Goal: Task Accomplishment & Management: Manage account settings

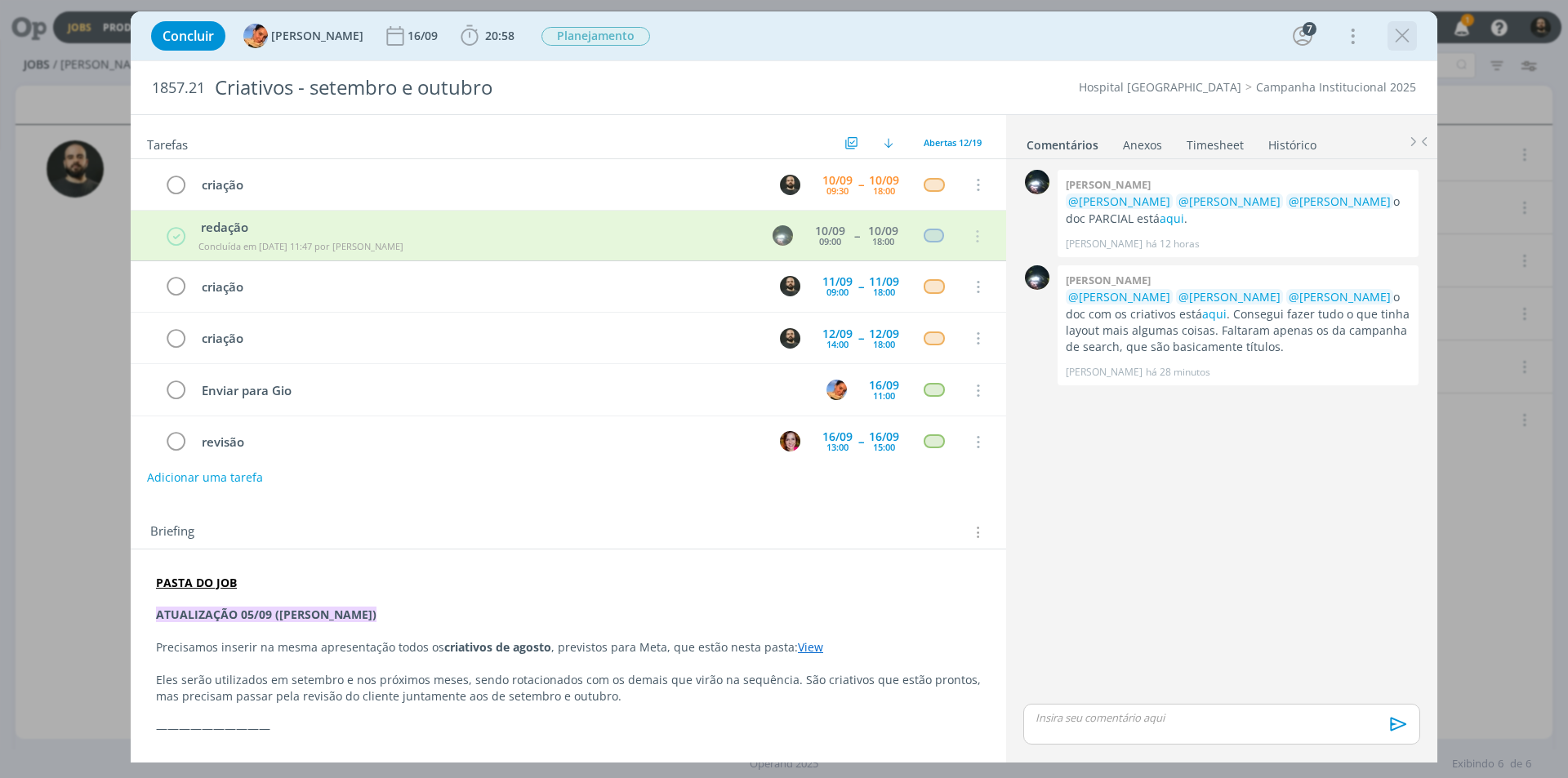
click at [1407, 40] on icon "dialog" at bounding box center [1402, 36] width 24 height 24
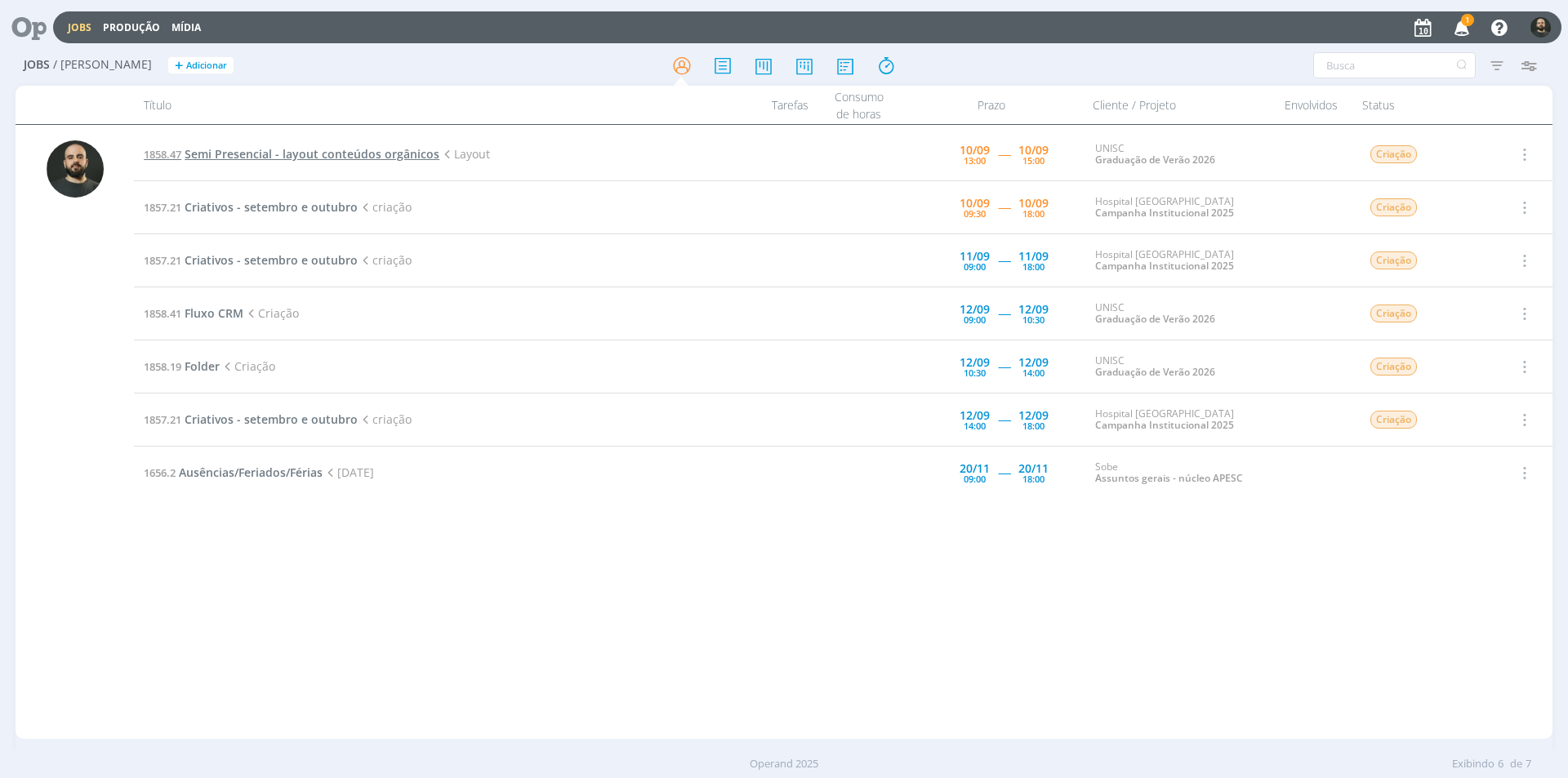
click at [300, 155] on span "Semi Presencial - layout conteúdos orgânicos" at bounding box center [311, 154] width 254 height 16
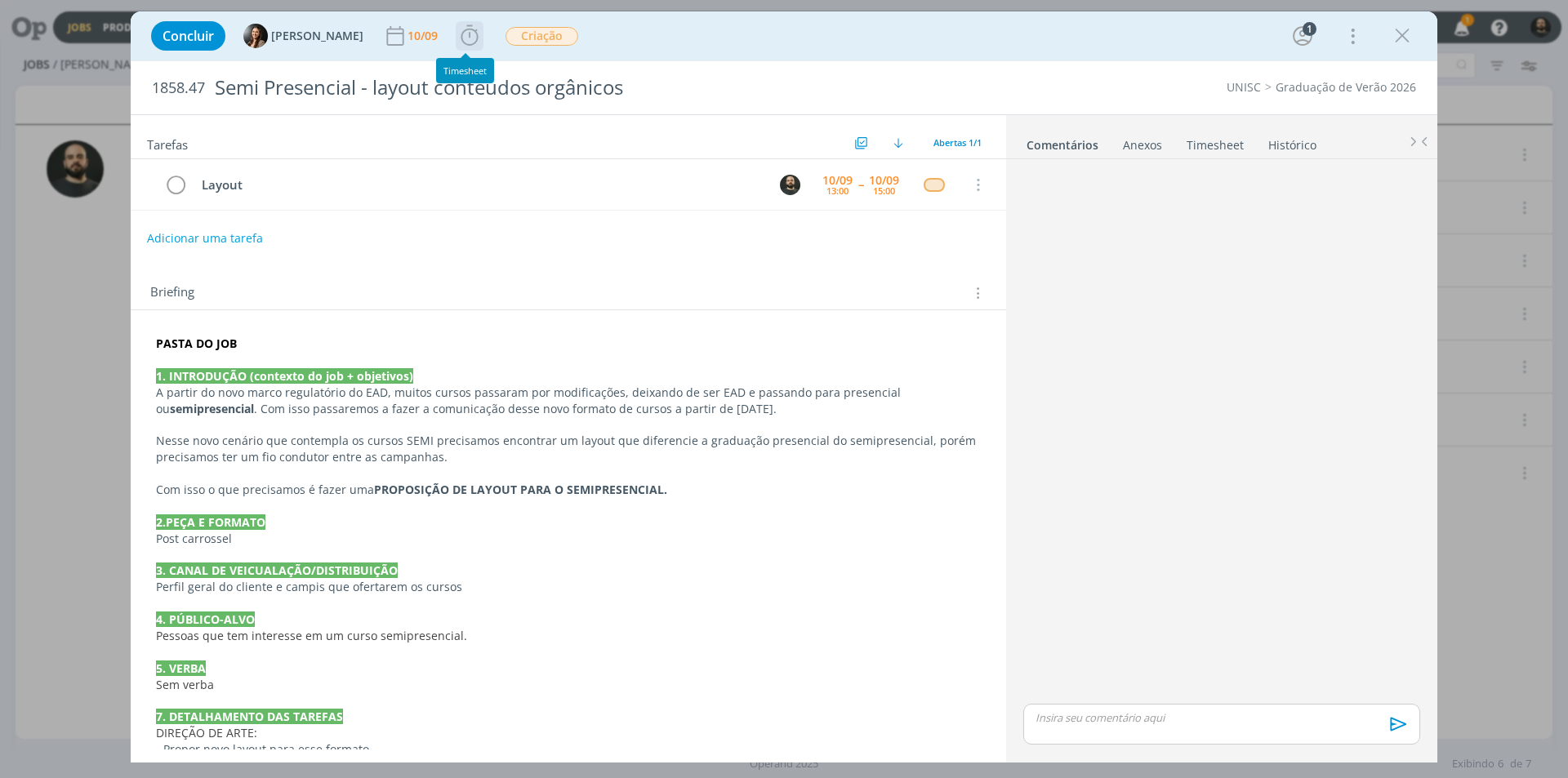
click at [473, 29] on icon "dialog" at bounding box center [469, 36] width 24 height 24
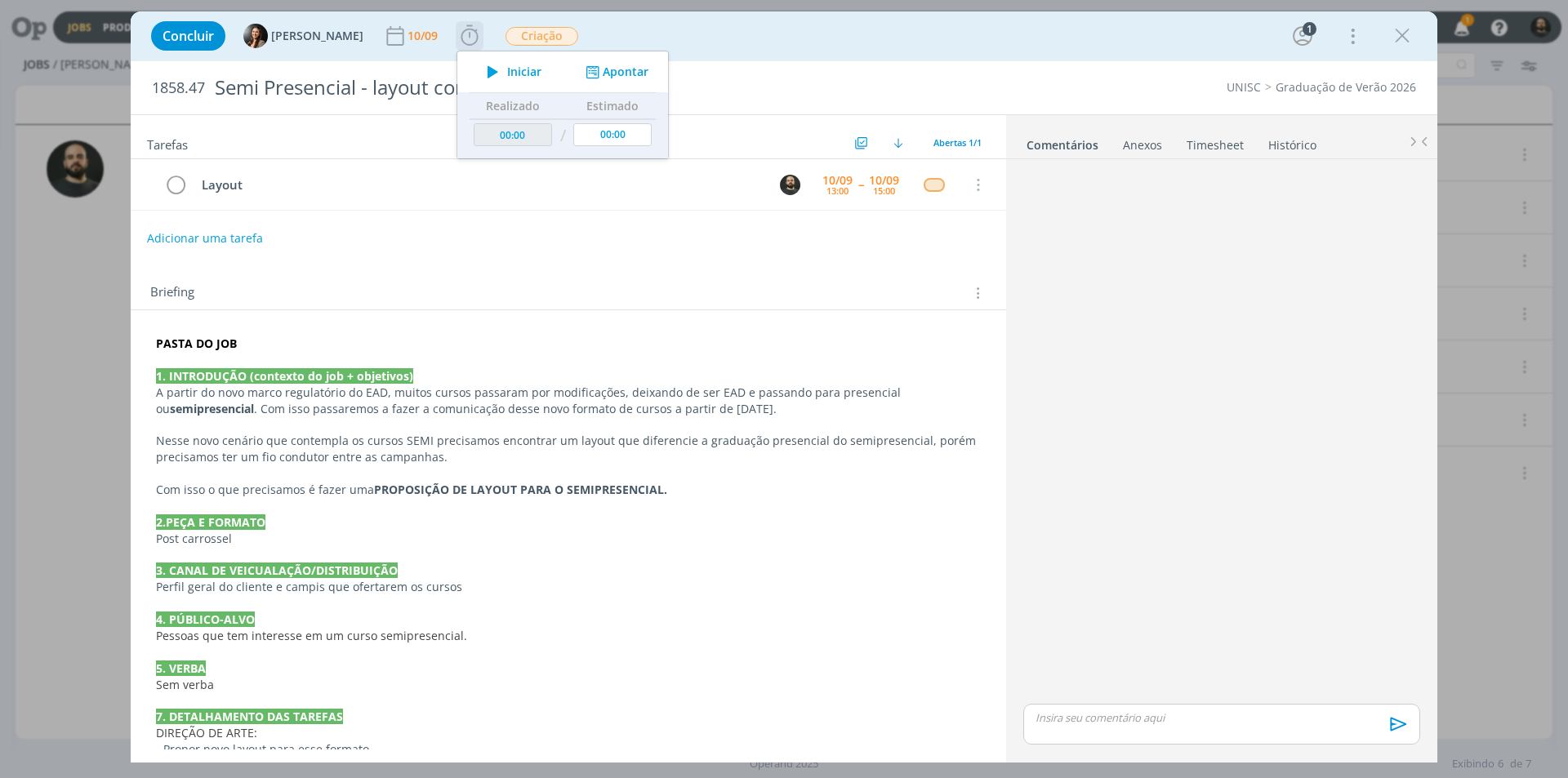
click at [495, 71] on icon "dialog" at bounding box center [492, 72] width 29 height 21
click at [895, 51] on div "Concluir Beatriz Luchese 10/09 Parar Apontar Data * 10/09/2025 Horas * 00:00 Ta…" at bounding box center [783, 36] width 1282 height 39
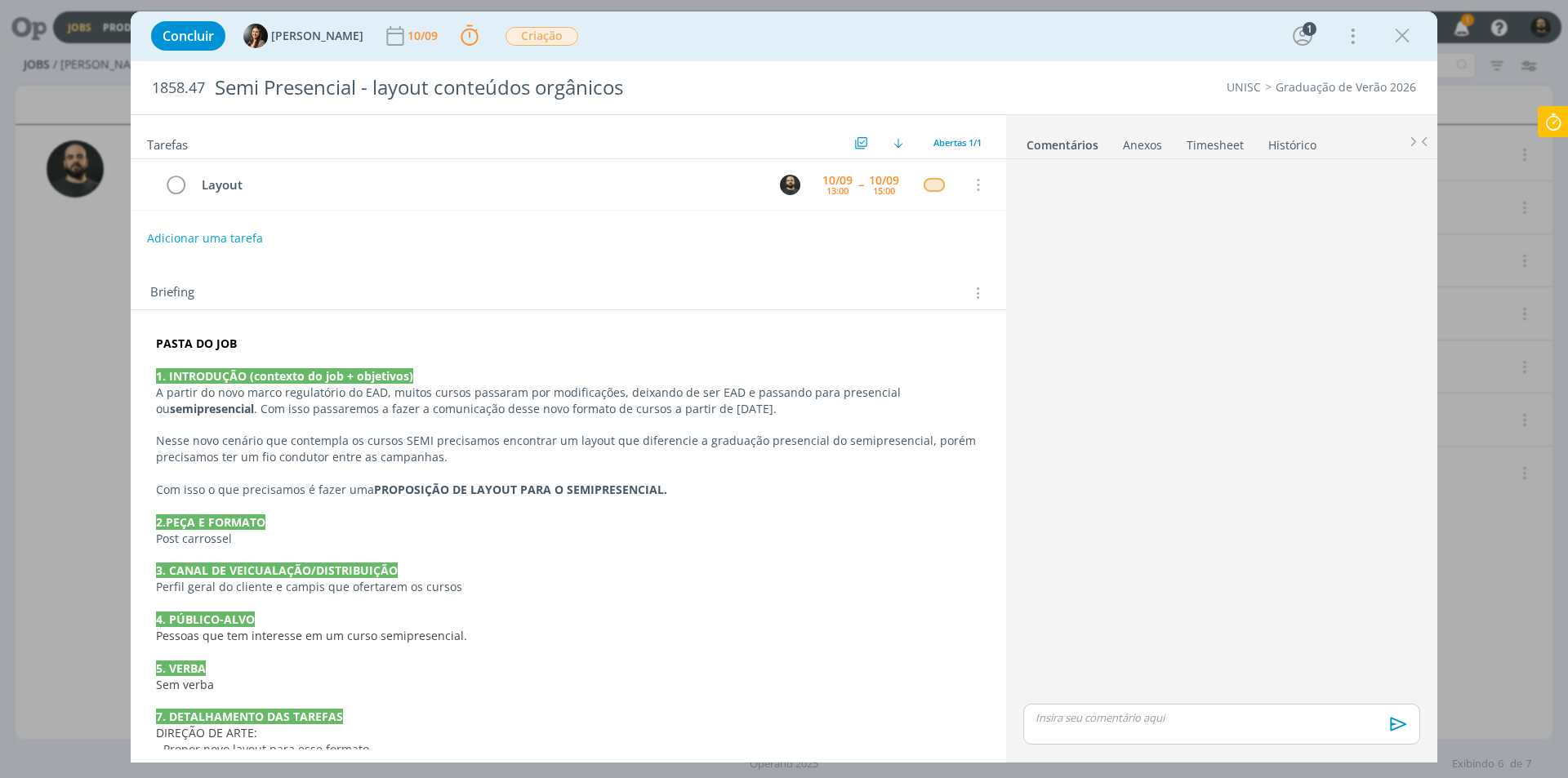
scroll to position [81, 0]
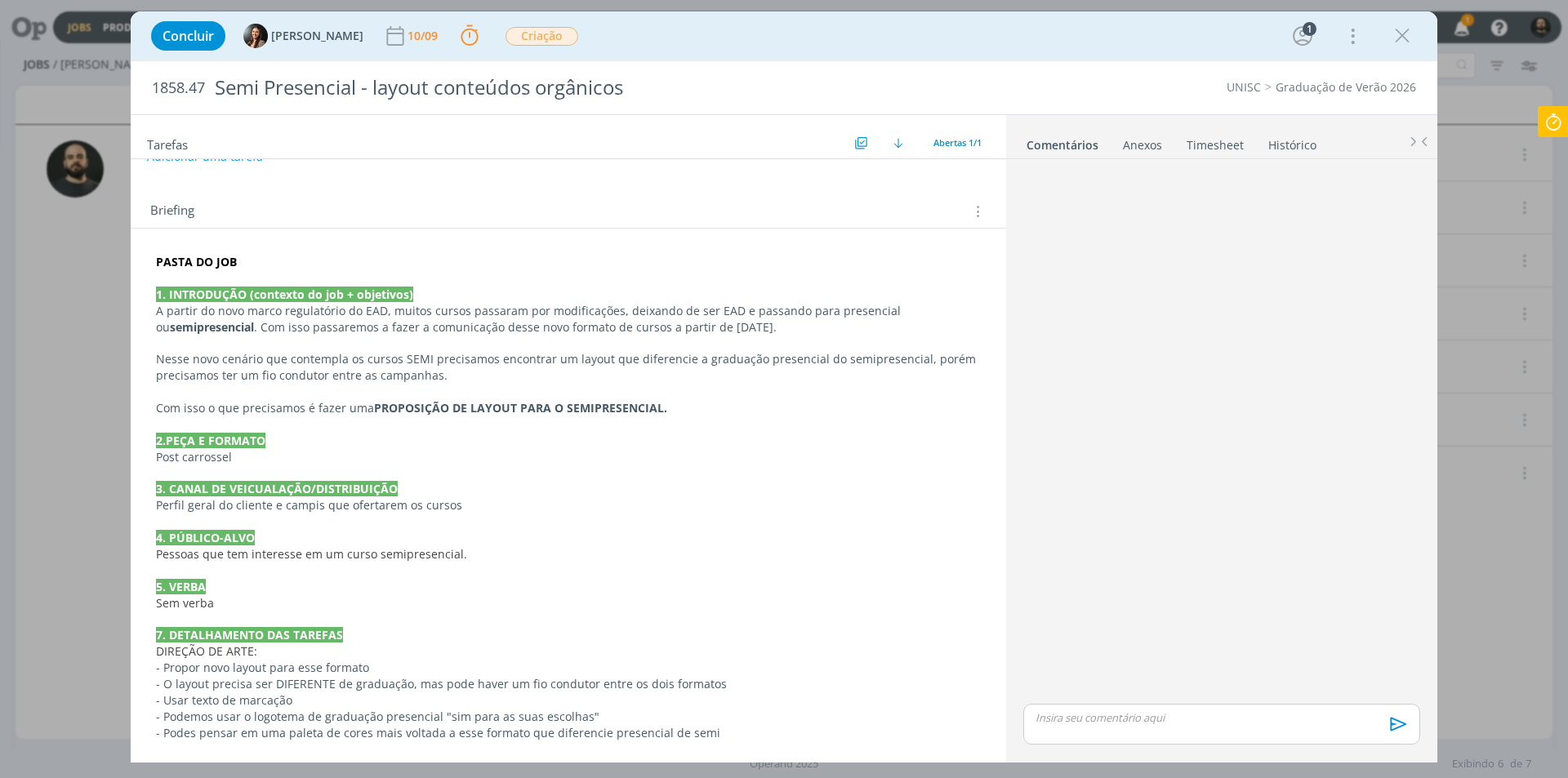
drag, startPoint x: 1398, startPoint y: 34, endPoint x: 1458, endPoint y: 23, distance: 61.0
click at [1397, 33] on icon "dialog" at bounding box center [1402, 36] width 24 height 24
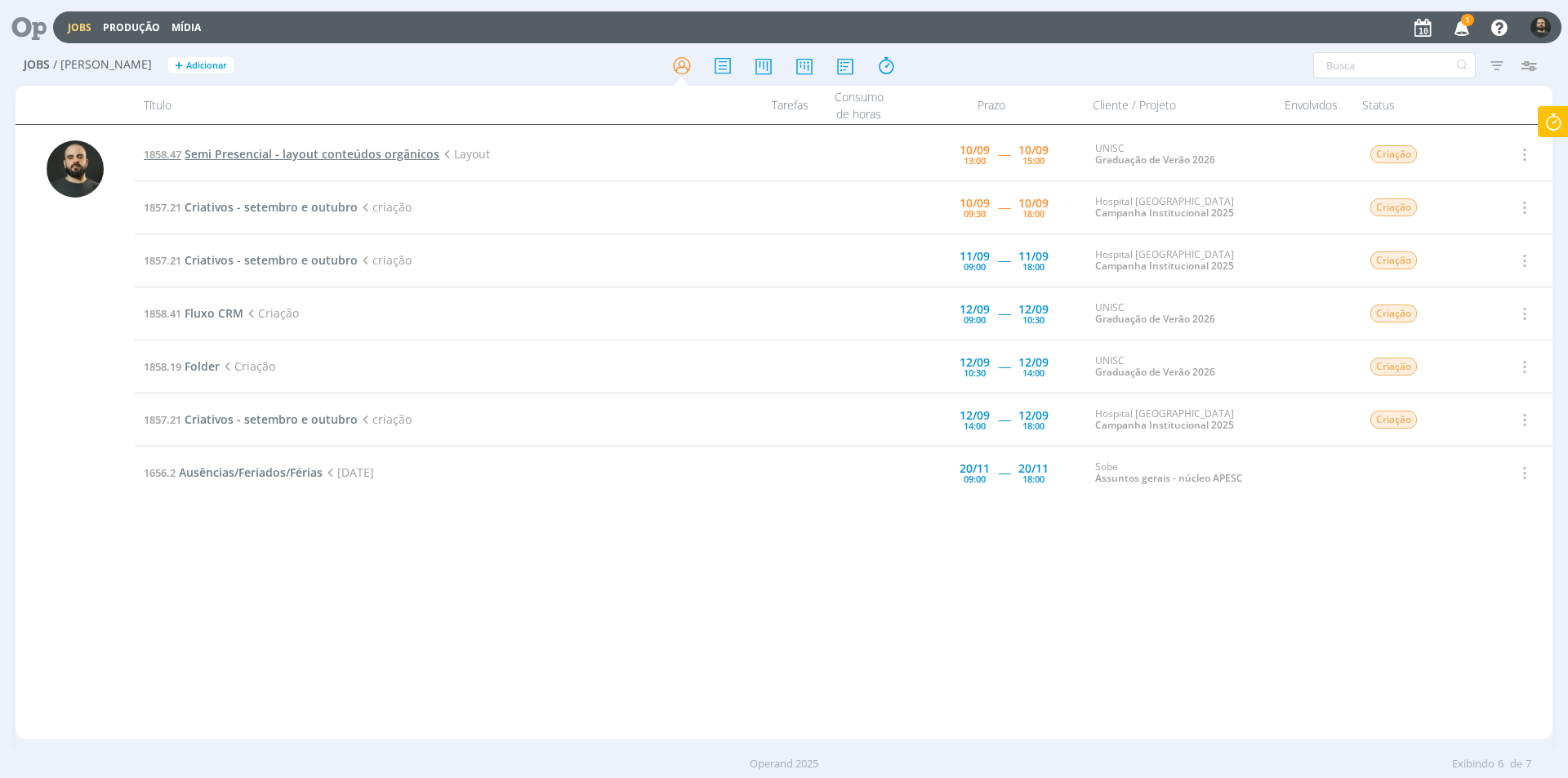
click at [262, 156] on span "Semi Presencial - layout conteúdos orgânicos" at bounding box center [311, 154] width 254 height 16
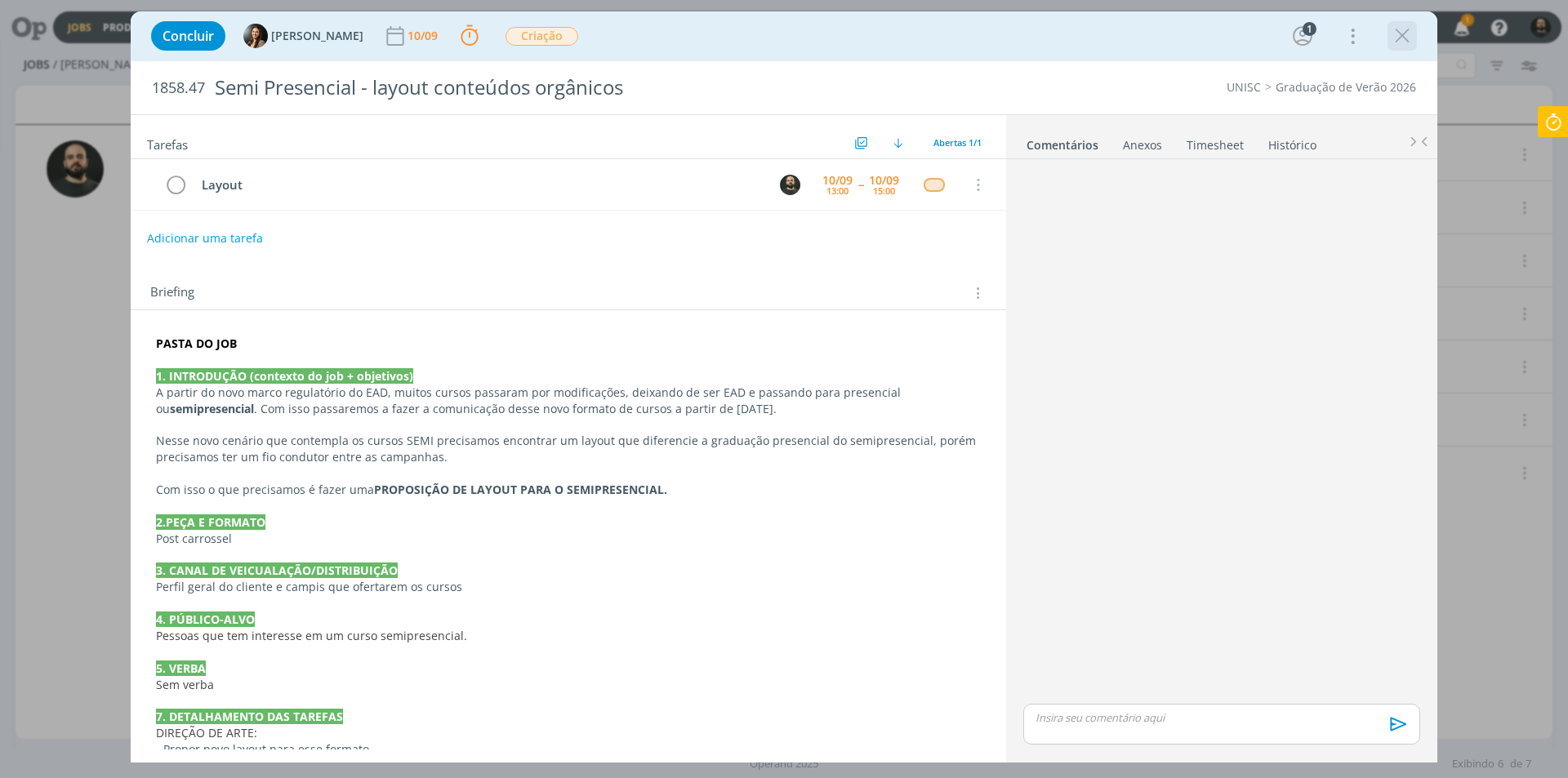
click at [1411, 35] on icon "dialog" at bounding box center [1402, 36] width 24 height 24
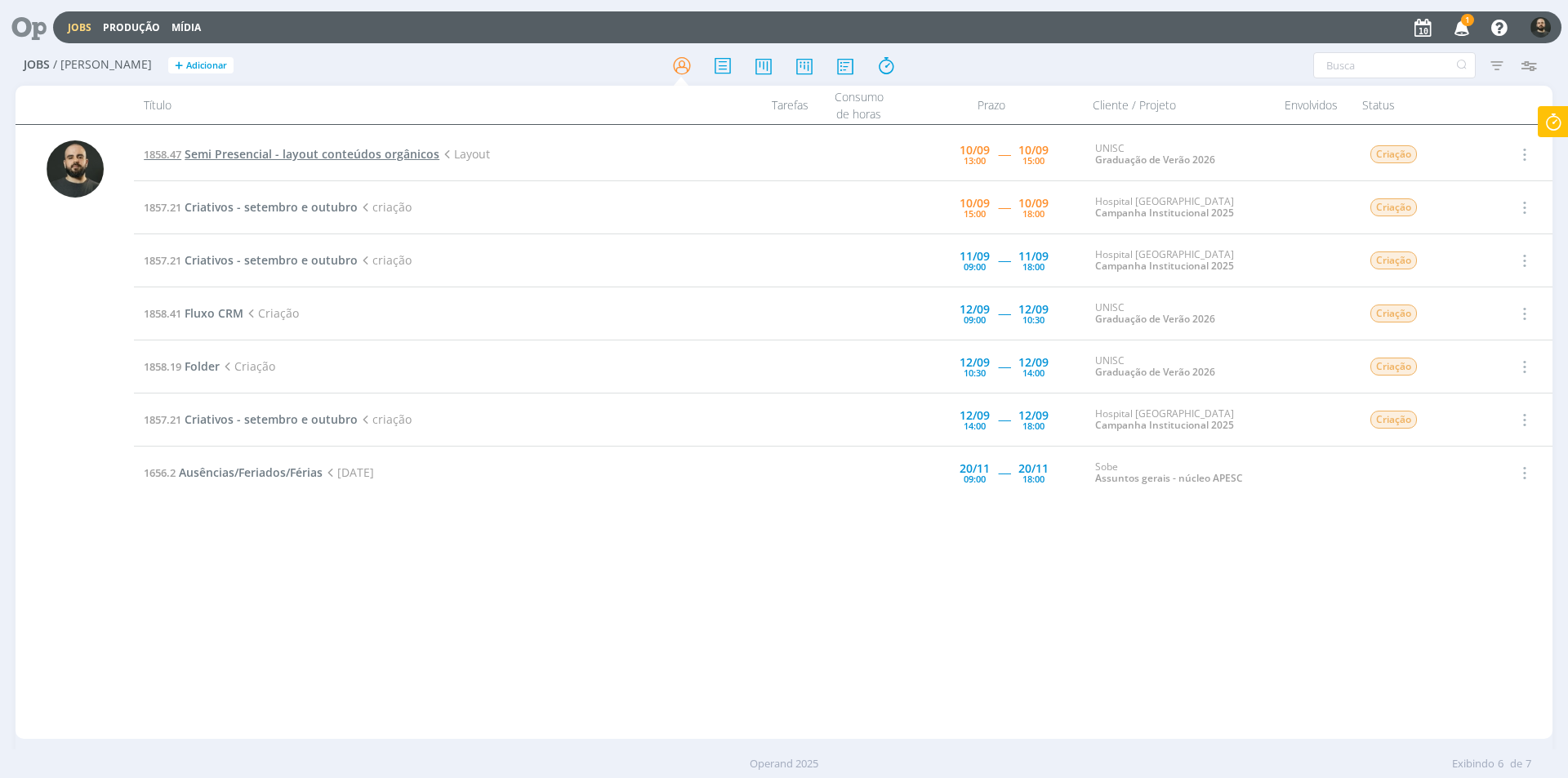
click at [260, 155] on span "Semi Presencial - layout conteúdos orgânicos" at bounding box center [311, 154] width 254 height 16
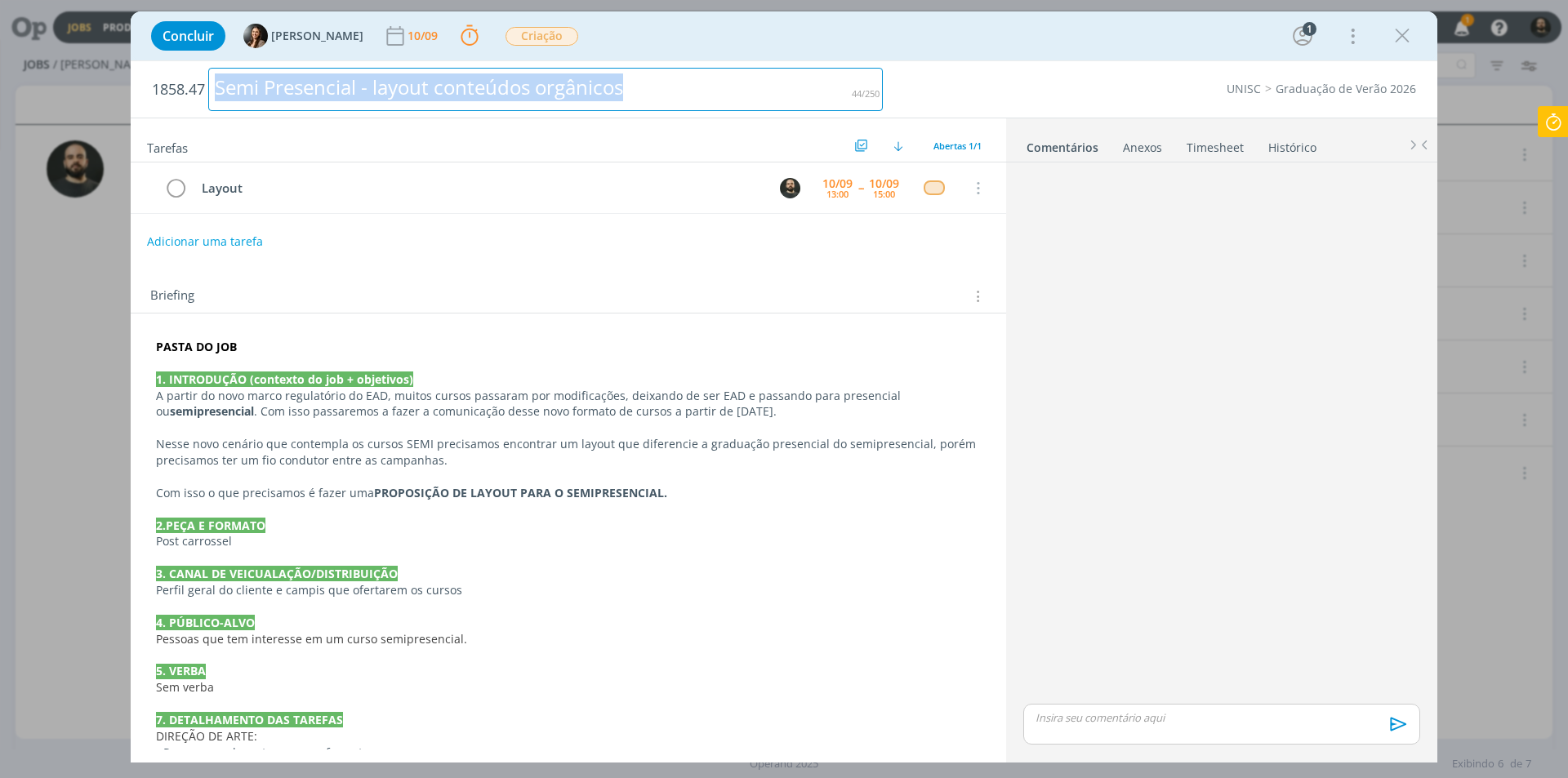
drag, startPoint x: 649, startPoint y: 82, endPoint x: 198, endPoint y: 100, distance: 451.4
click at [198, 100] on h2 "1858.47 Semi Presencial - layout conteúdos orgânicos" at bounding box center [517, 89] width 731 height 56
copy div "Semi Presencial - layout conteúdos orgânicos"
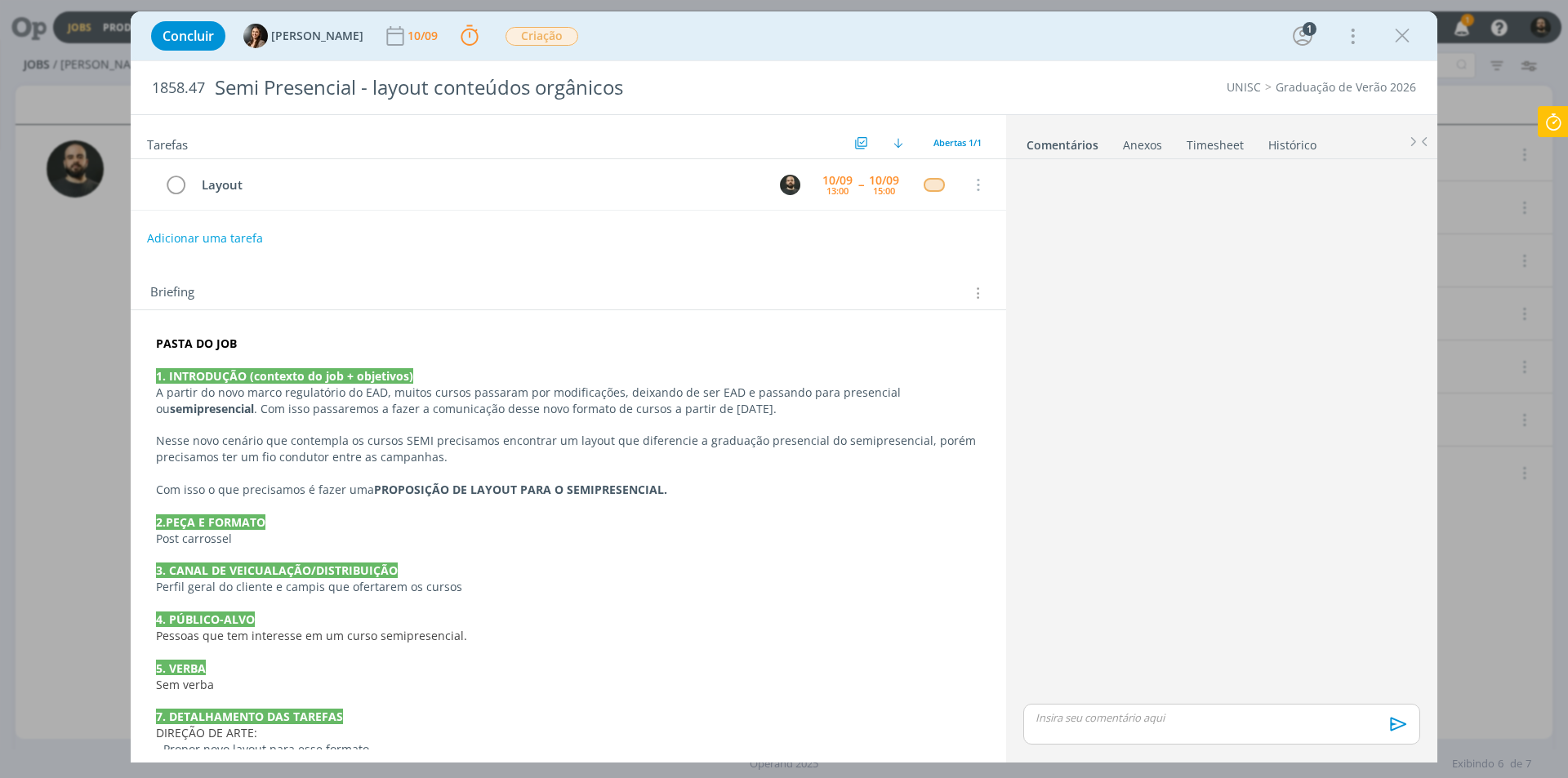
click at [227, 340] on strong "PASTA DO JOB" at bounding box center [196, 344] width 80 height 16
click at [541, 275] on div "Briefing Briefings Predefinidos Versões do Briefing Ver Briefing do Projeto" at bounding box center [567, 288] width 875 height 44
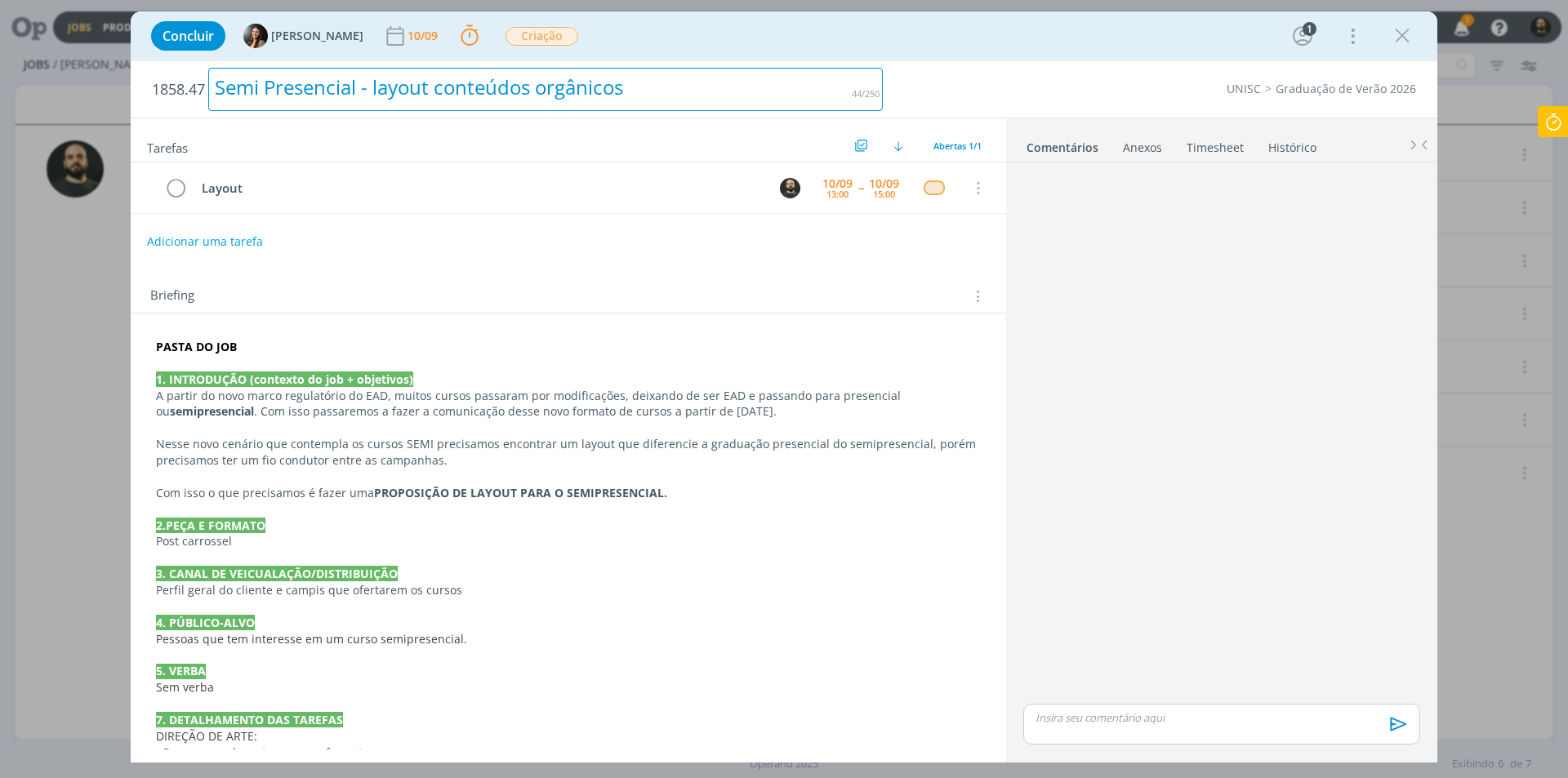
click at [641, 87] on div "Semi Presencial - layout conteúdos orgânicos" at bounding box center [545, 90] width 675 height 44
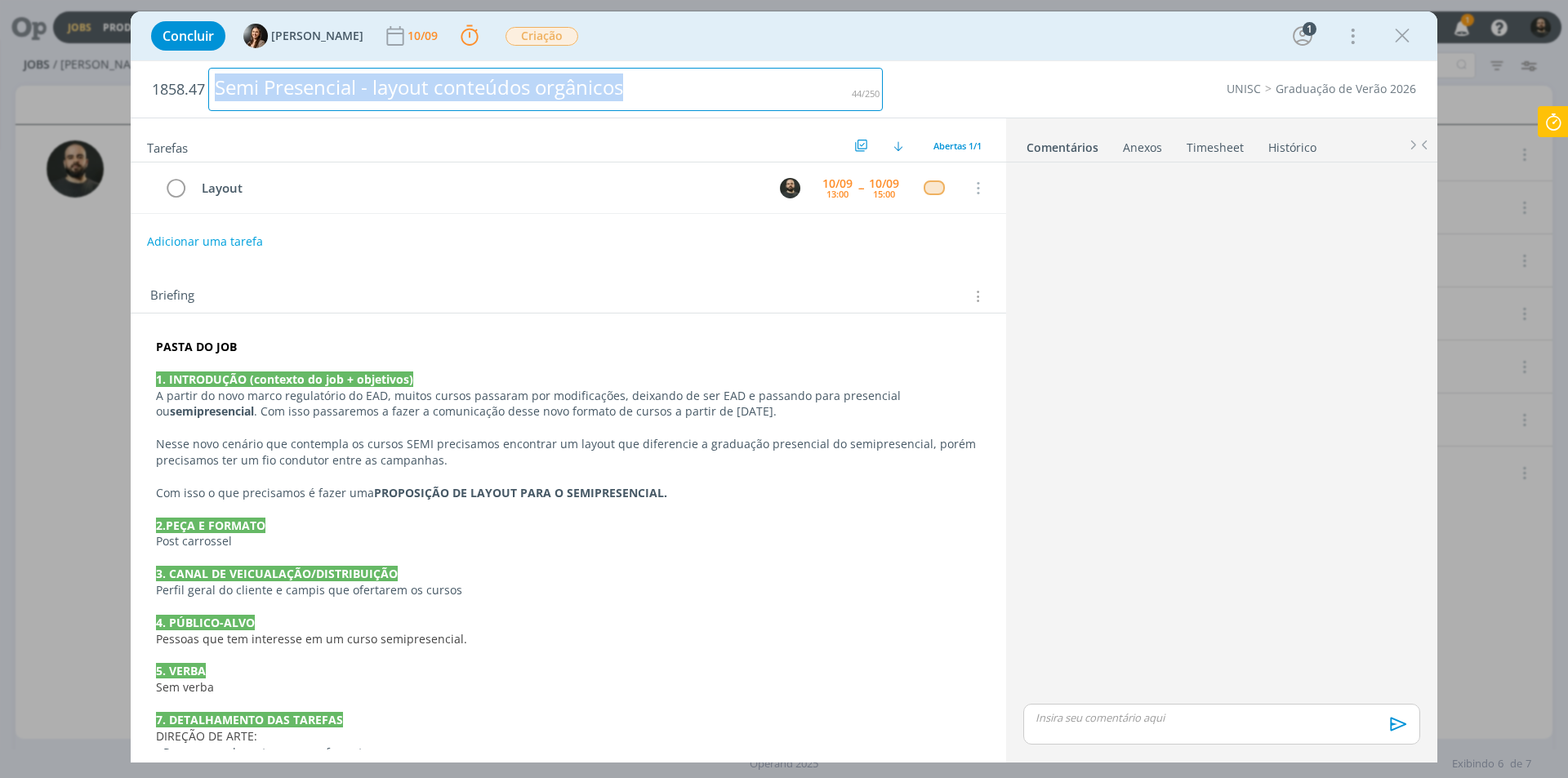
drag, startPoint x: 648, startPoint y: 88, endPoint x: 217, endPoint y: 122, distance: 432.3
click at [217, 122] on div "1858.47 Semi Presencial - layout conteúdos orgânicos UNISC Graduação de Verão 2…" at bounding box center [783, 412] width 1307 height 701
copy div "Semi Presencial - layout conteúdos orgânicos"
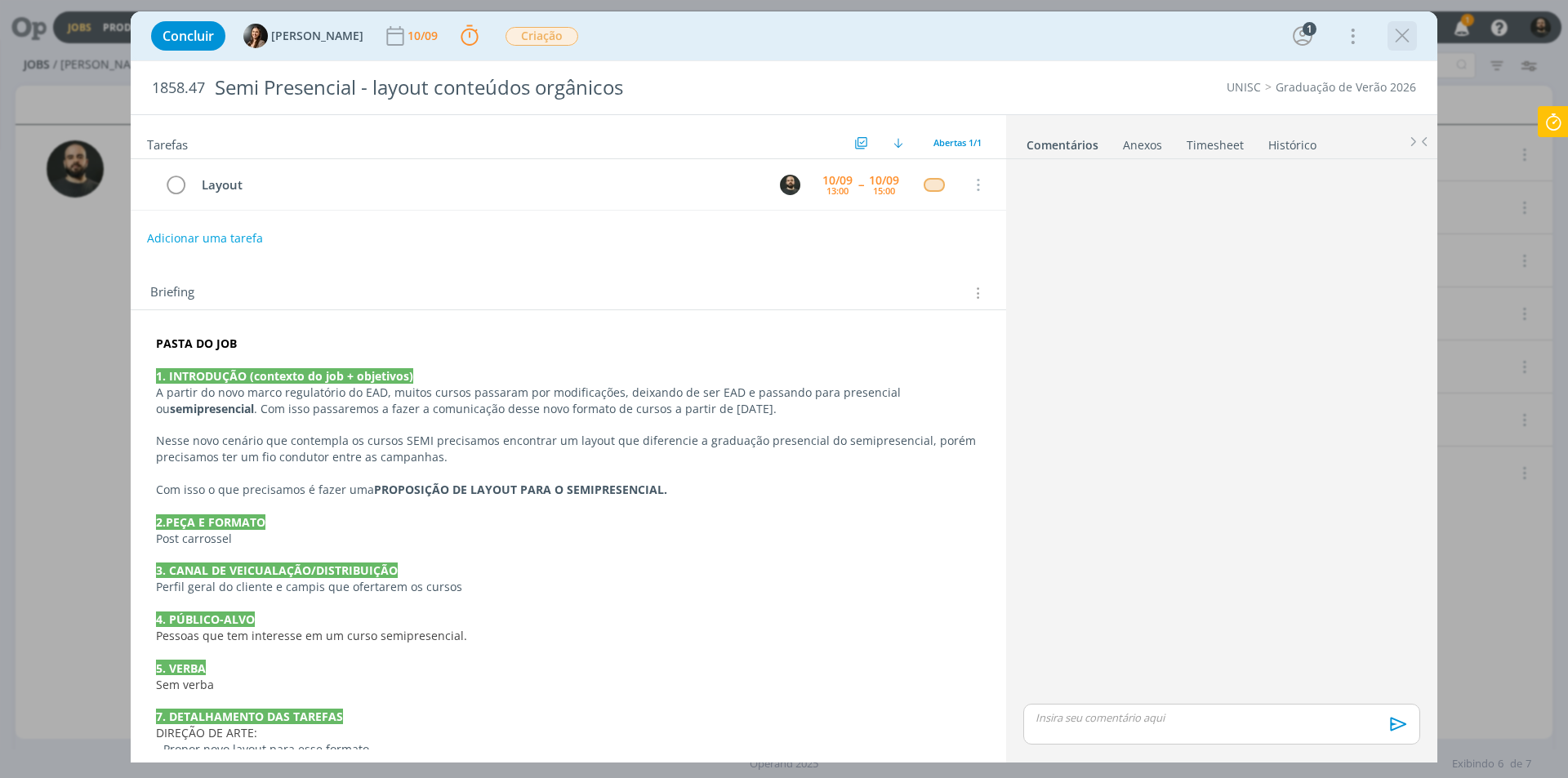
click at [1402, 34] on icon "dialog" at bounding box center [1402, 36] width 24 height 24
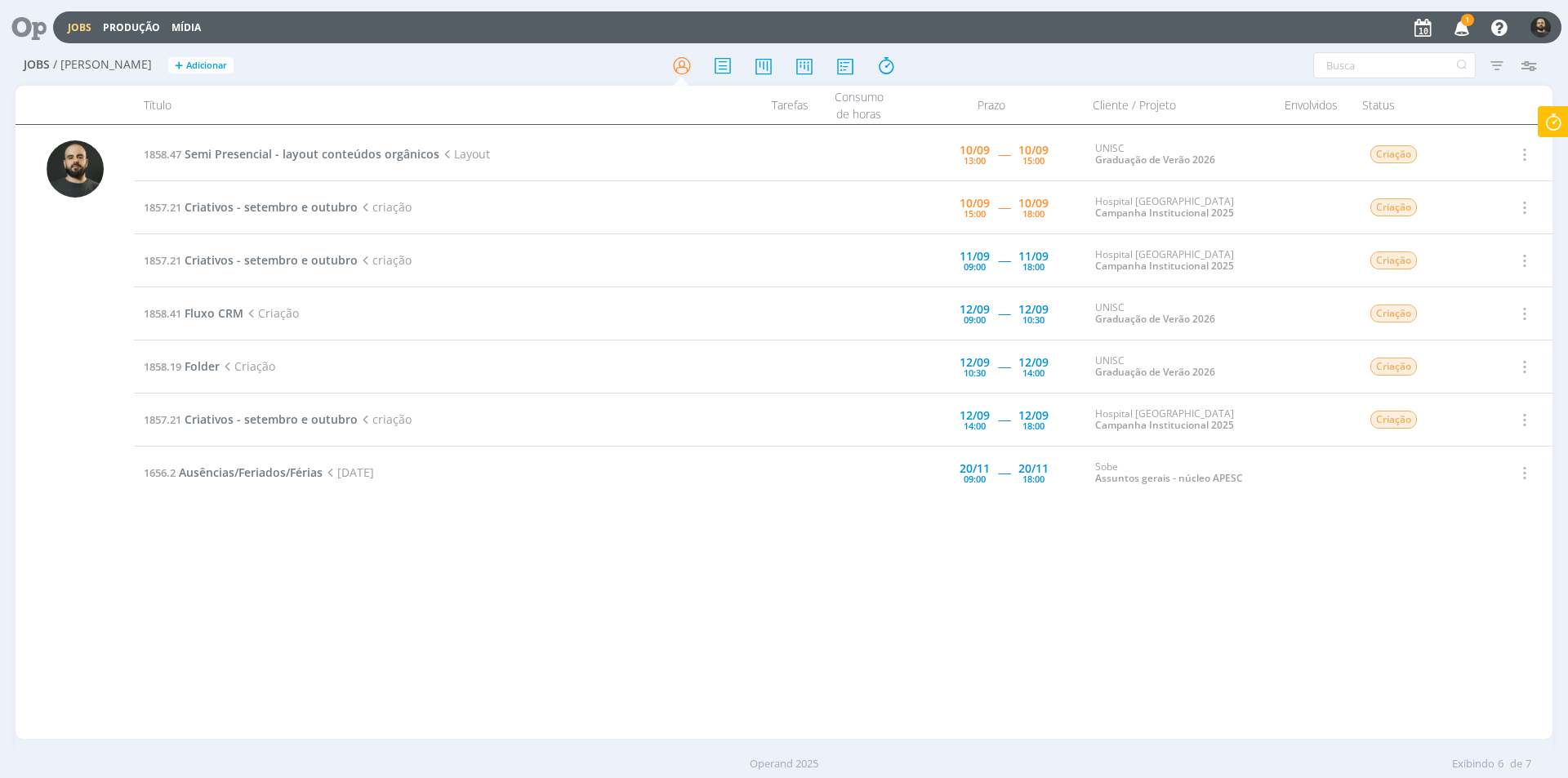
click at [1459, 31] on icon "button" at bounding box center [1461, 27] width 29 height 28
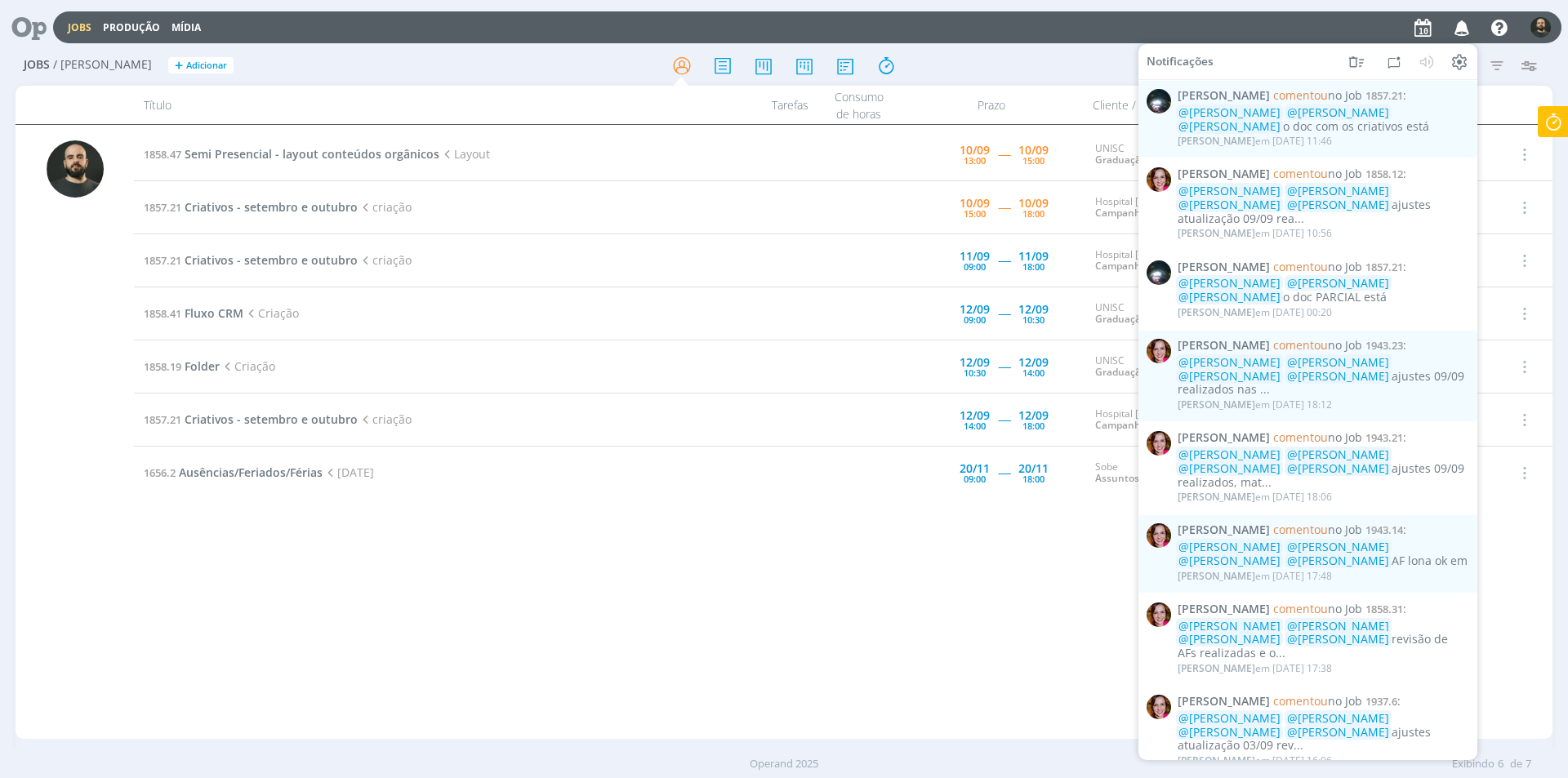
click at [1467, 19] on icon "button" at bounding box center [1461, 27] width 29 height 28
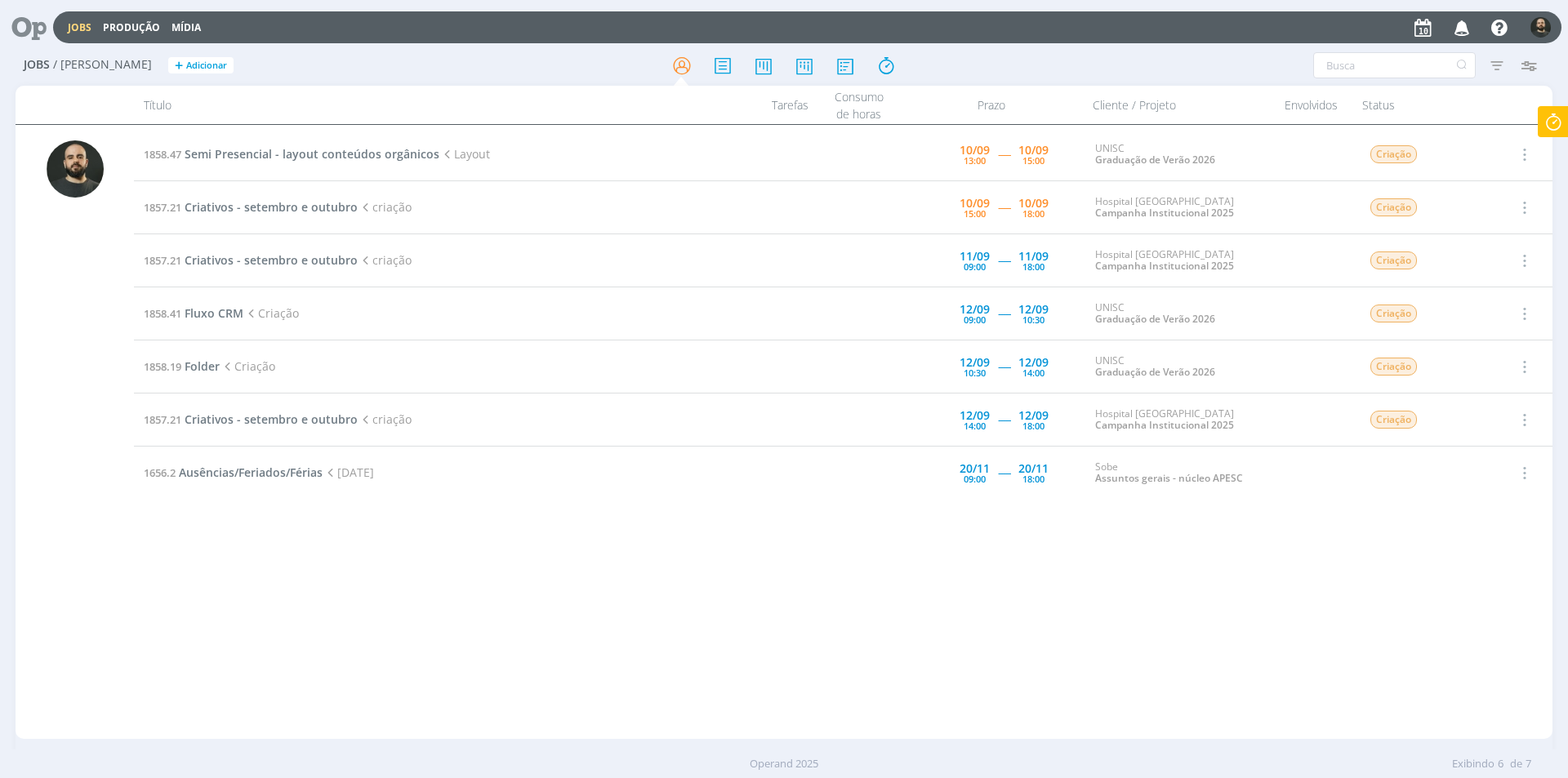
click at [1558, 124] on icon at bounding box center [1553, 122] width 30 height 31
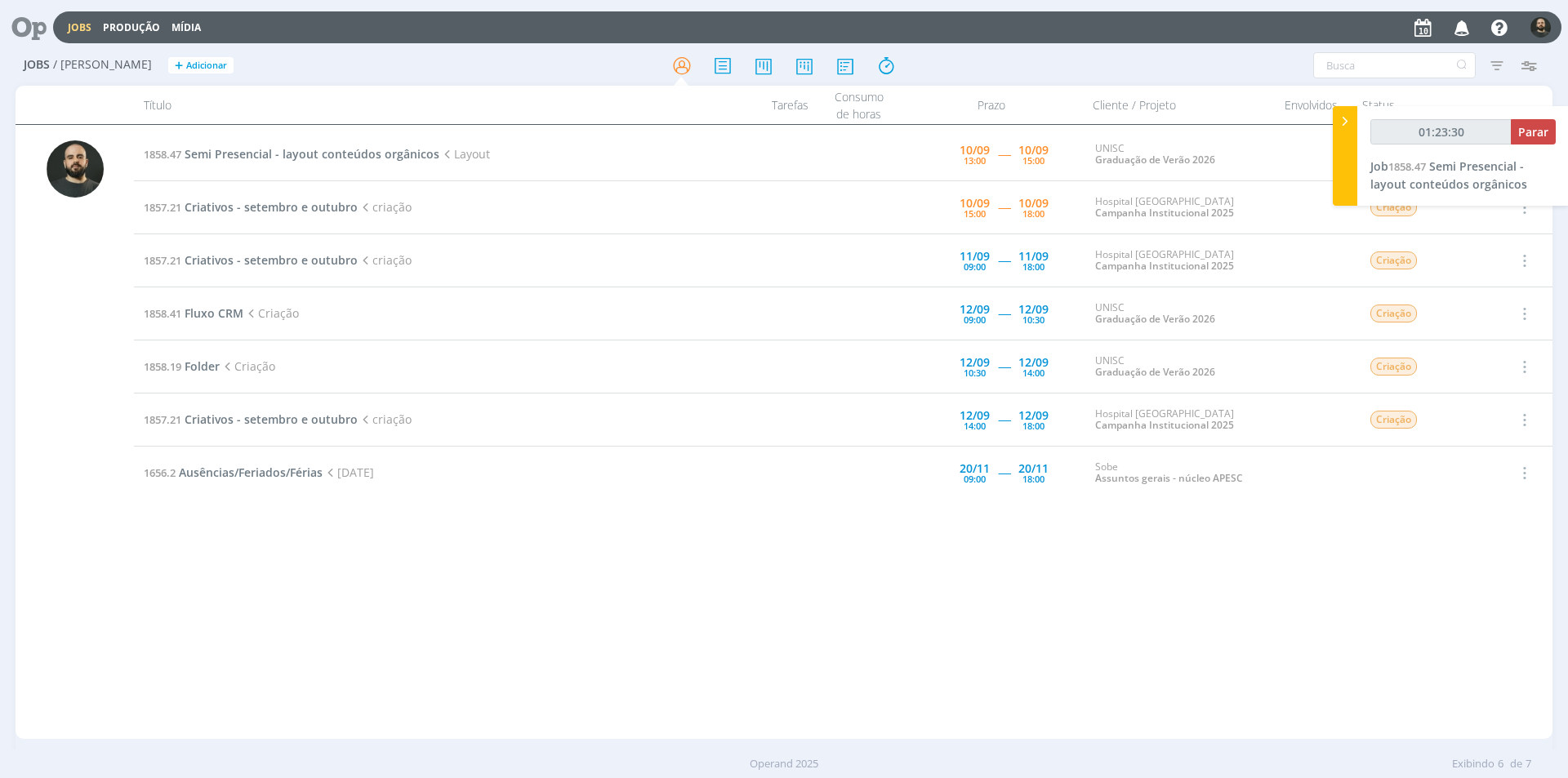
type input "01:23:31"
click at [1347, 125] on icon at bounding box center [1344, 122] width 17 height 17
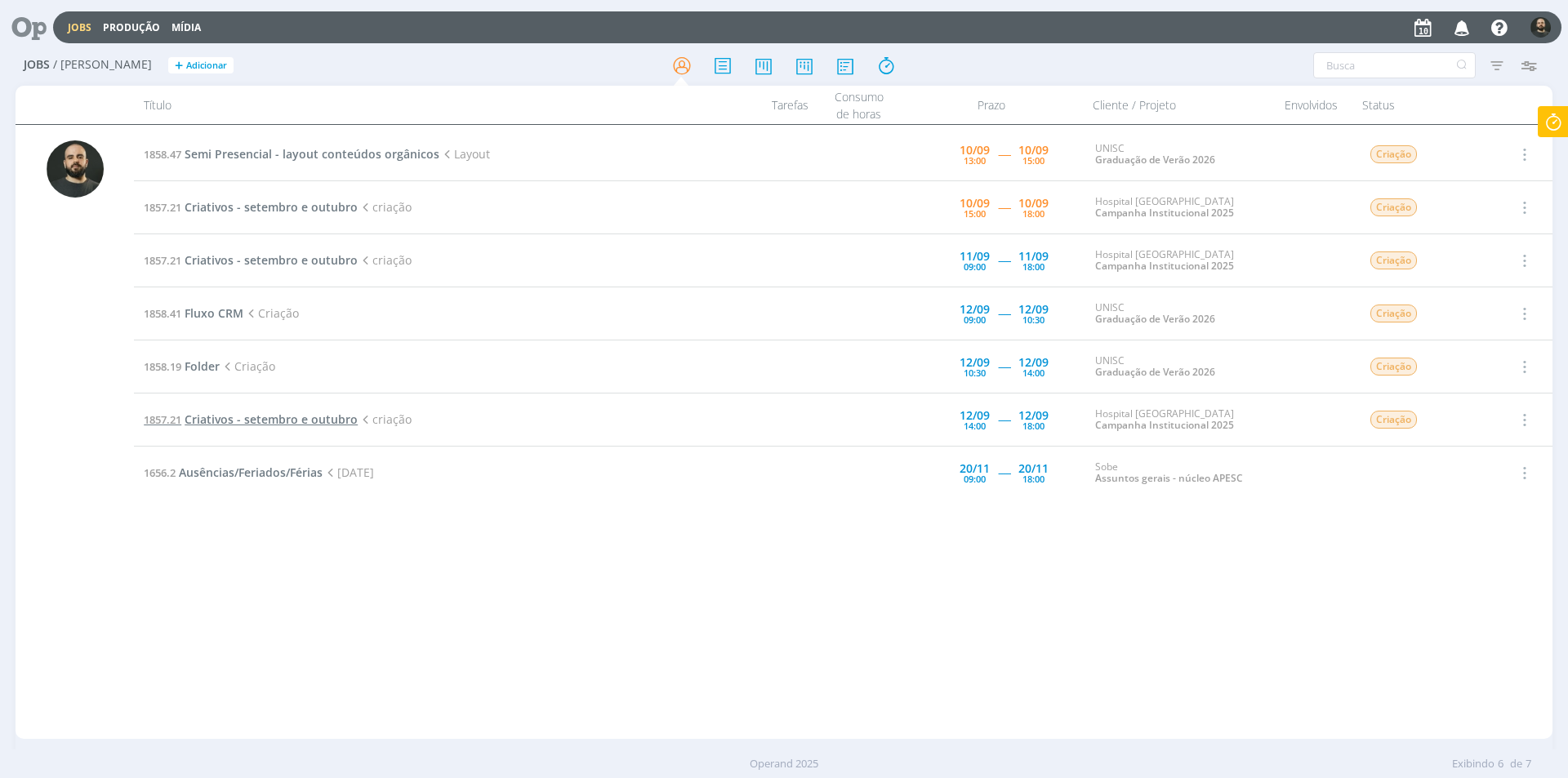
click at [217, 417] on span "Criativos - setembro e outubro" at bounding box center [271, 420] width 173 height 16
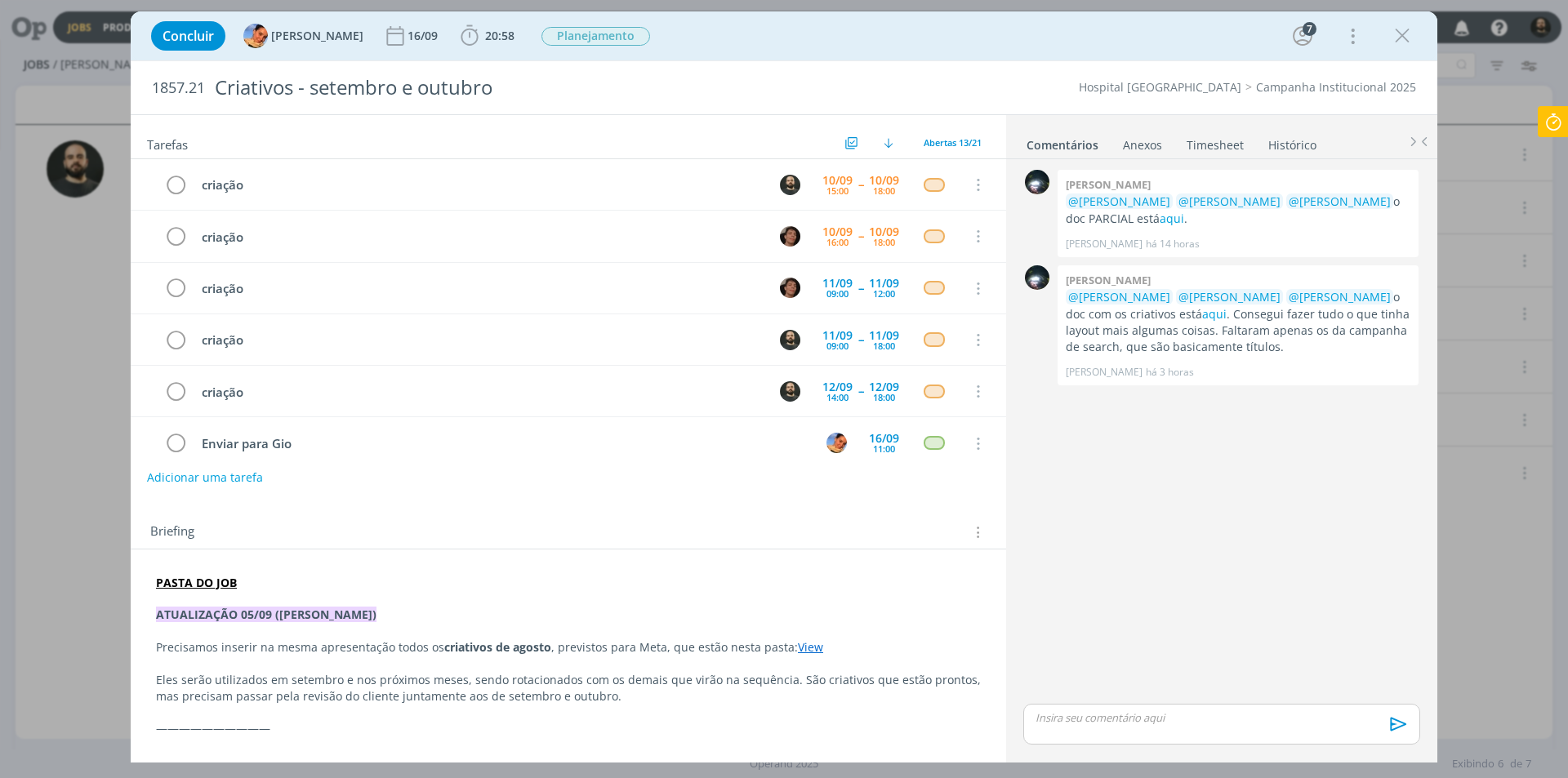
scroll to position [155, 0]
click at [1410, 30] on icon "dialog" at bounding box center [1402, 36] width 24 height 24
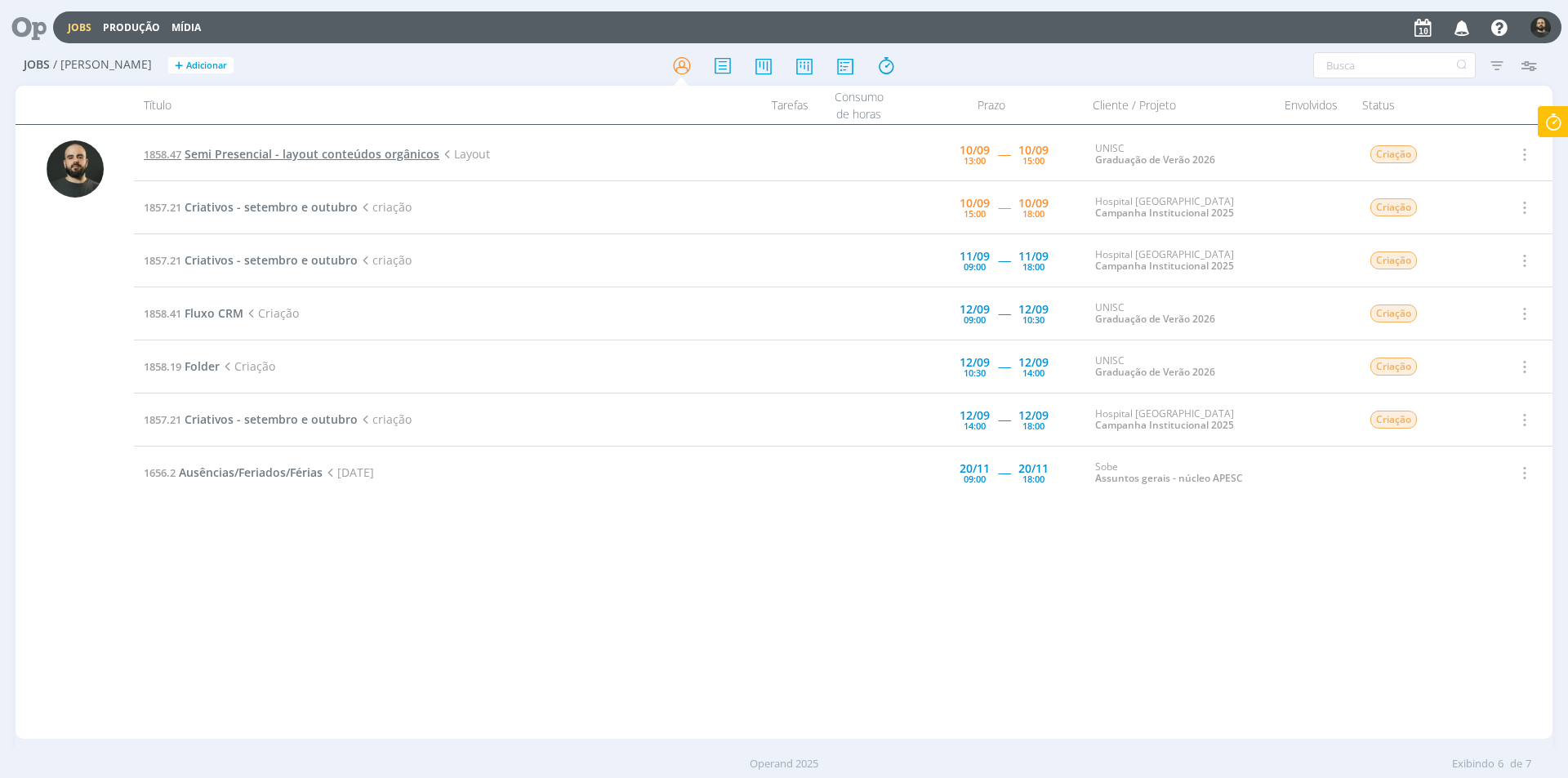
click at [364, 153] on span "Semi Presencial - layout conteúdos orgânicos" at bounding box center [311, 154] width 254 height 16
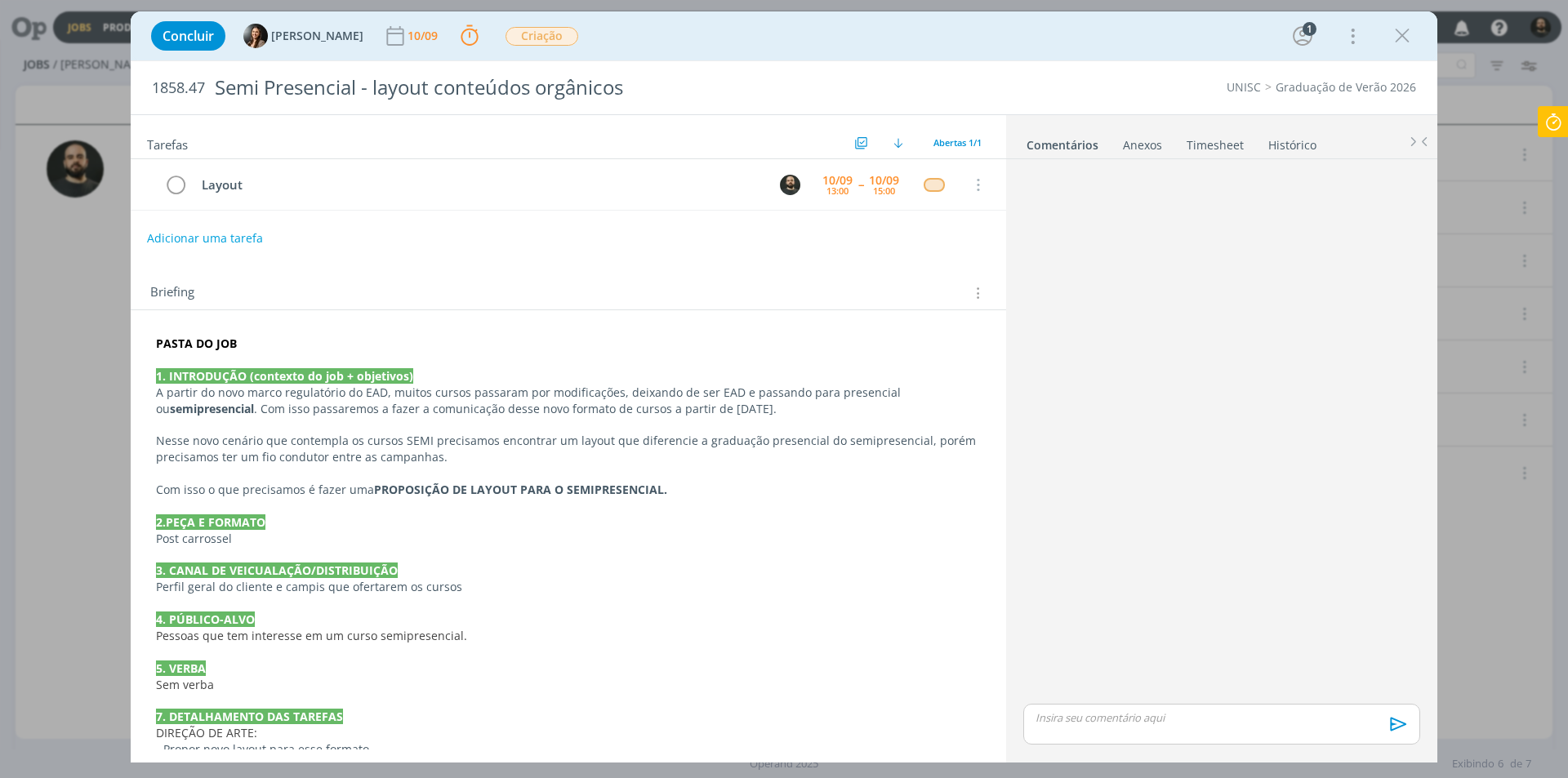
click at [1107, 737] on div "dialog" at bounding box center [1221, 724] width 397 height 41
click at [1195, 695] on p "Boa tarde ﻿ @ Beatriz Luchese ﻿ ﻿ @ Karoline Arend ﻿ ﻿ @ Luíza Santana ﻿ segue …" at bounding box center [1221, 684] width 371 height 45
click at [1114, 724] on icon "dialog" at bounding box center [1109, 730] width 13 height 13
paste input "https://sobeae.sharepoint.com/:f:/s/SOBEAE/Ek_p9O_eFcRLkJ7jpB0k5W8Bg9ybTXdU3Awf…"
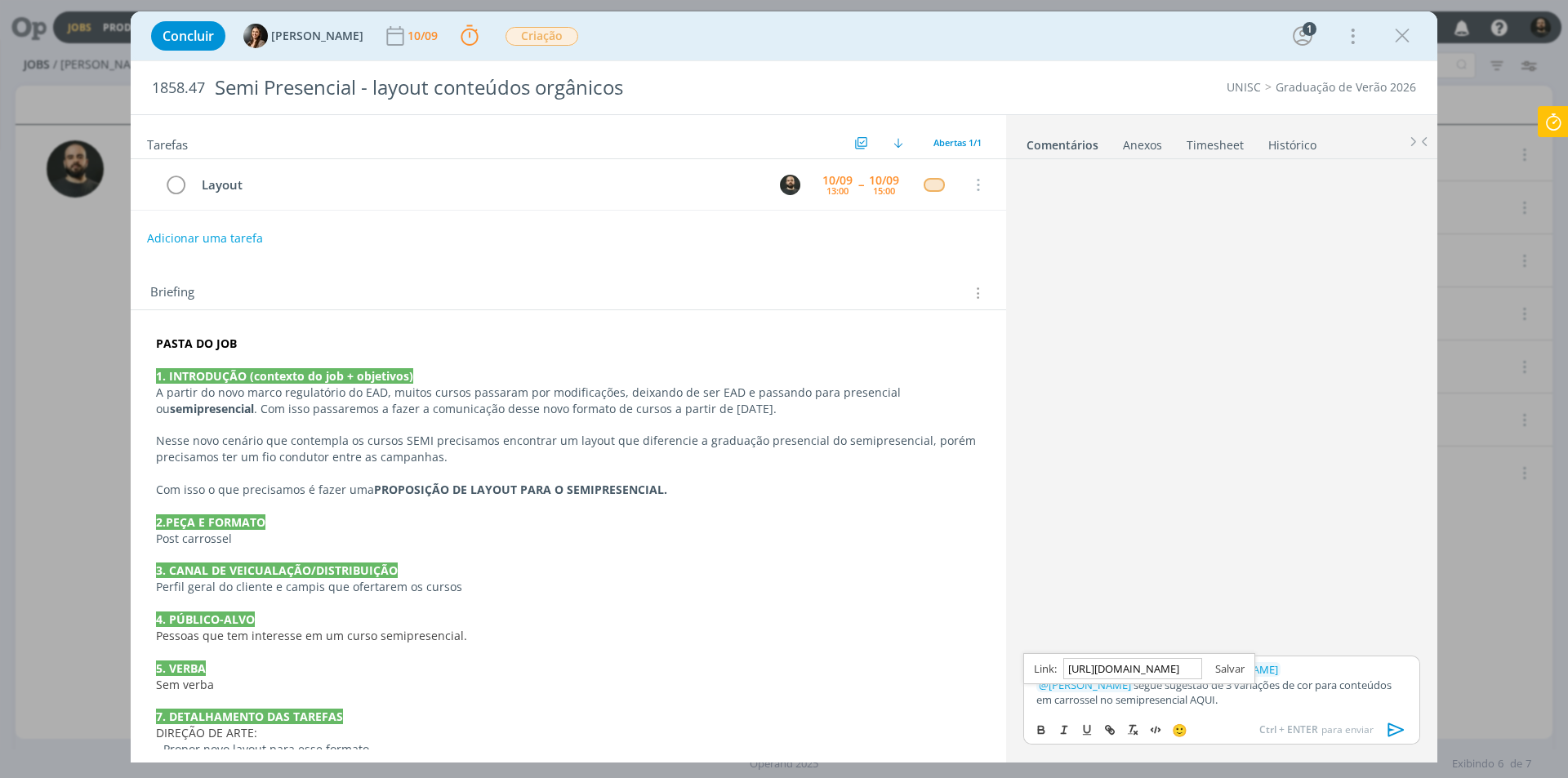
type input "https://sobeae.sharepoint.com/:f:/s/SOBEAE/Ek_p9O_eFcRLkJ7jpB0k5W8Bg9ybTXdU3Awf…"
click at [1234, 667] on link "dialog" at bounding box center [1223, 669] width 43 height 15
click at [1127, 701] on p "Boa tarde ﻿ @ Beatriz Luchese ﻿ ﻿ @ Karoline Arend ﻿ ﻿ @ Luíza Santana ﻿ segue …" at bounding box center [1221, 684] width 371 height 45
click at [1187, 701] on link "AQUI." at bounding box center [1201, 699] width 28 height 15
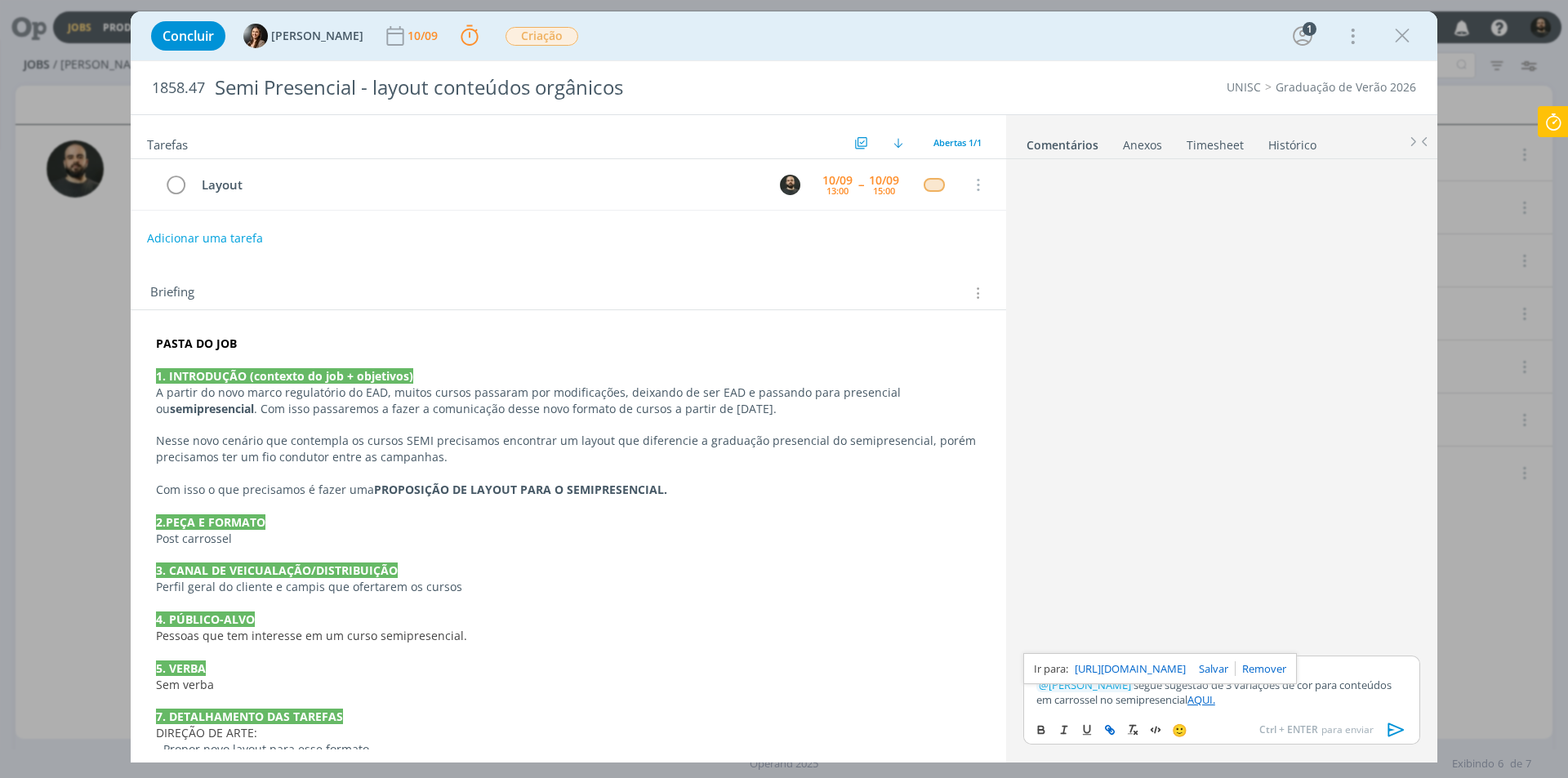
click at [1096, 674] on link "https://sobeae.sharepoint.com/:f:/s/SOBEAE/Ek_p9O_eFcRLkJ7jpB0k5W8Bg9ybTXdU3Awf…" at bounding box center [1129, 669] width 111 height 21
click at [1141, 709] on div "Boa tarde ﻿ @ Beatriz Luchese ﻿ ﻿ @ Karoline Arend ﻿ ﻿ @ Luíza Santana ﻿ segue …" at bounding box center [1221, 684] width 397 height 57
click at [1555, 115] on icon at bounding box center [1553, 122] width 30 height 31
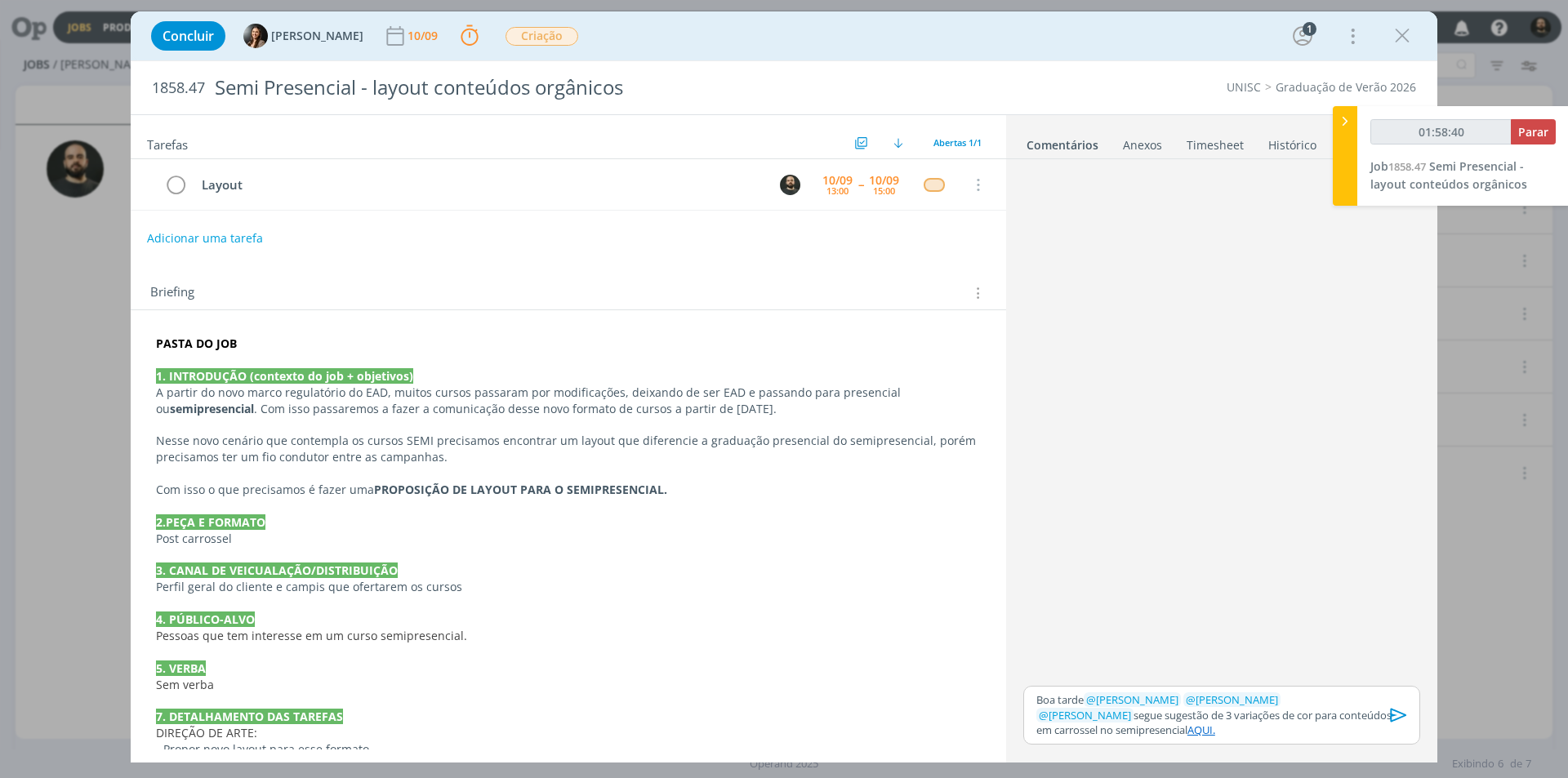
click at [1400, 708] on icon "dialog" at bounding box center [1398, 715] width 24 height 24
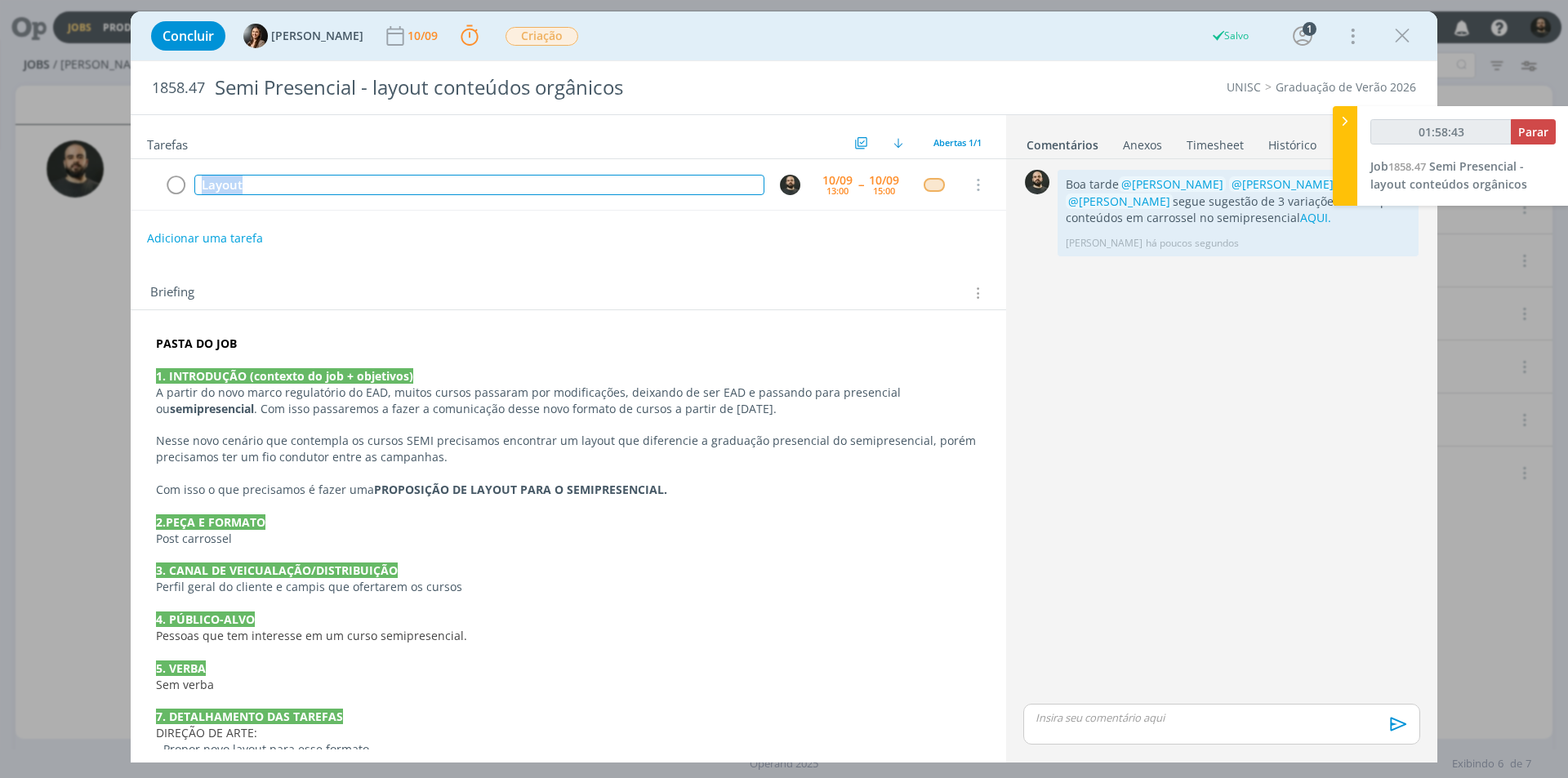
drag, startPoint x: 283, startPoint y: 178, endPoint x: 0, endPoint y: 178, distance: 283.0
click at [0, 177] on div "Concluir Beatriz Luchese 10/09 Parar Apontar Data * 10/09/2025 Horas * 00:00 Ta…" at bounding box center [784, 389] width 1568 height 778
type input "01:58:44"
copy div "Layout"
click at [1532, 123] on button "Parar" at bounding box center [1532, 131] width 45 height 25
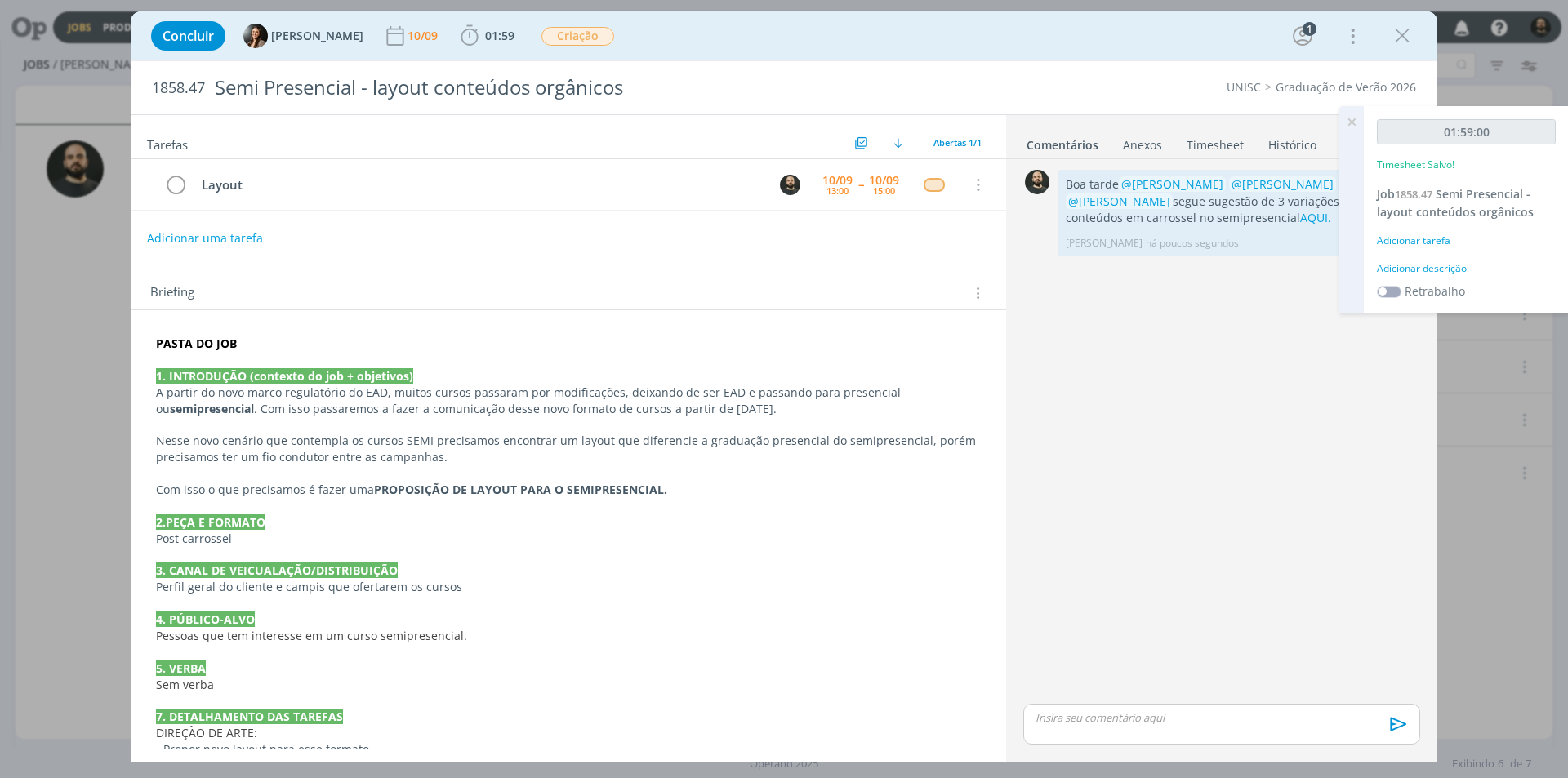
click at [1445, 267] on div "Adicionar descrição" at bounding box center [1466, 268] width 179 height 15
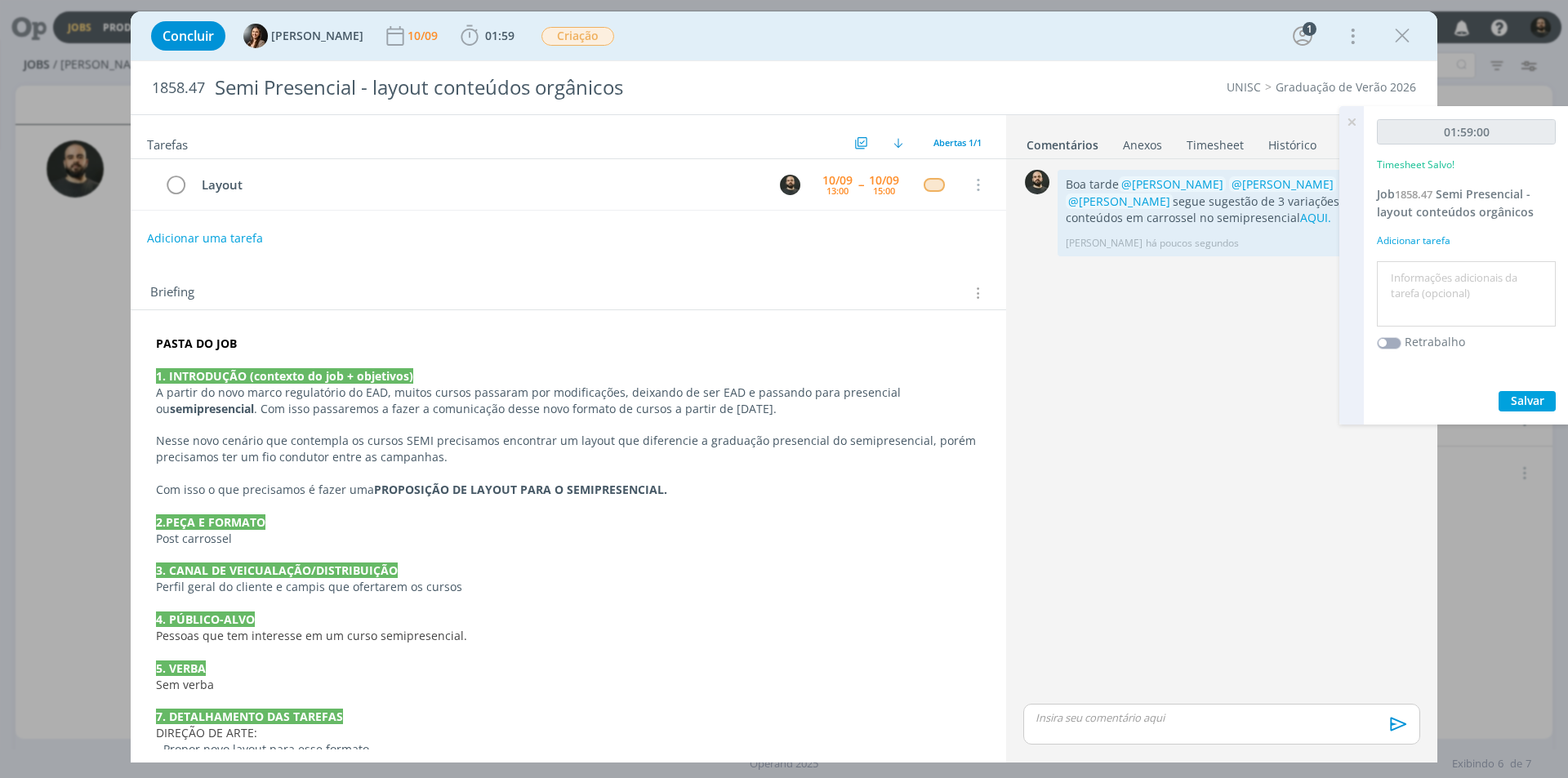
click at [1443, 285] on textarea at bounding box center [1466, 295] width 170 height 58
paste textarea "Layout"
type textarea "Layout"
click at [1525, 402] on span "Salvar" at bounding box center [1527, 400] width 33 height 16
click at [1349, 115] on icon at bounding box center [1351, 122] width 30 height 31
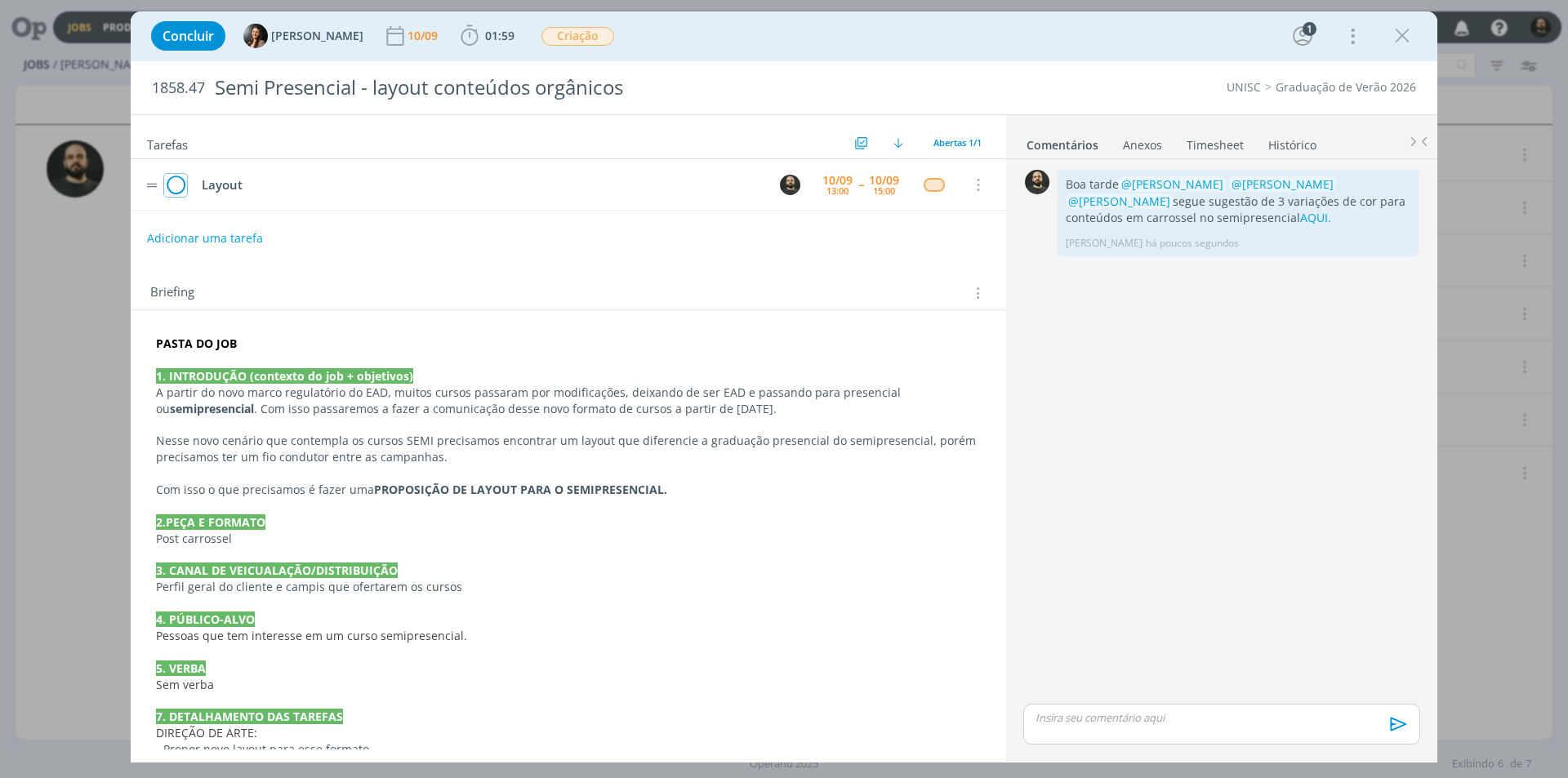
click at [177, 183] on icon "dialog" at bounding box center [176, 185] width 23 height 24
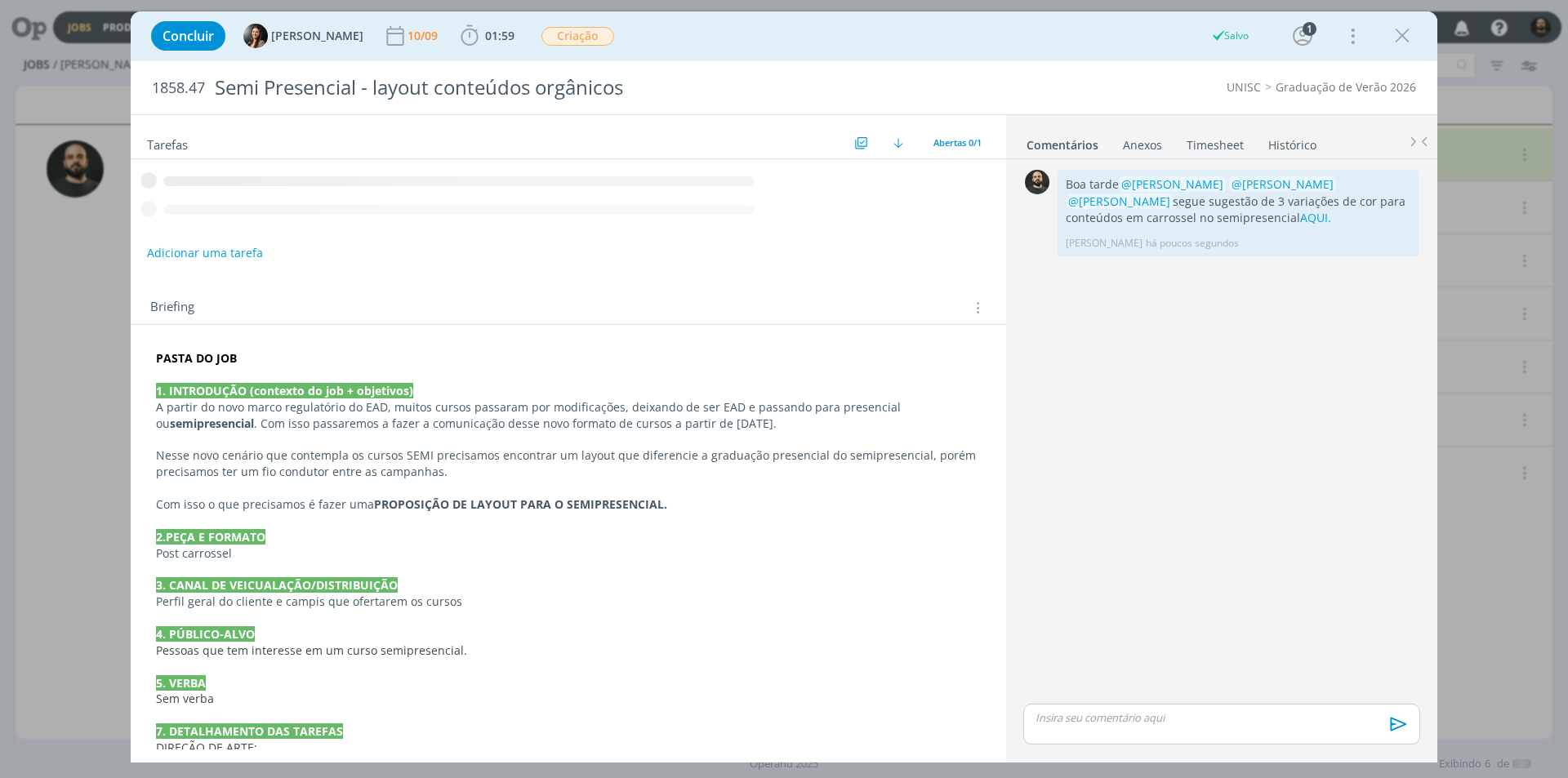
drag, startPoint x: 1402, startPoint y: 31, endPoint x: 619, endPoint y: 231, distance: 808.1
click at [1401, 31] on icon "dialog" at bounding box center [1402, 36] width 24 height 24
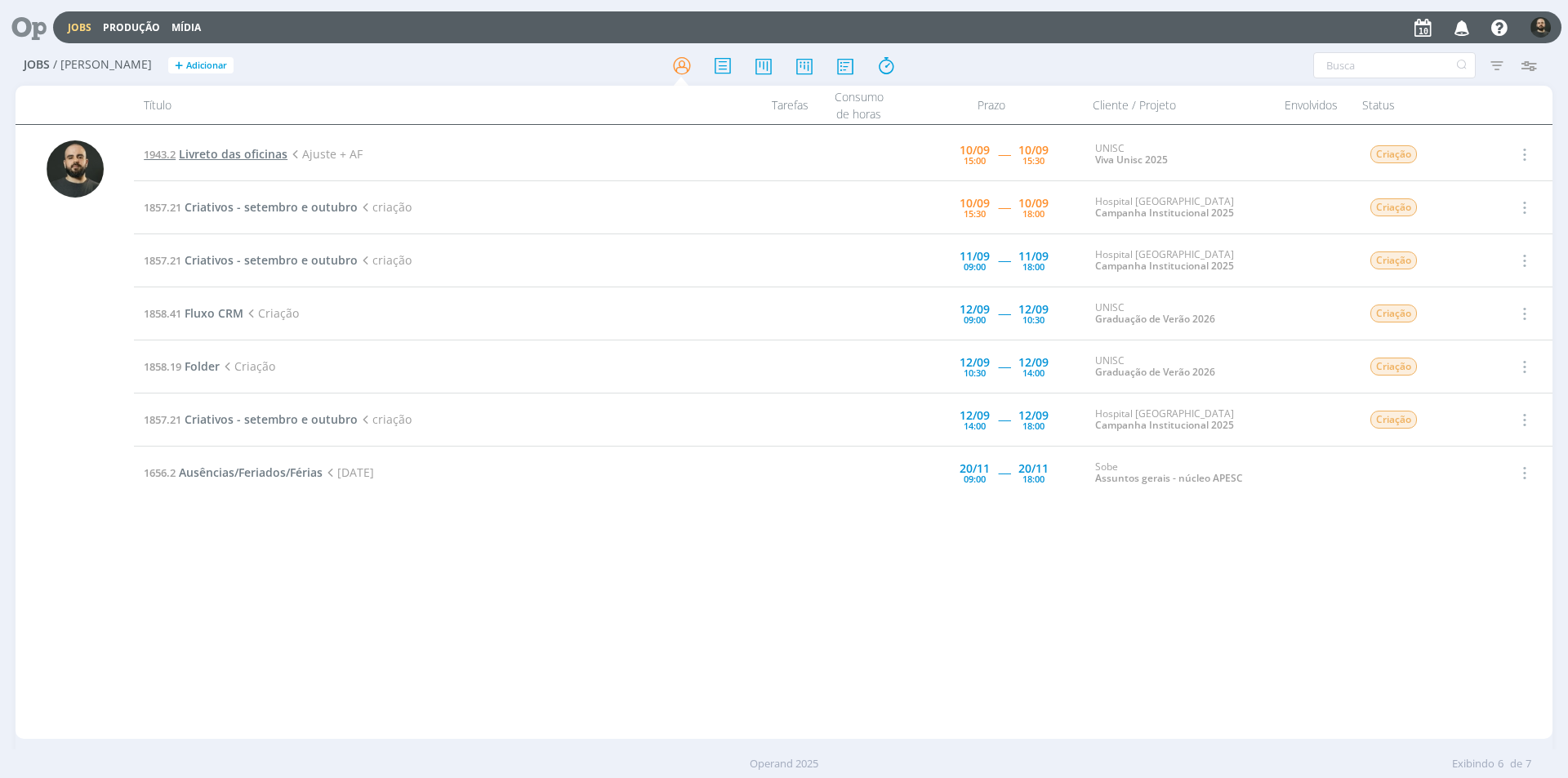
click at [228, 155] on span "Livreto das oficinas" at bounding box center [233, 154] width 108 height 16
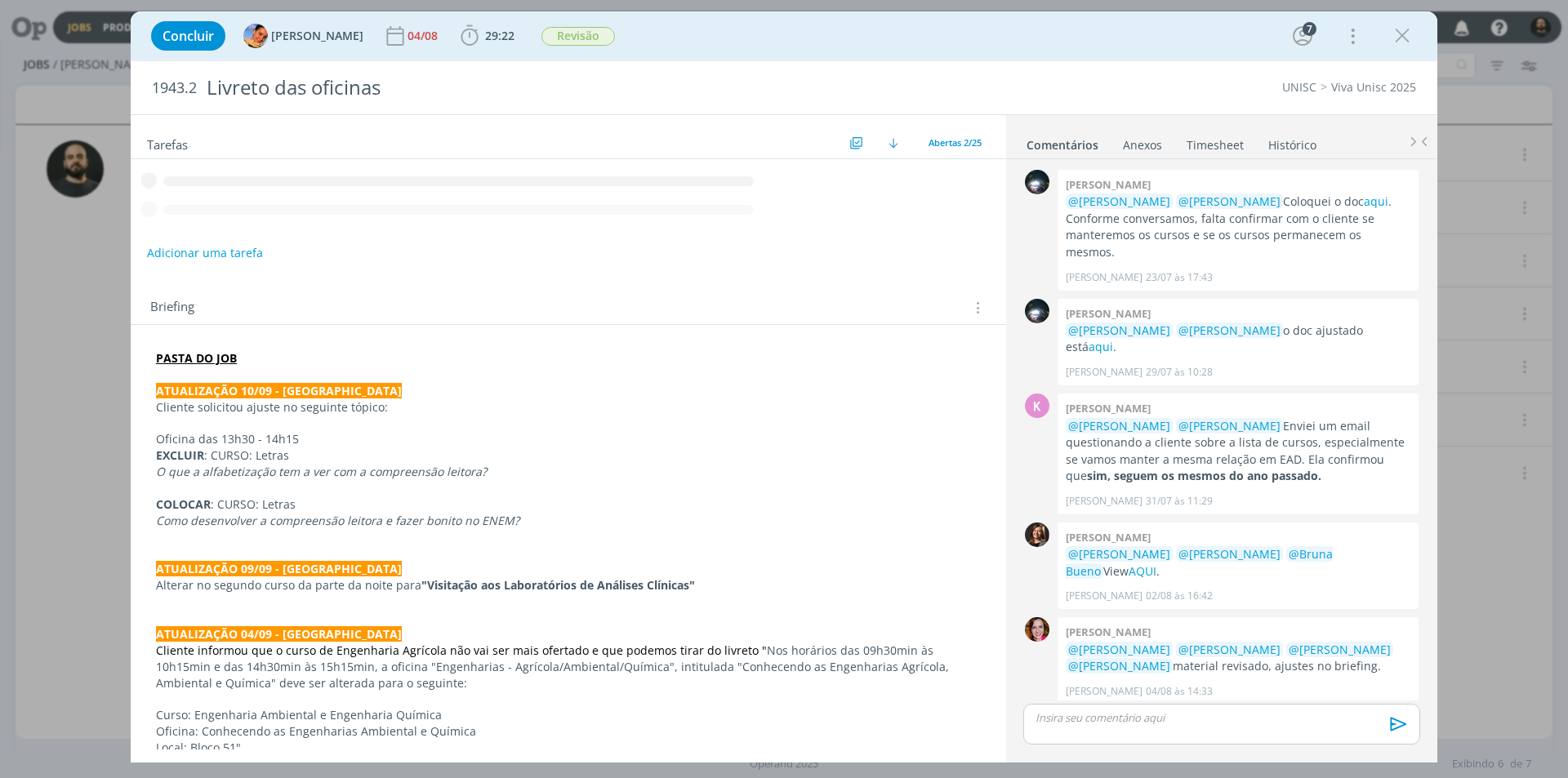
scroll to position [1374, 0]
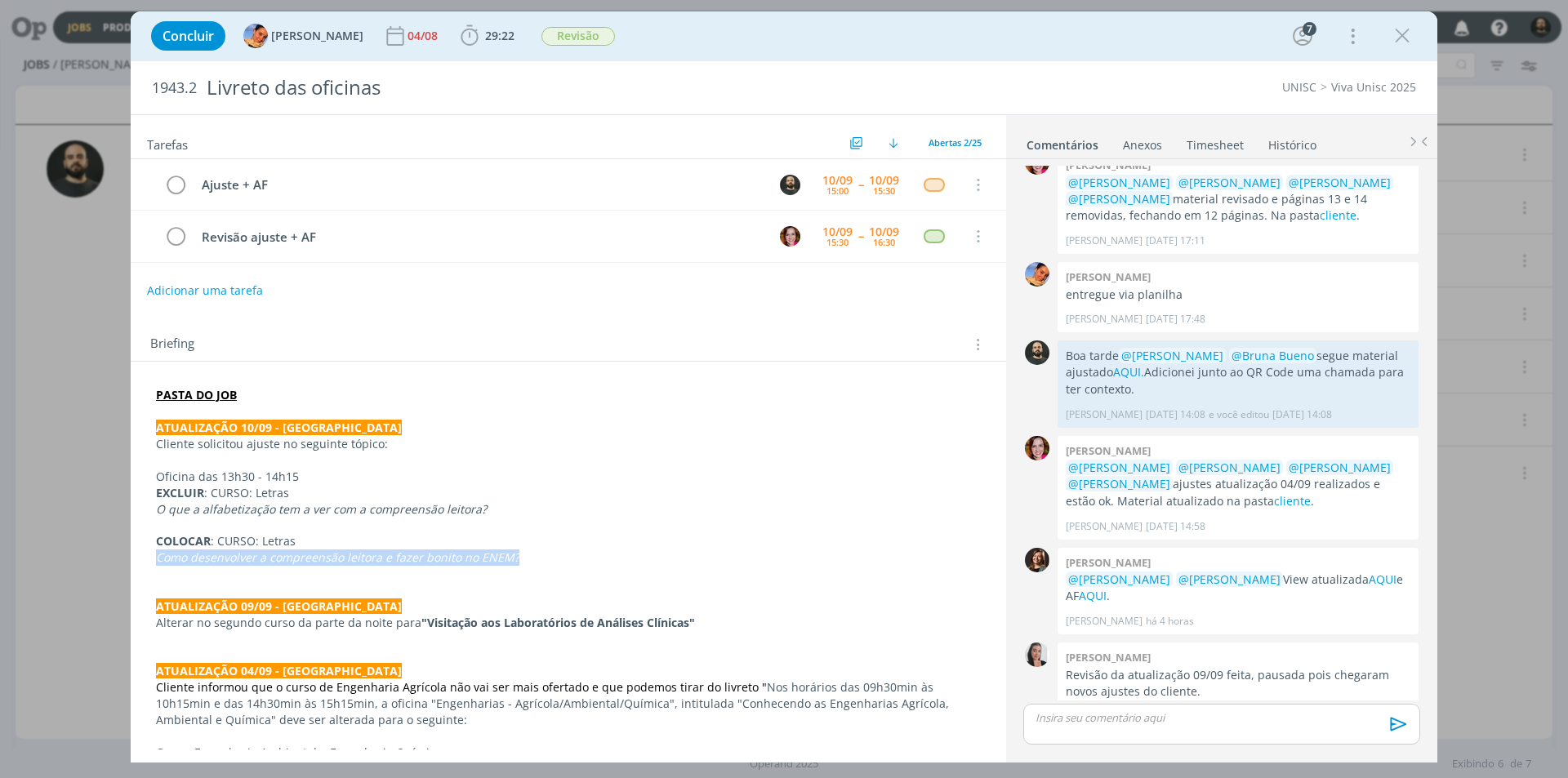
drag, startPoint x: 520, startPoint y: 553, endPoint x: 155, endPoint y: 558, distance: 365.0
click at [156, 557] on p "Como desenvolver a compreensão leitora e fazer bonito no ENEM?" at bounding box center [567, 558] width 824 height 17
copy em "Como desenvolver a compreensão leitora e fazer bonito no ENEM?"
click at [461, 34] on icon "dialog" at bounding box center [469, 35] width 17 height 20
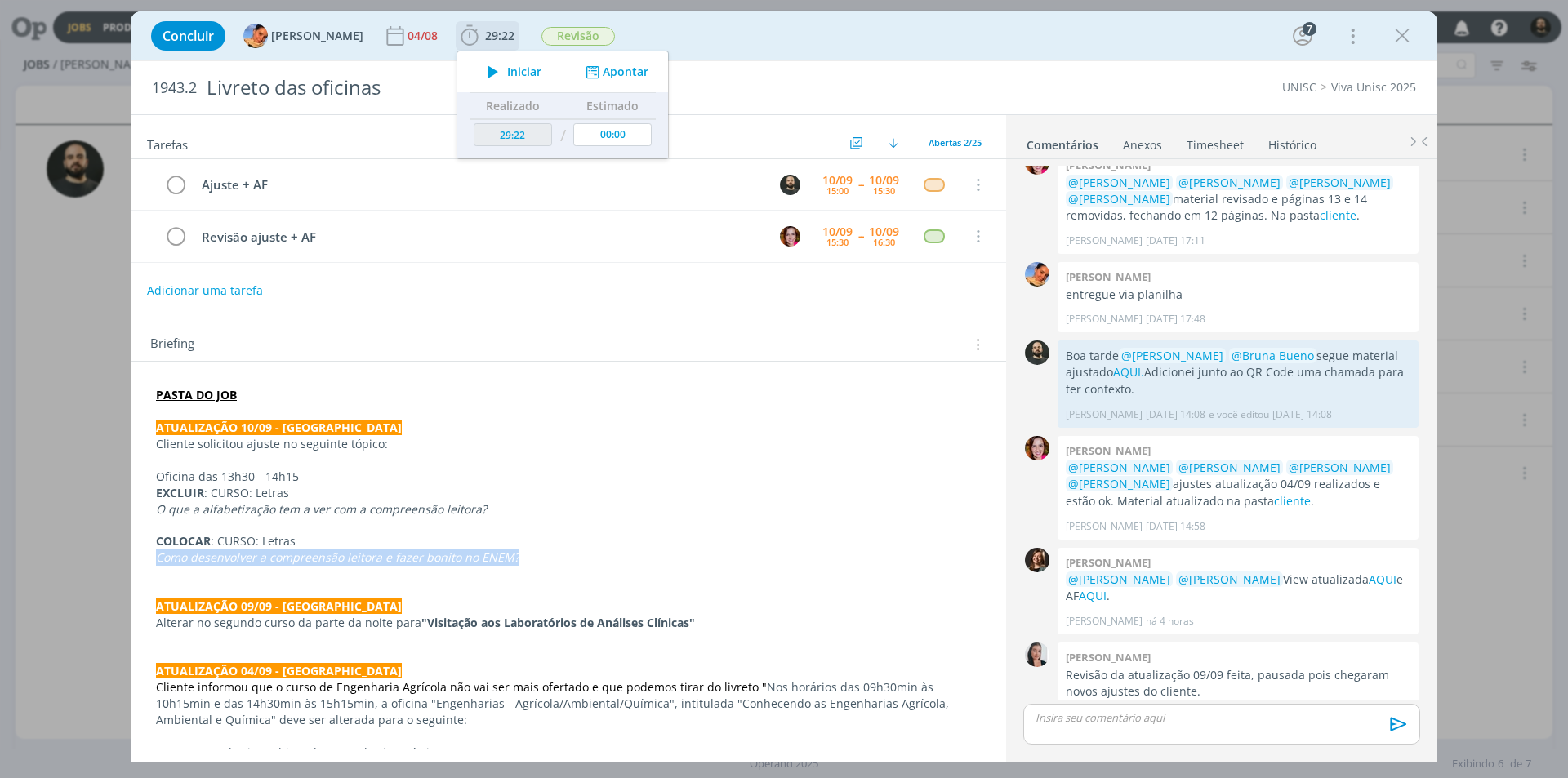
click at [478, 68] on icon "dialog" at bounding box center [492, 72] width 29 height 21
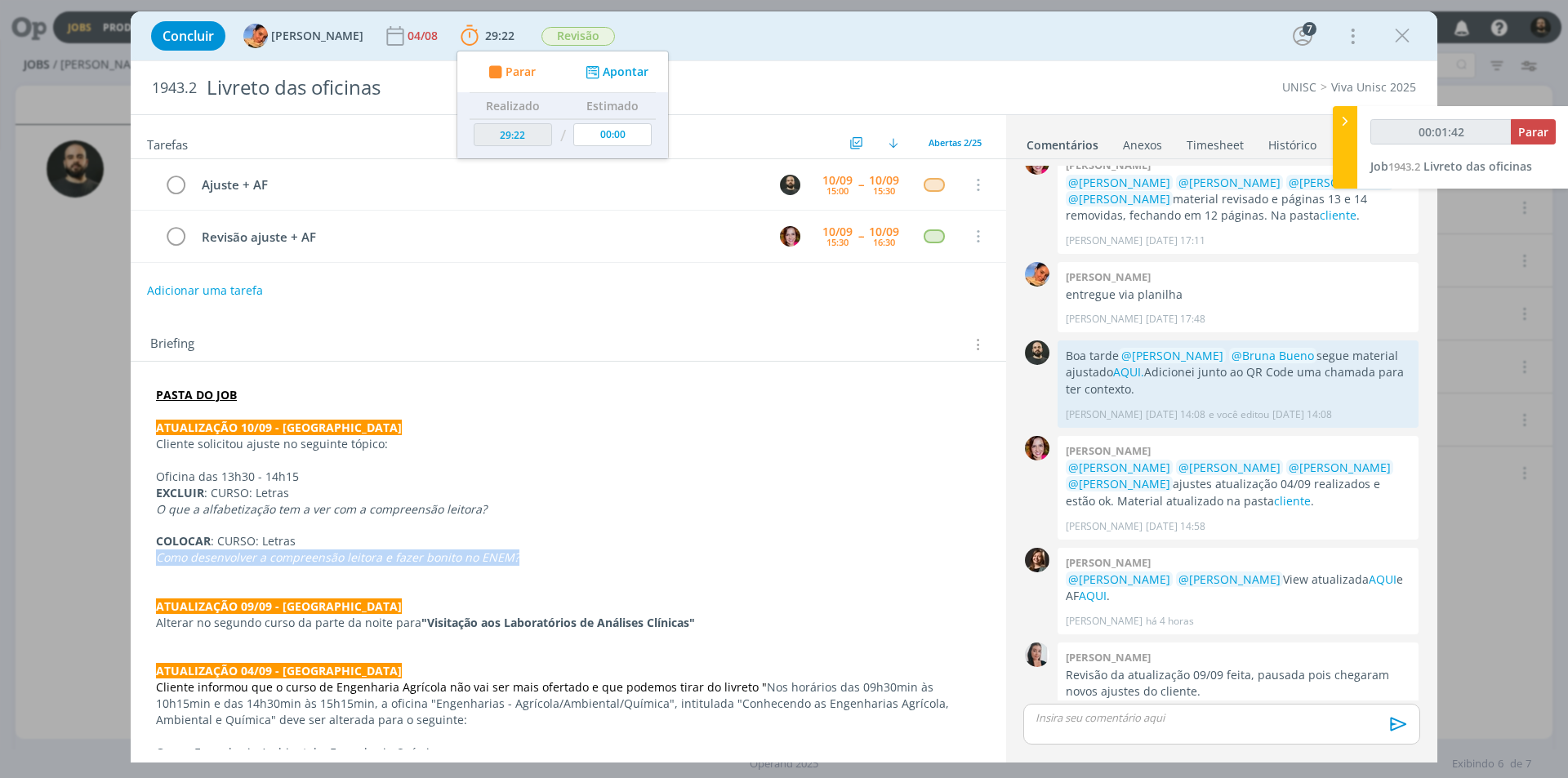
type input "00:01:43"
copy em "Como desenvolver a compreensão leitora e fazer bonito no ENEM?"
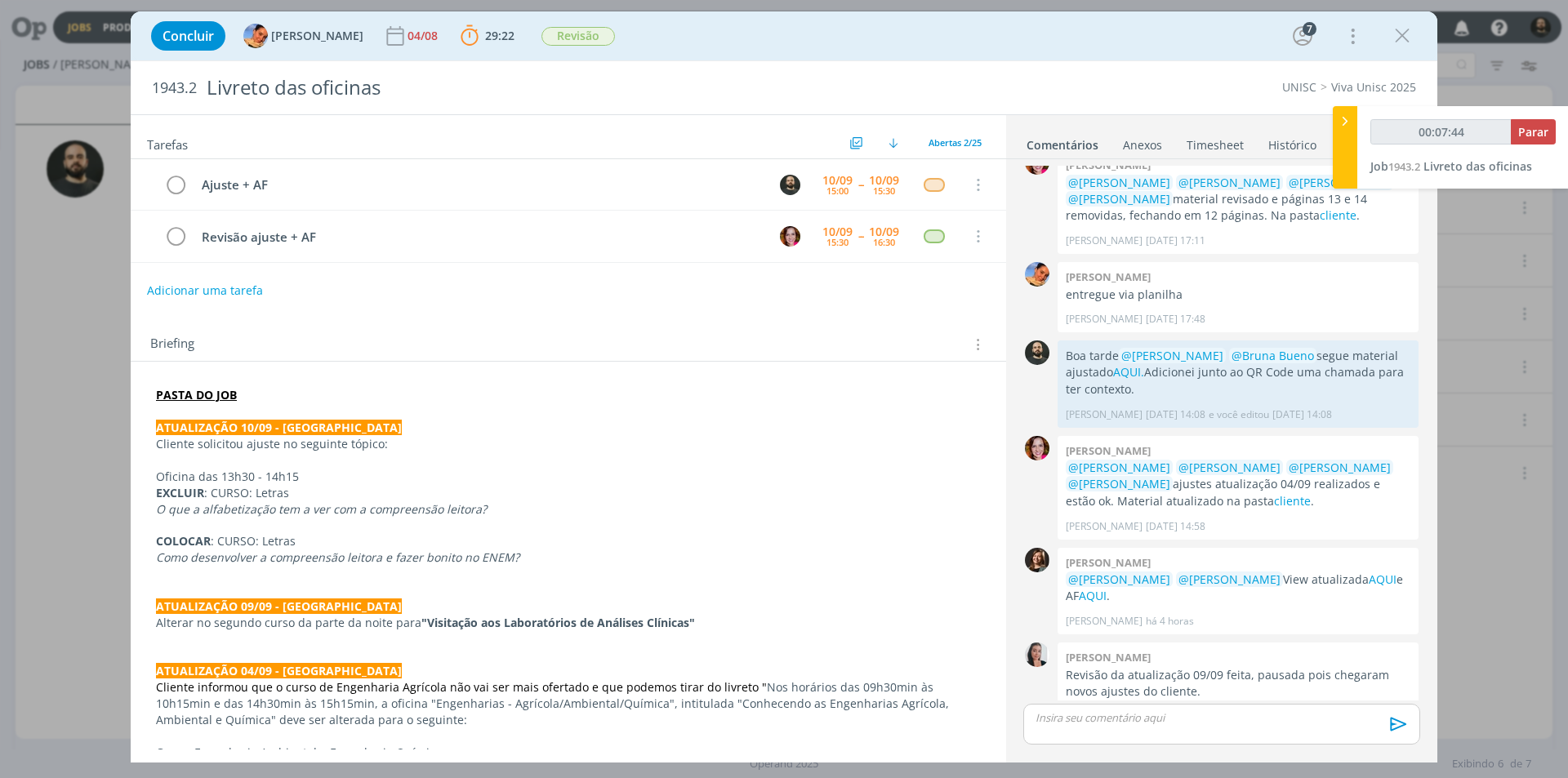
click at [1068, 730] on div "dialog" at bounding box center [1221, 724] width 397 height 41
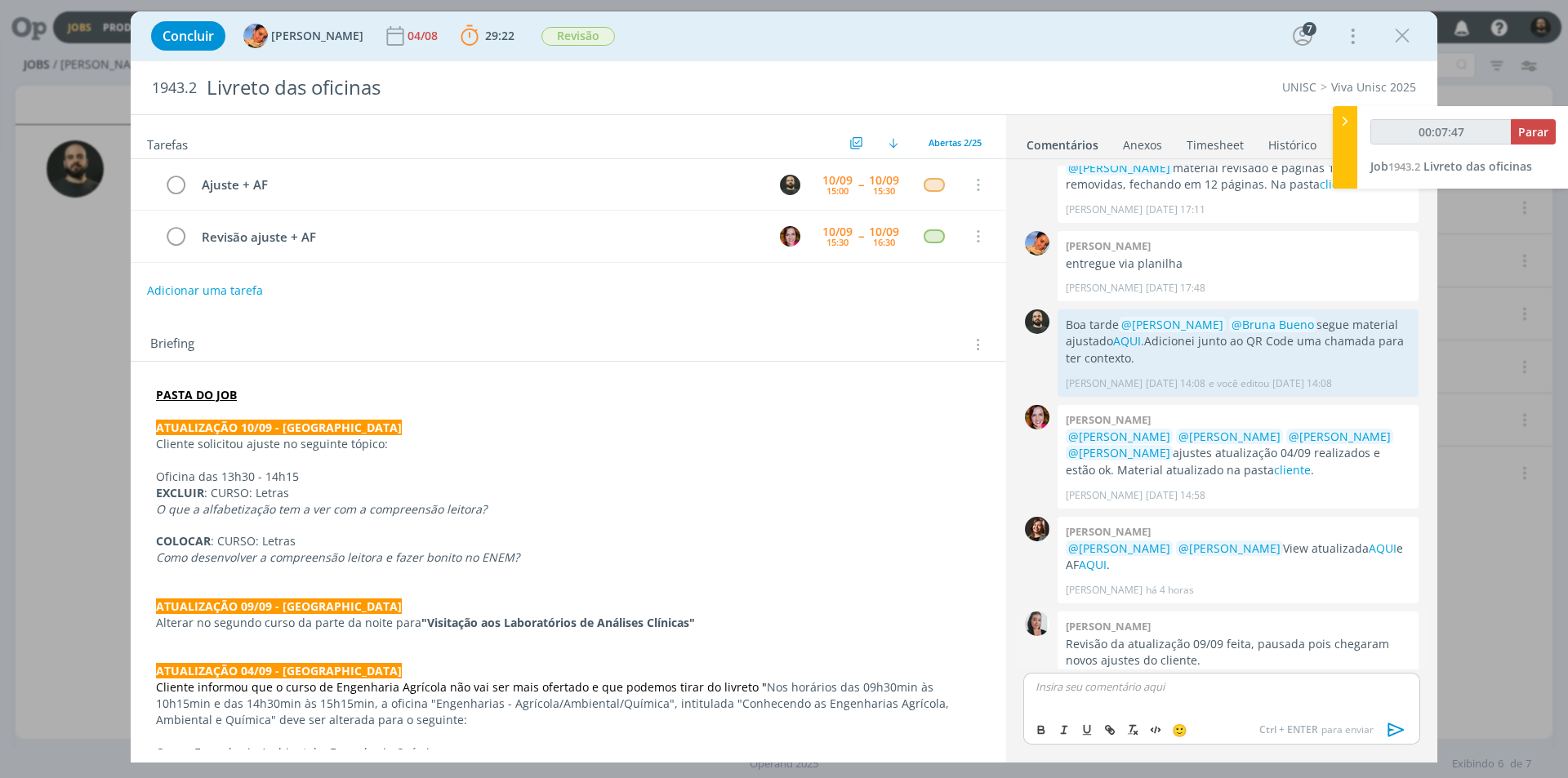
type input "00:07:48"
type input "00:08:13"
click at [1110, 725] on icon "dialog" at bounding box center [1109, 730] width 13 height 13
type input "AQUI."
type input "00:08:15"
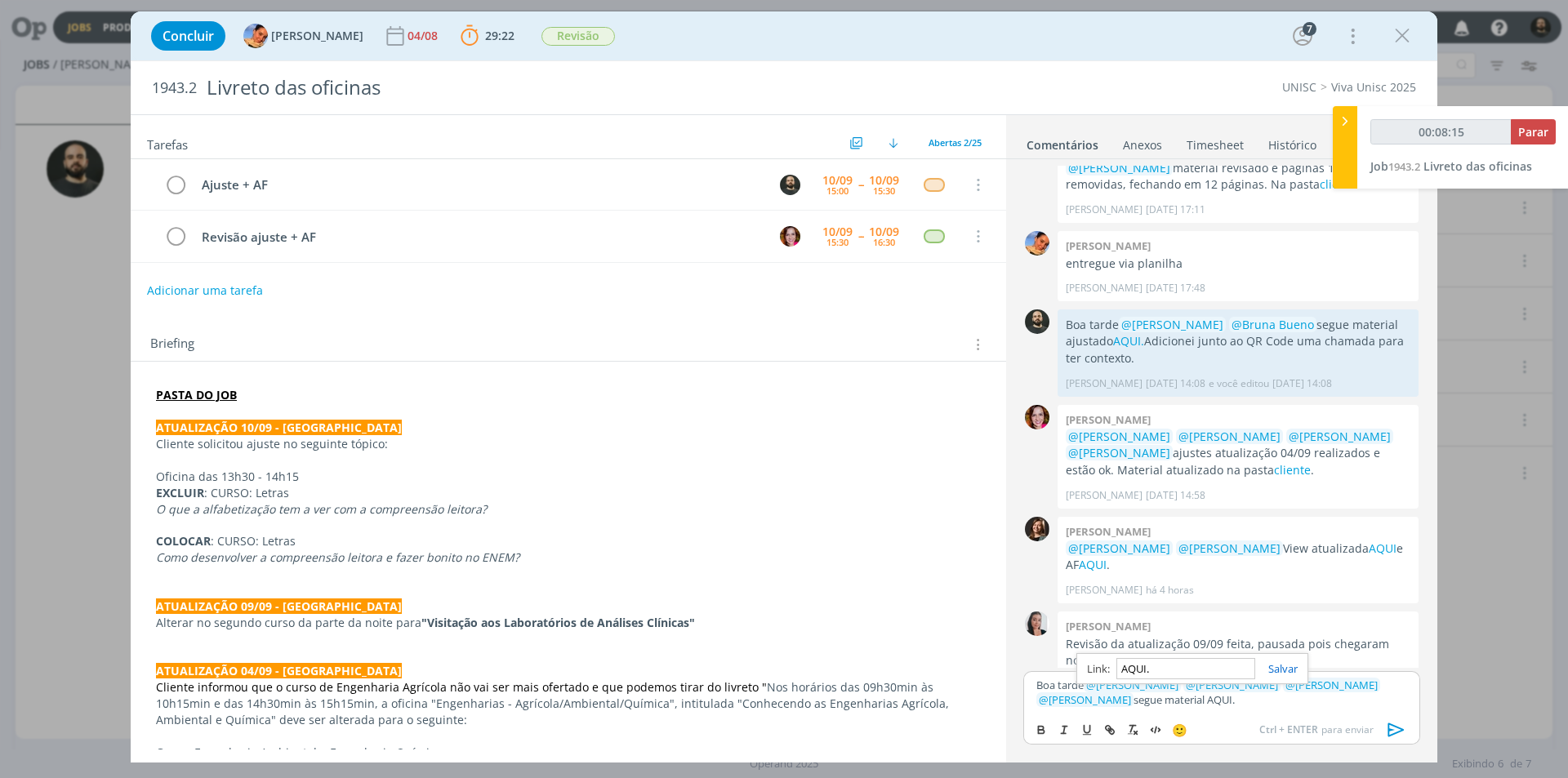
paste input "https://sobeae.sharepoint.com/:f:/s/SOBEAE/EknGUdb1v9dGlFbcC1ZJ7bABLbSneXZoECsM…"
type input "https://sobeae.sharepoint.com/:f:/s/SOBEAE/EknGUdb1v9dGlFbcC1ZJ7bABLbSneXZoECsM…"
type input "00:08:16"
type input "https://sobeae.sharepoint.com/:f:/s/SOBEAE/EknGUdb1v9dGlFbcC1ZJ7bABLbSneXZoECsM…"
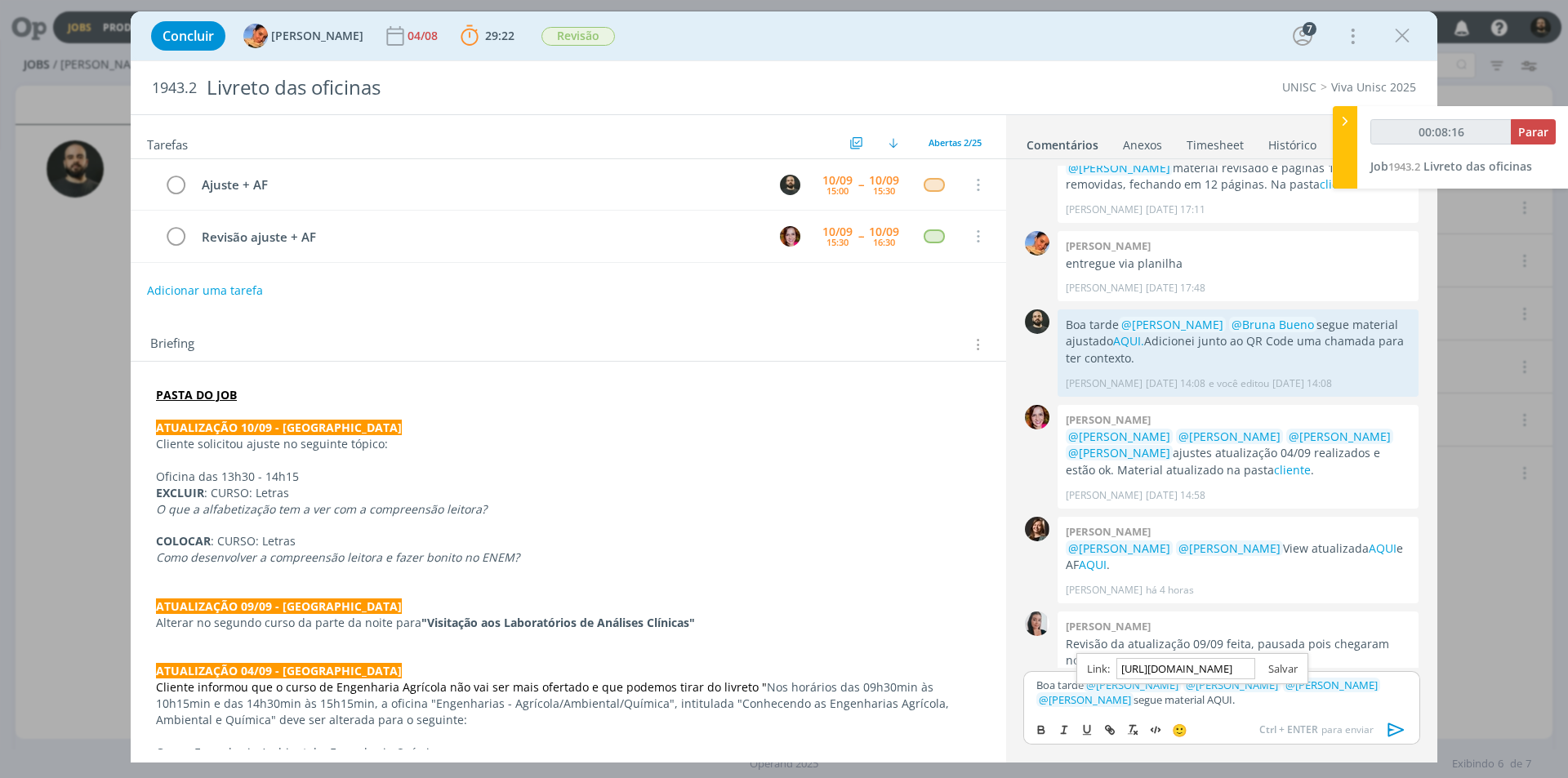
scroll to position [0, 0]
click at [1276, 662] on link "dialog" at bounding box center [1276, 669] width 43 height 15
drag, startPoint x: 1106, startPoint y: 698, endPoint x: 1356, endPoint y: 681, distance: 250.6
click at [1356, 681] on p "Boa tarde ﻿ @ Luíza Santana ﻿ ﻿ @ Karoline Arend ﻿ ﻿ @ Beatriz Luchese ﻿ ﻿ @ Ca…" at bounding box center [1221, 692] width 371 height 31
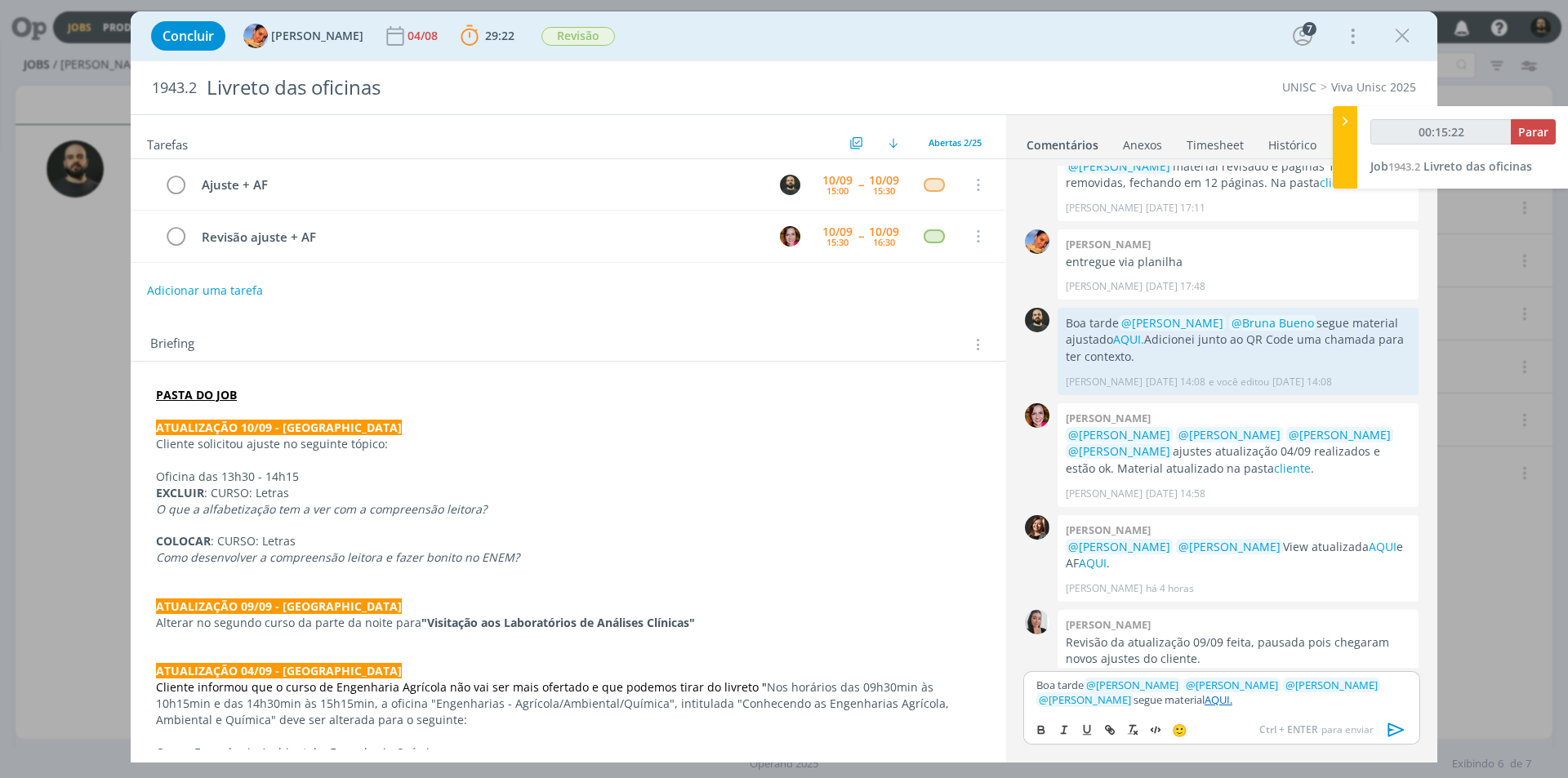
click at [1401, 730] on icon "dialog" at bounding box center [1396, 730] width 17 height 14
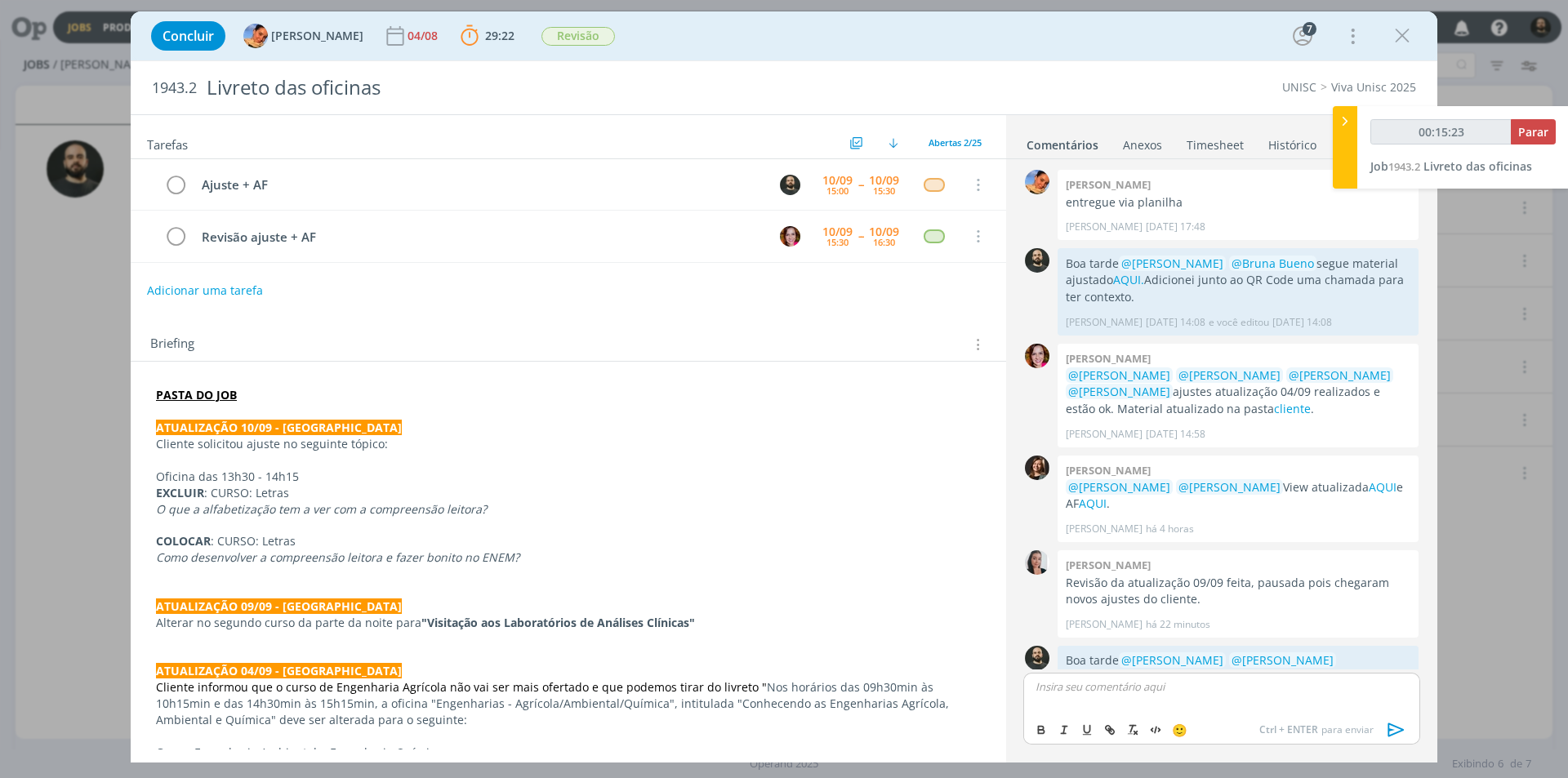
scroll to position [1483, 0]
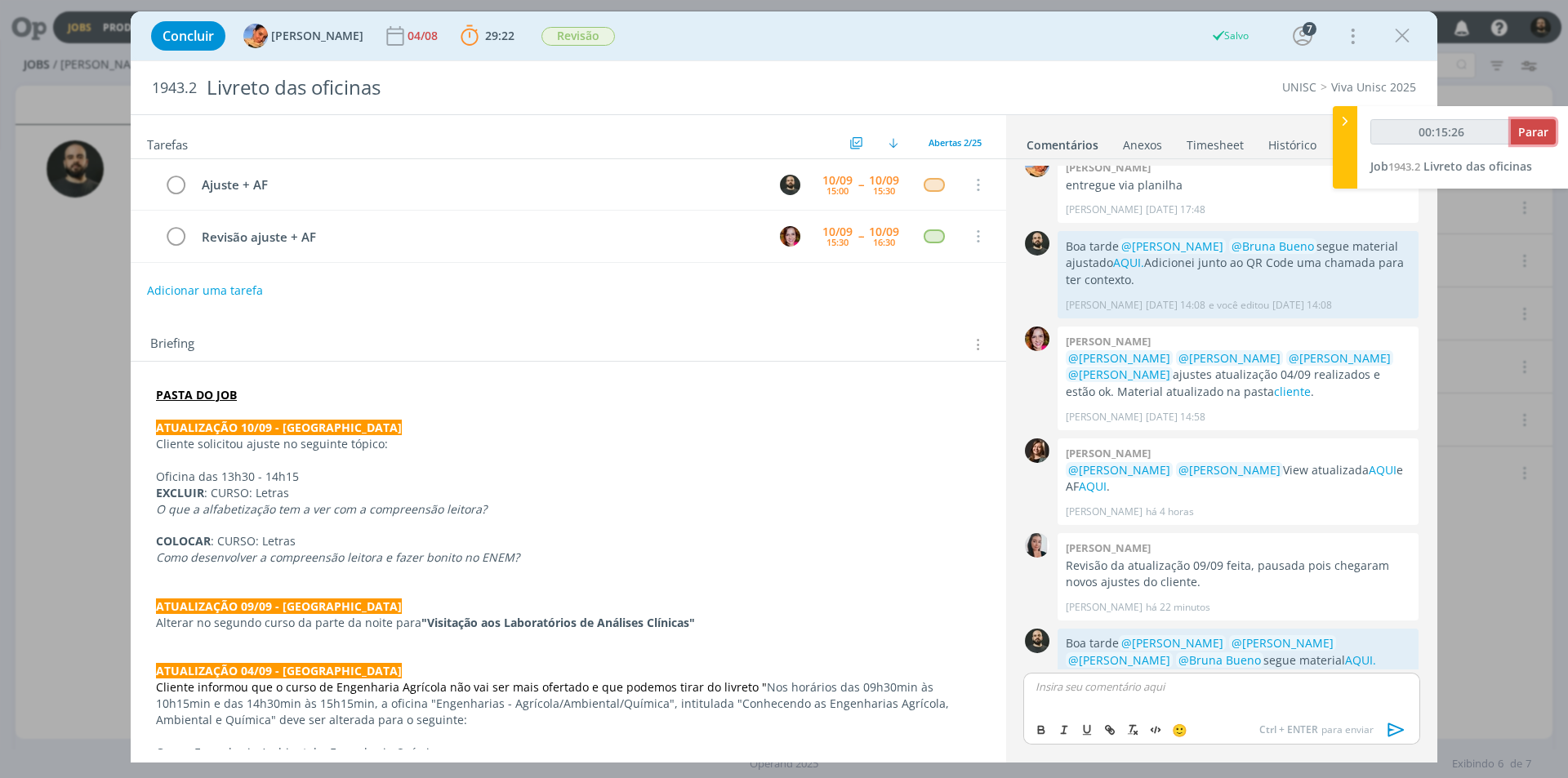
type input "00:15:27"
click at [1528, 132] on span "Parar" at bounding box center [1533, 132] width 31 height 16
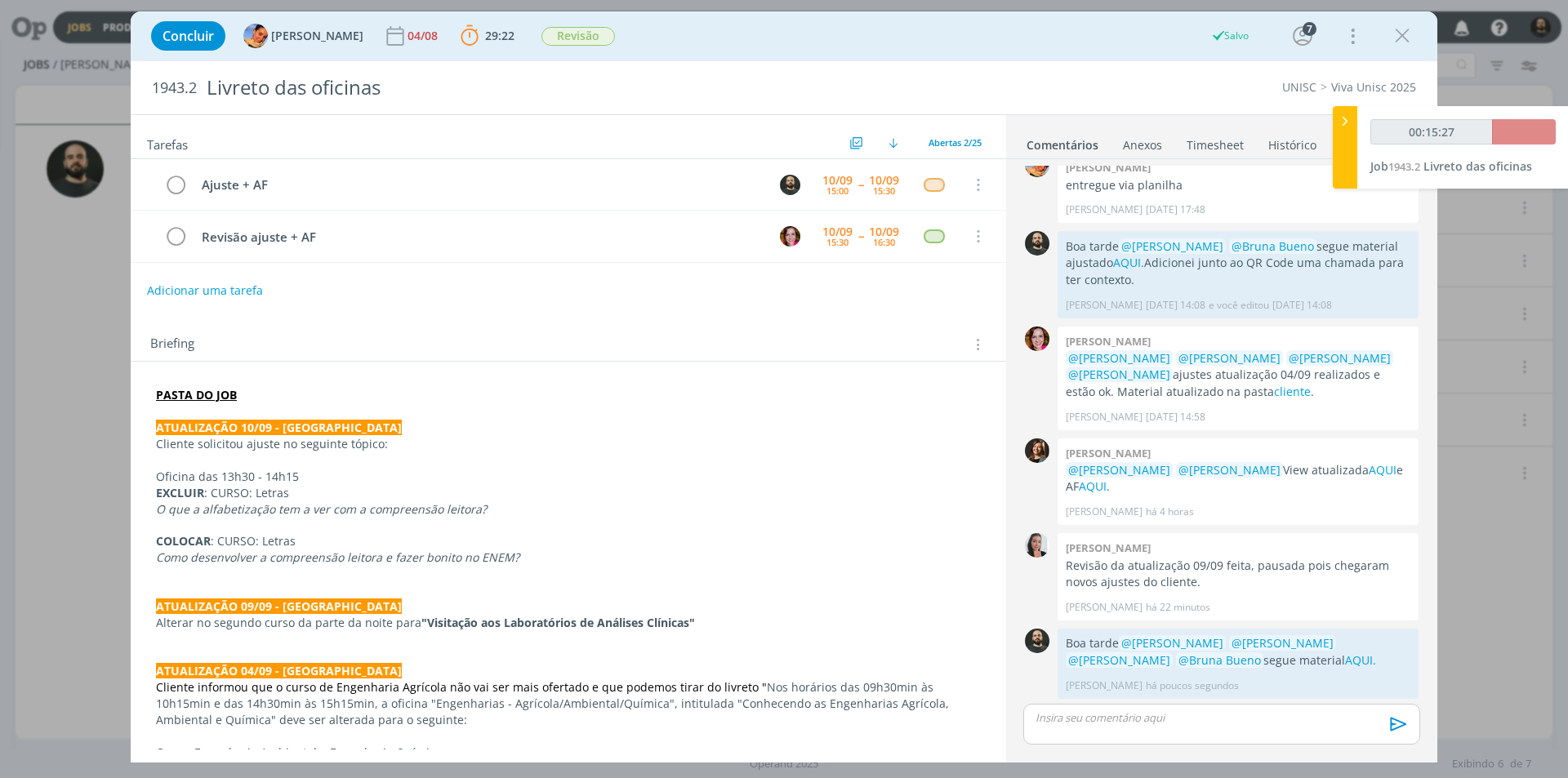
scroll to position [1453, 0]
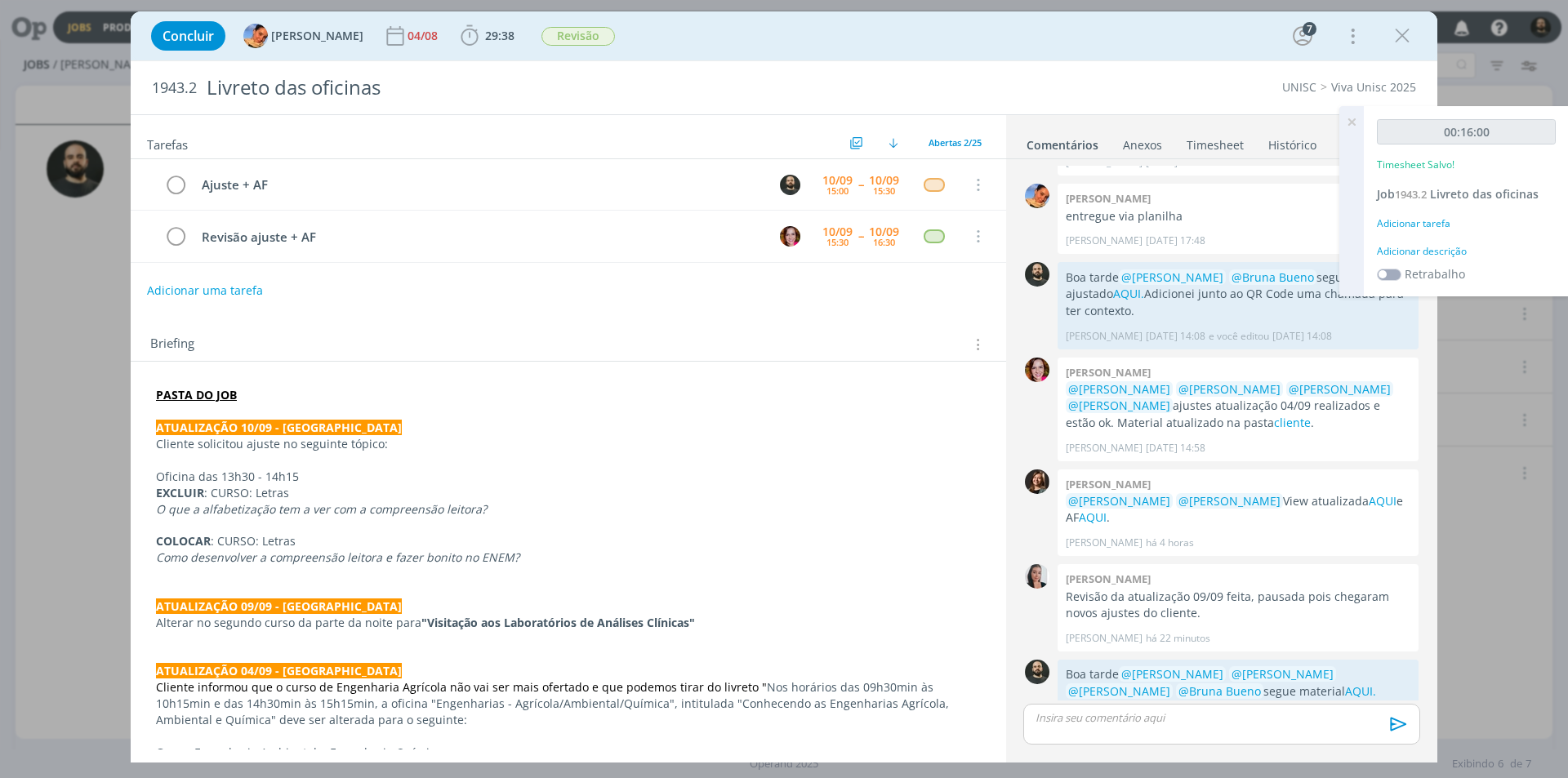
click at [1432, 247] on div "Adicionar descrição" at bounding box center [1466, 251] width 179 height 15
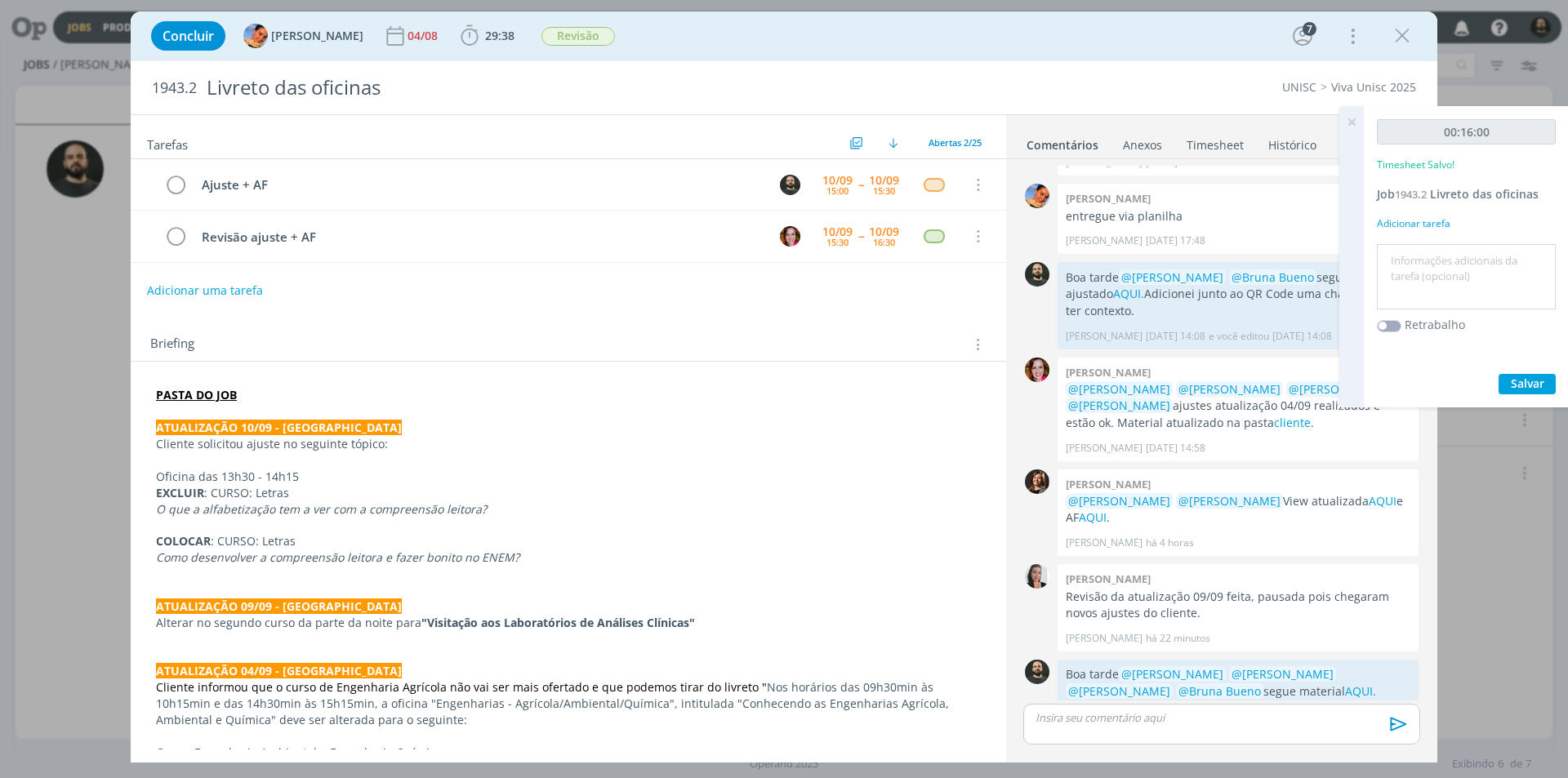
click at [1419, 261] on textarea at bounding box center [1466, 277] width 170 height 58
type textarea "Ajuste +AF"
click at [1523, 390] on span "Salvar" at bounding box center [1527, 384] width 33 height 16
click at [178, 183] on icon "dialog" at bounding box center [176, 185] width 23 height 24
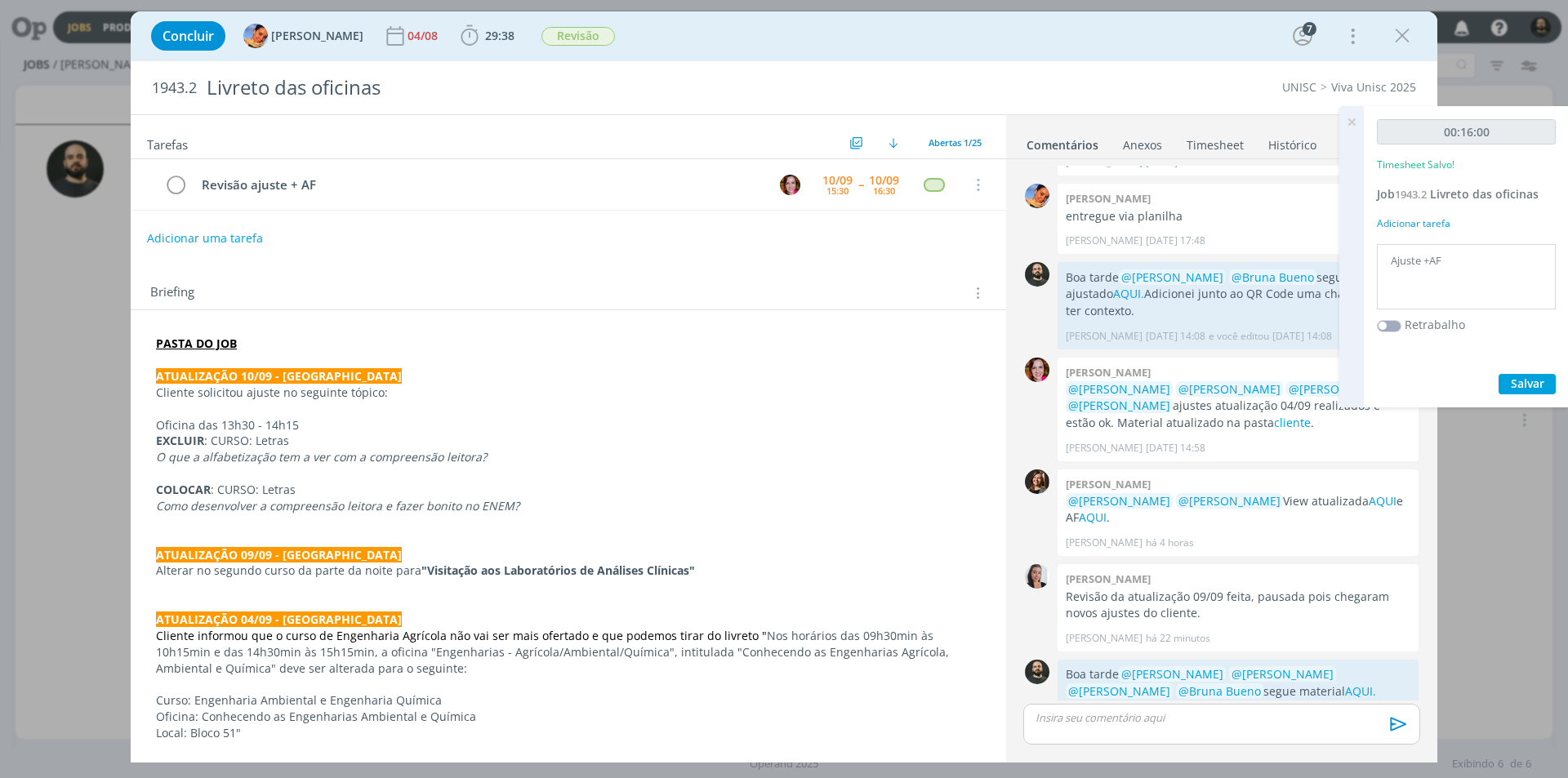
click at [1349, 119] on icon at bounding box center [1351, 122] width 30 height 31
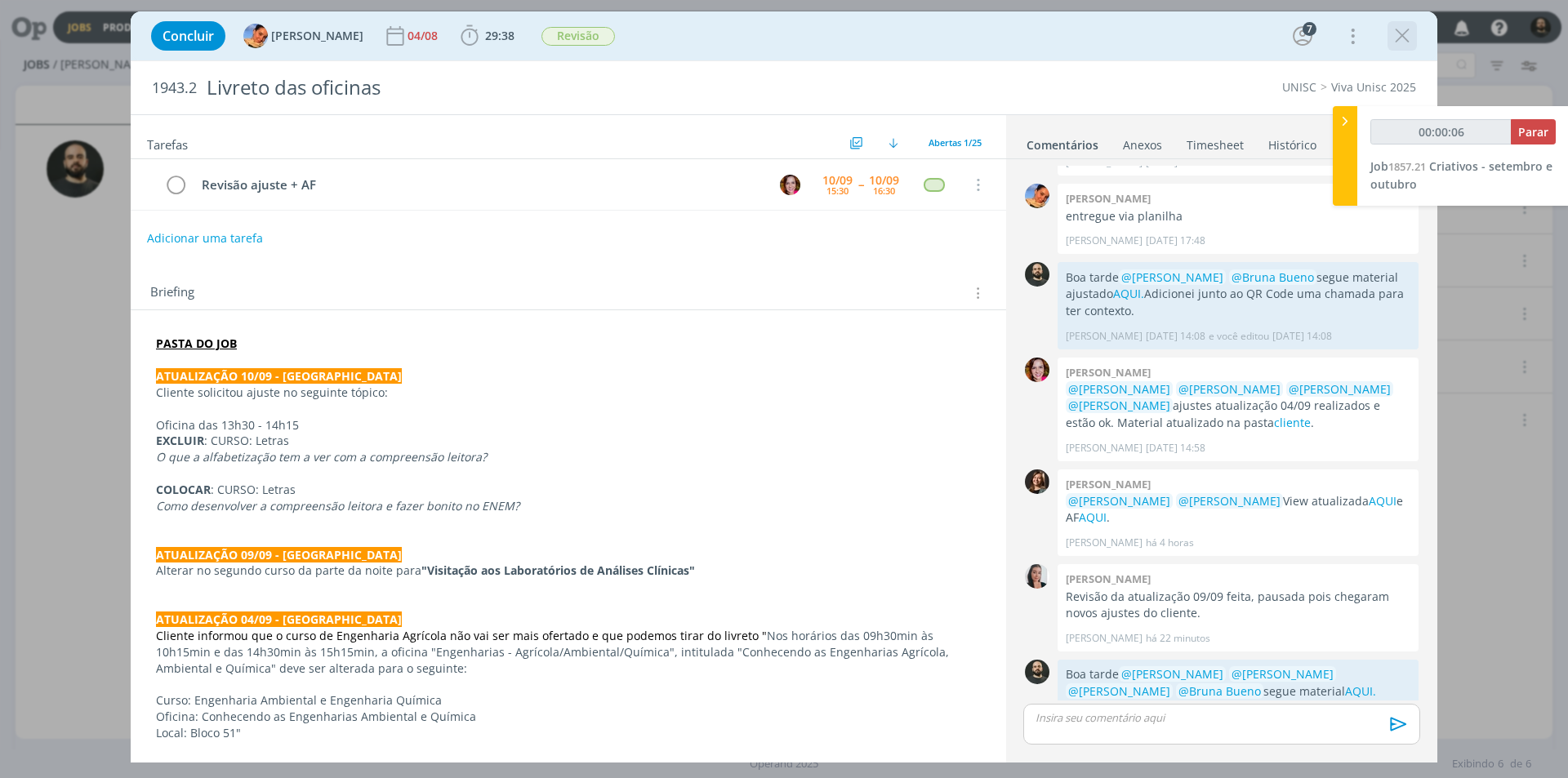
click at [1408, 38] on icon "dialog" at bounding box center [1402, 36] width 24 height 24
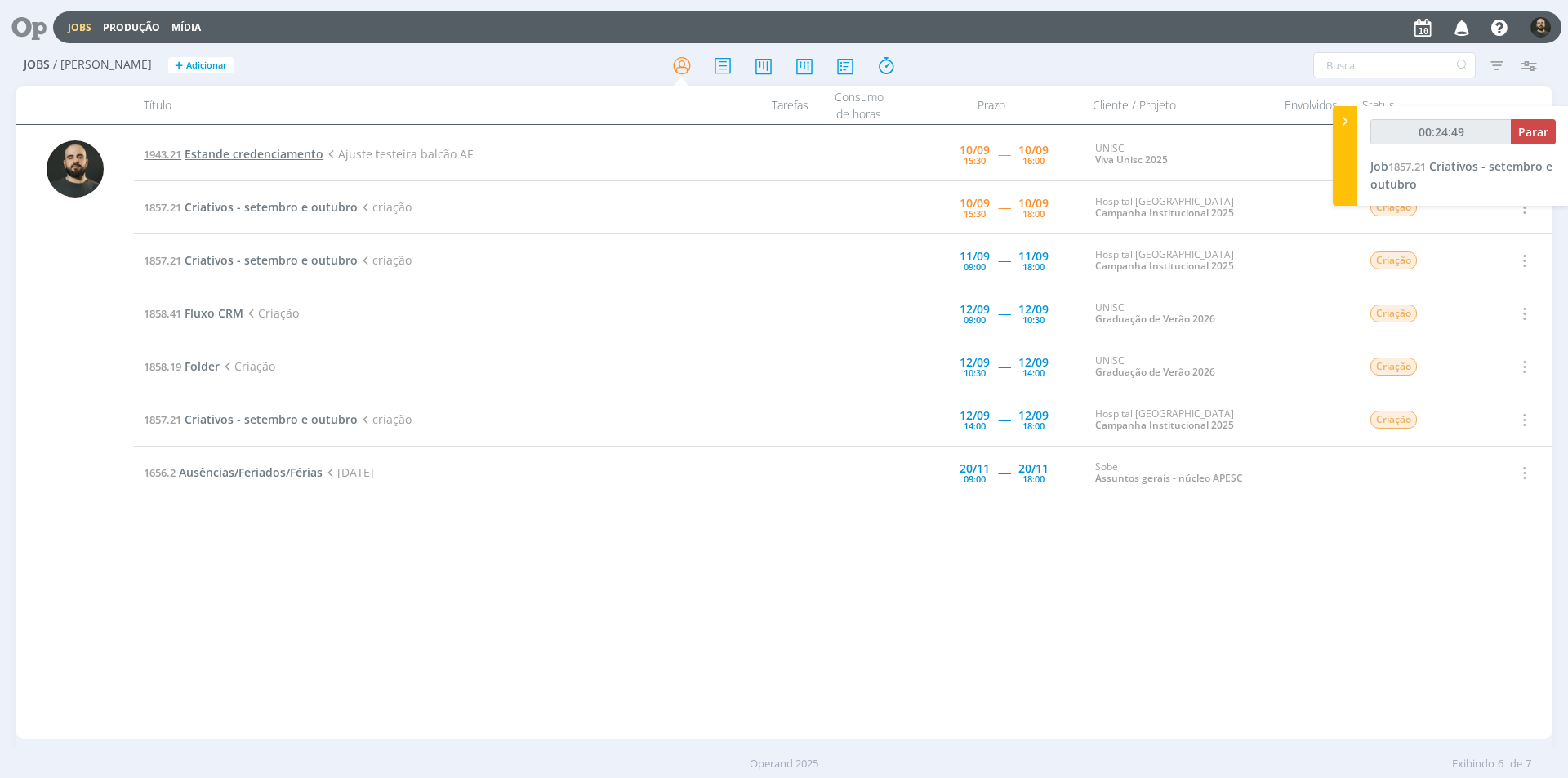
click at [304, 158] on span "Estande credenciamento" at bounding box center [253, 154] width 139 height 16
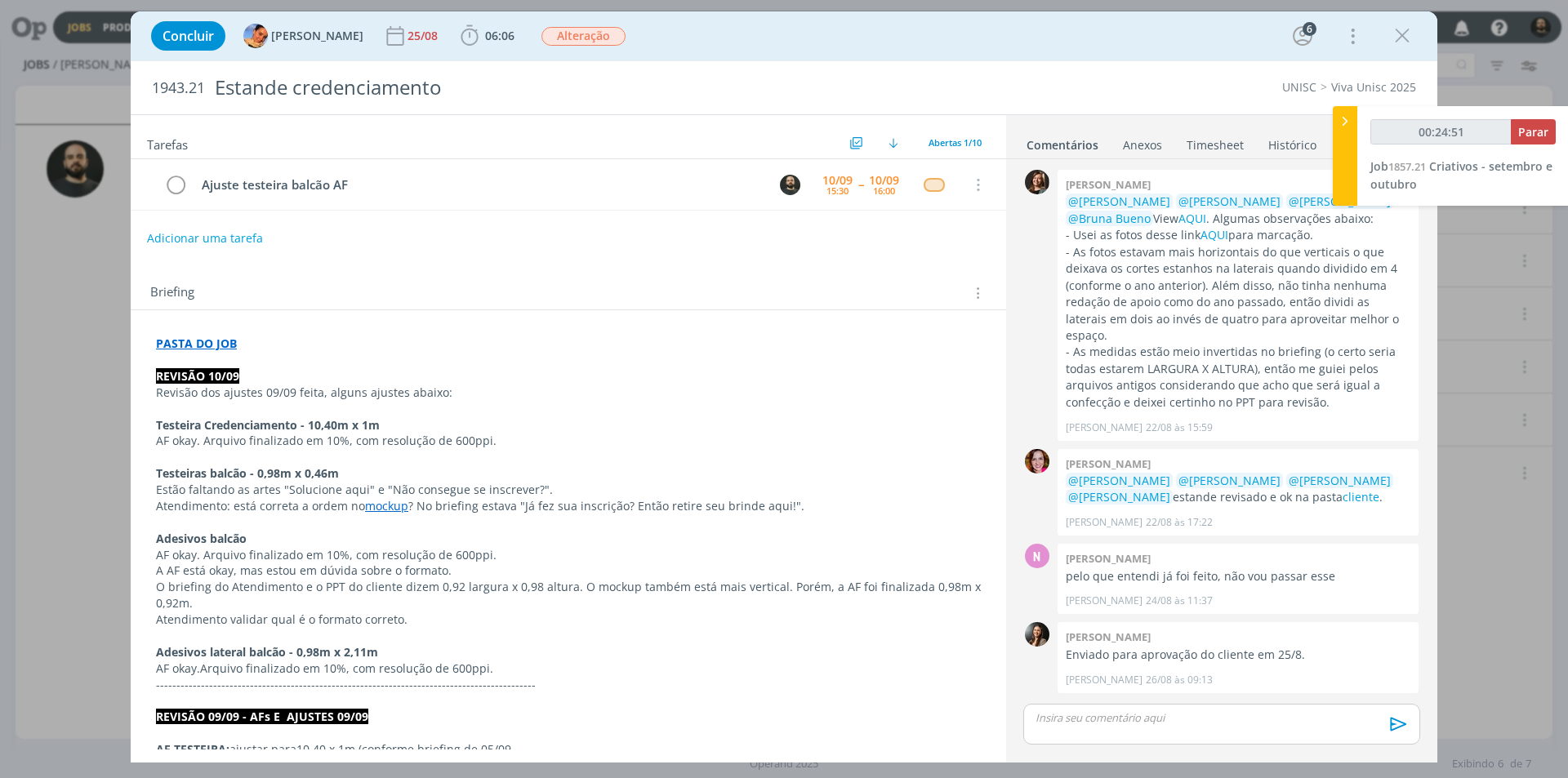
scroll to position [712, 0]
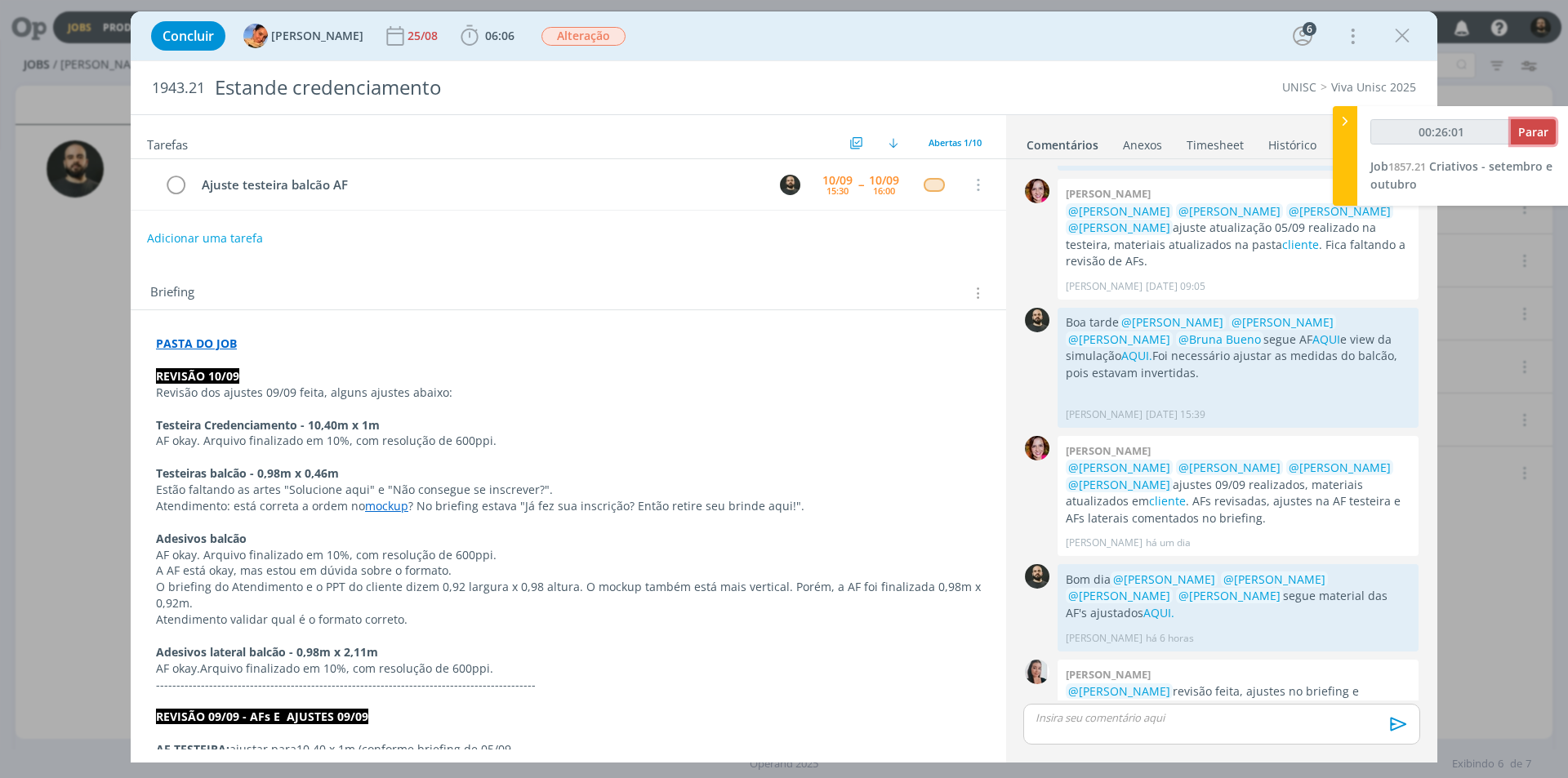
click at [1531, 136] on span "Parar" at bounding box center [1533, 132] width 31 height 16
type input "00:27:00"
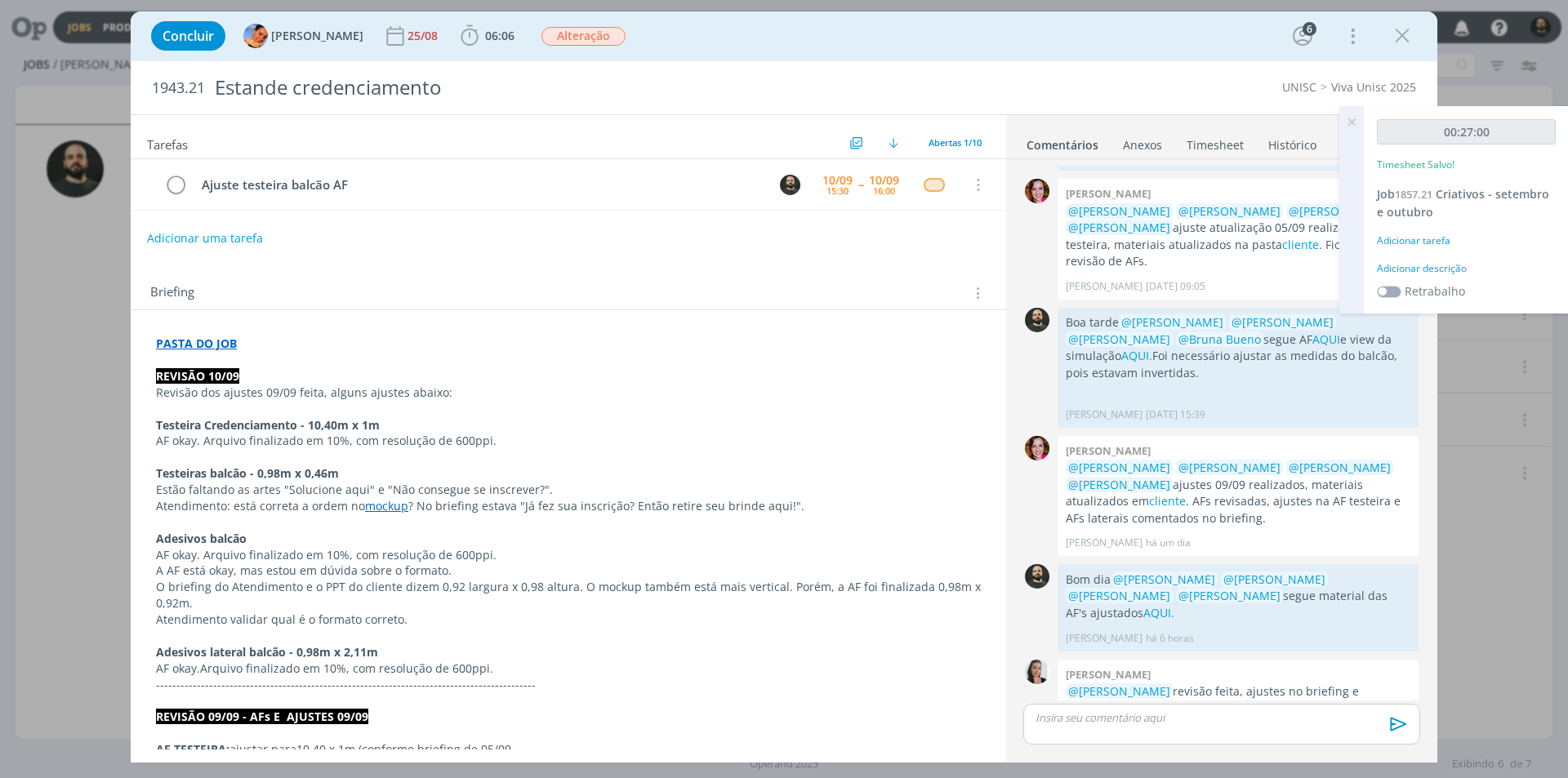
click at [1432, 270] on div "Adicionar descrição" at bounding box center [1466, 268] width 179 height 15
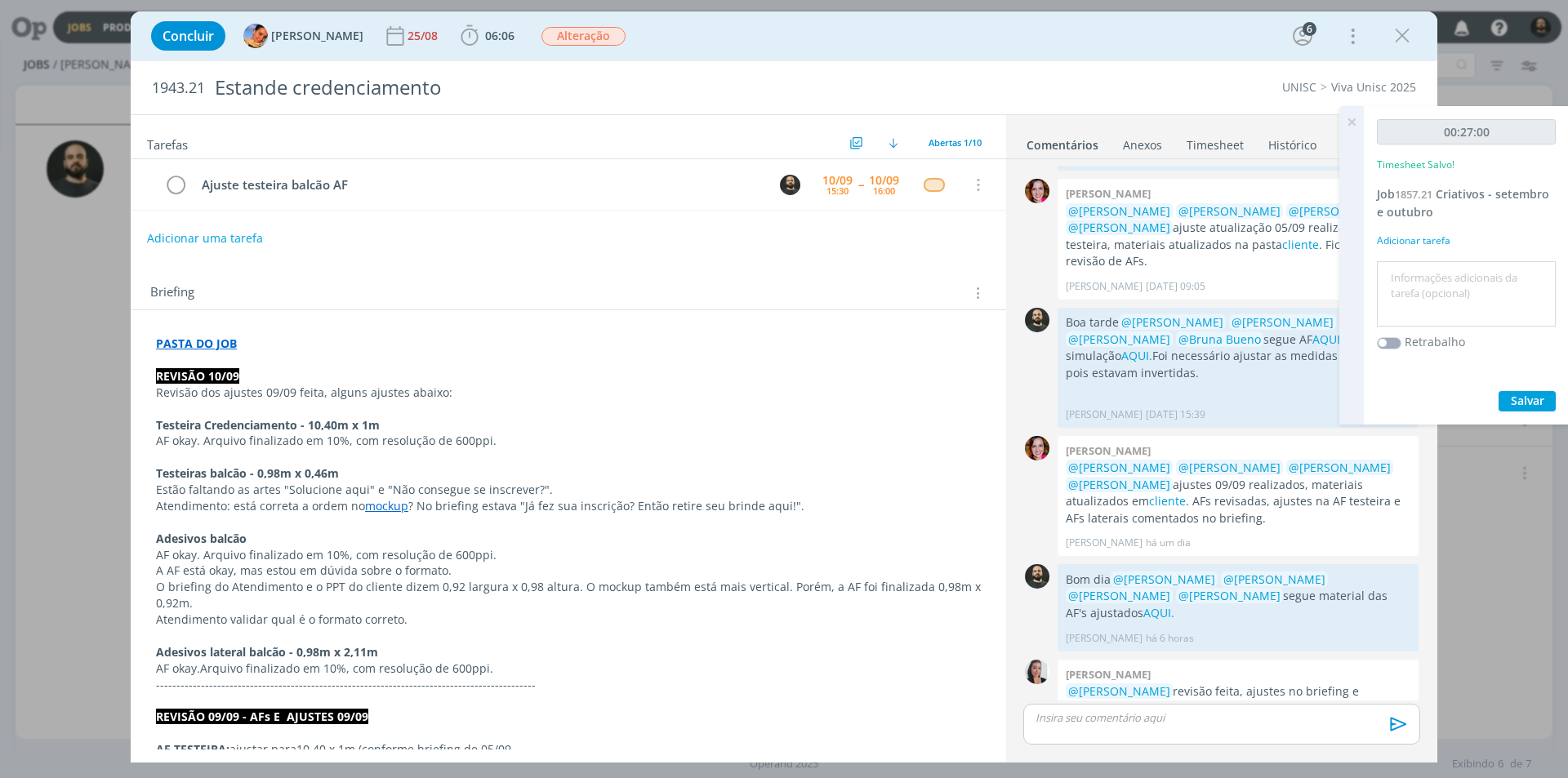
click at [1433, 275] on textarea at bounding box center [1466, 295] width 170 height 58
paste textarea "criação"
type textarea "criação"
click at [1525, 402] on span "Salvar" at bounding box center [1527, 400] width 33 height 16
click at [1352, 118] on icon at bounding box center [1351, 122] width 30 height 31
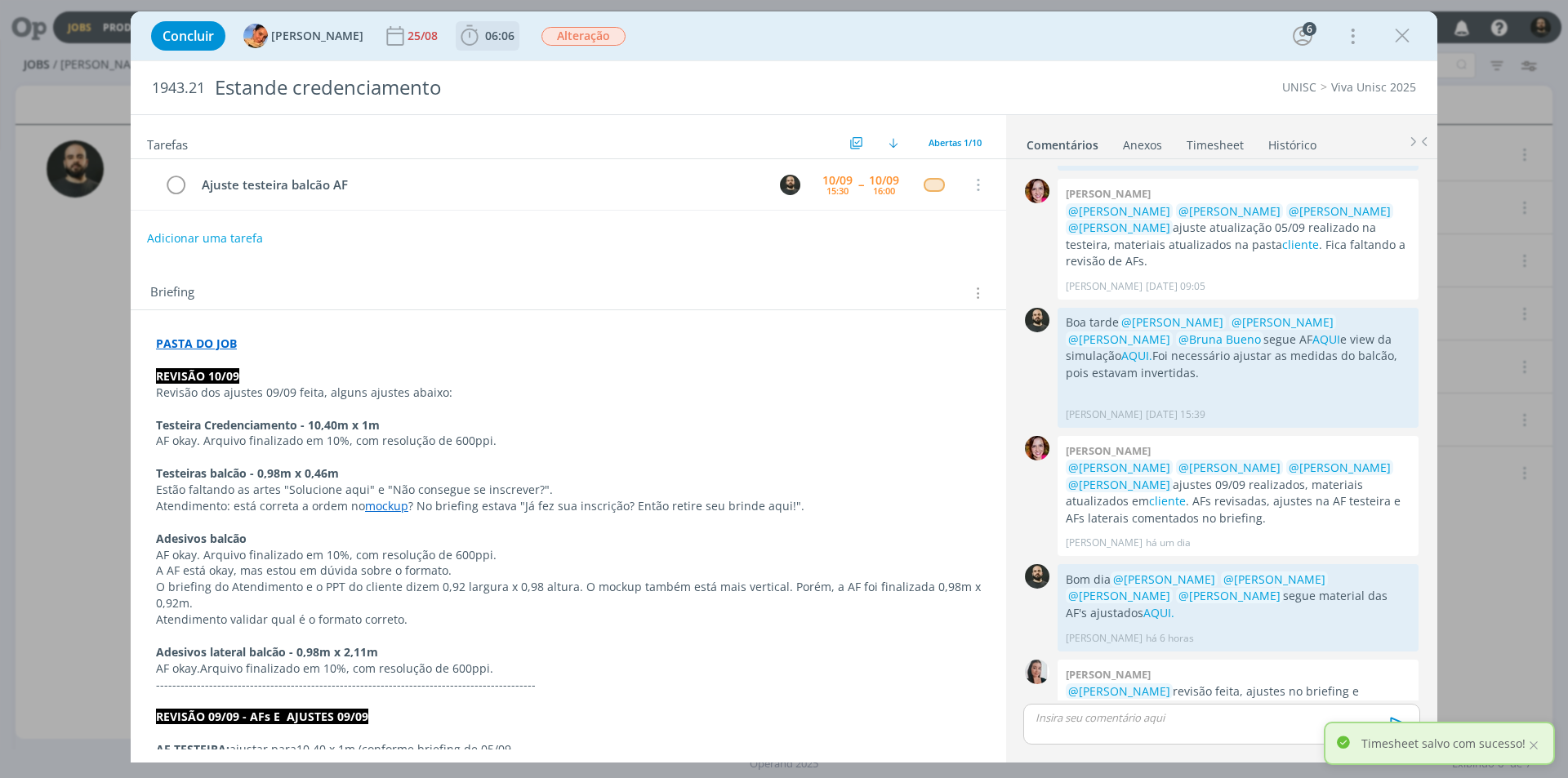
click at [457, 35] on icon "dialog" at bounding box center [469, 36] width 24 height 24
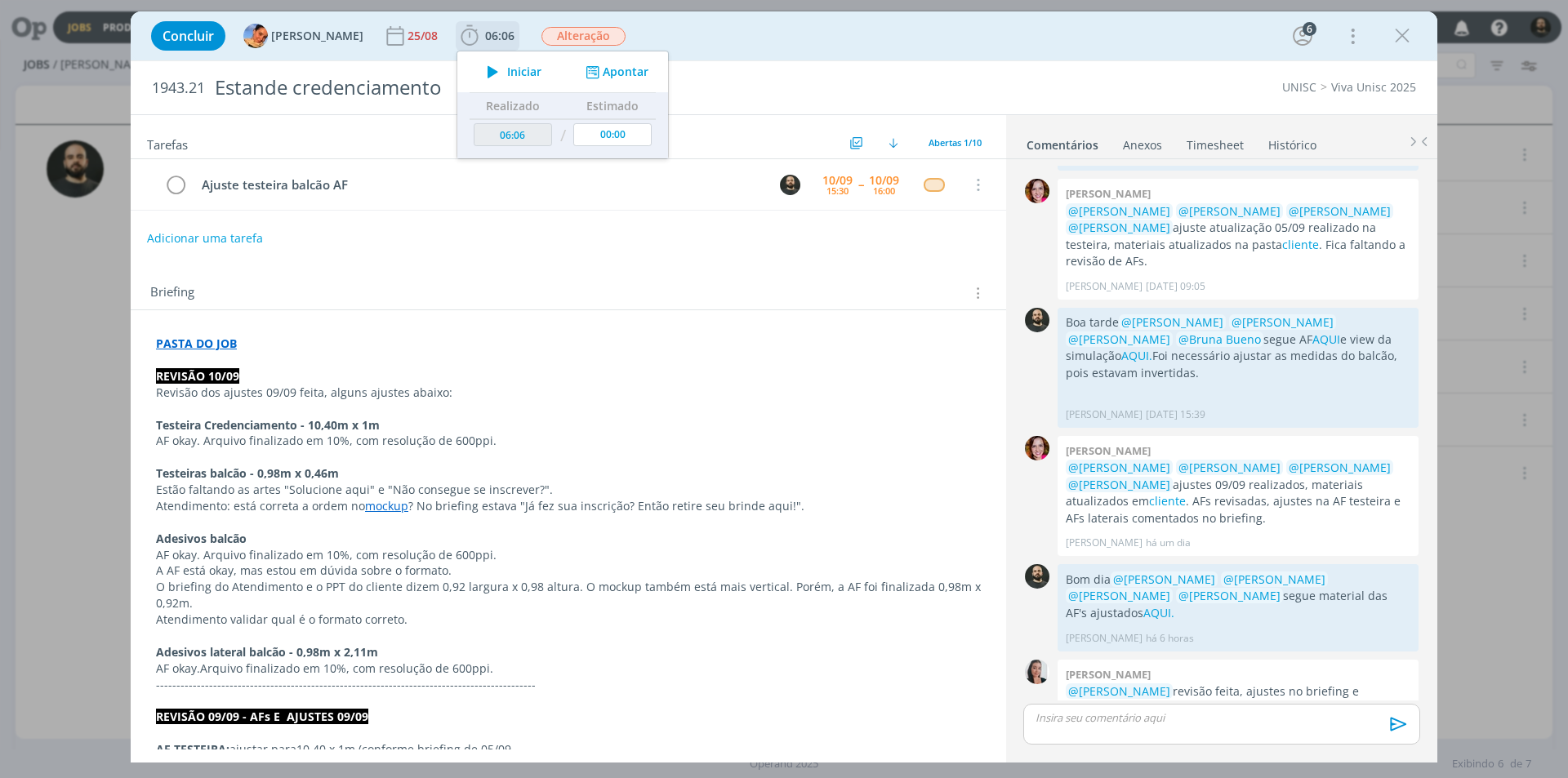
click at [478, 66] on icon "dialog" at bounding box center [492, 72] width 29 height 21
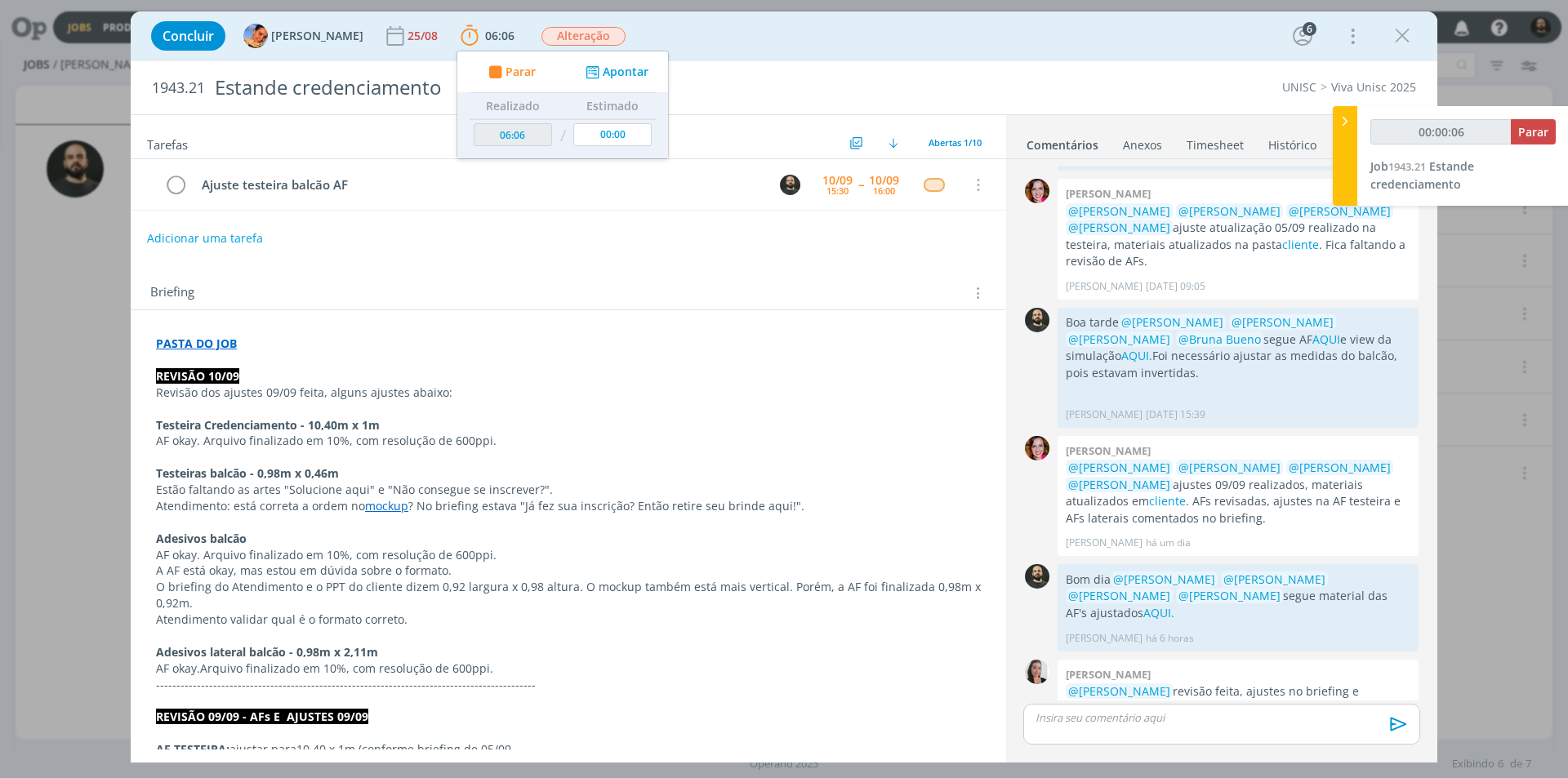
type input "00:00:07"
click at [1343, 130] on div at bounding box center [1345, 156] width 24 height 100
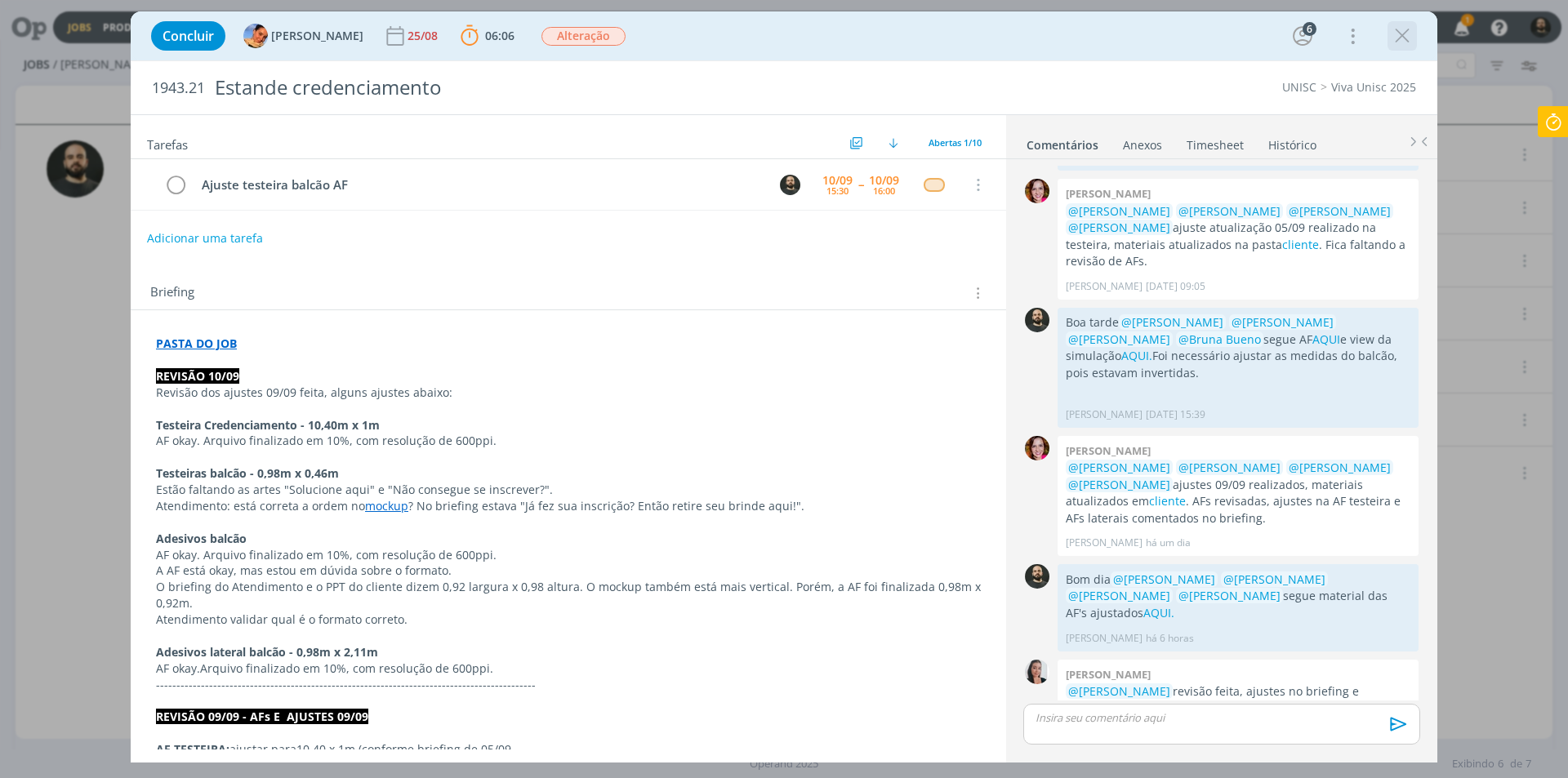
click at [1406, 29] on icon "dialog" at bounding box center [1402, 36] width 24 height 24
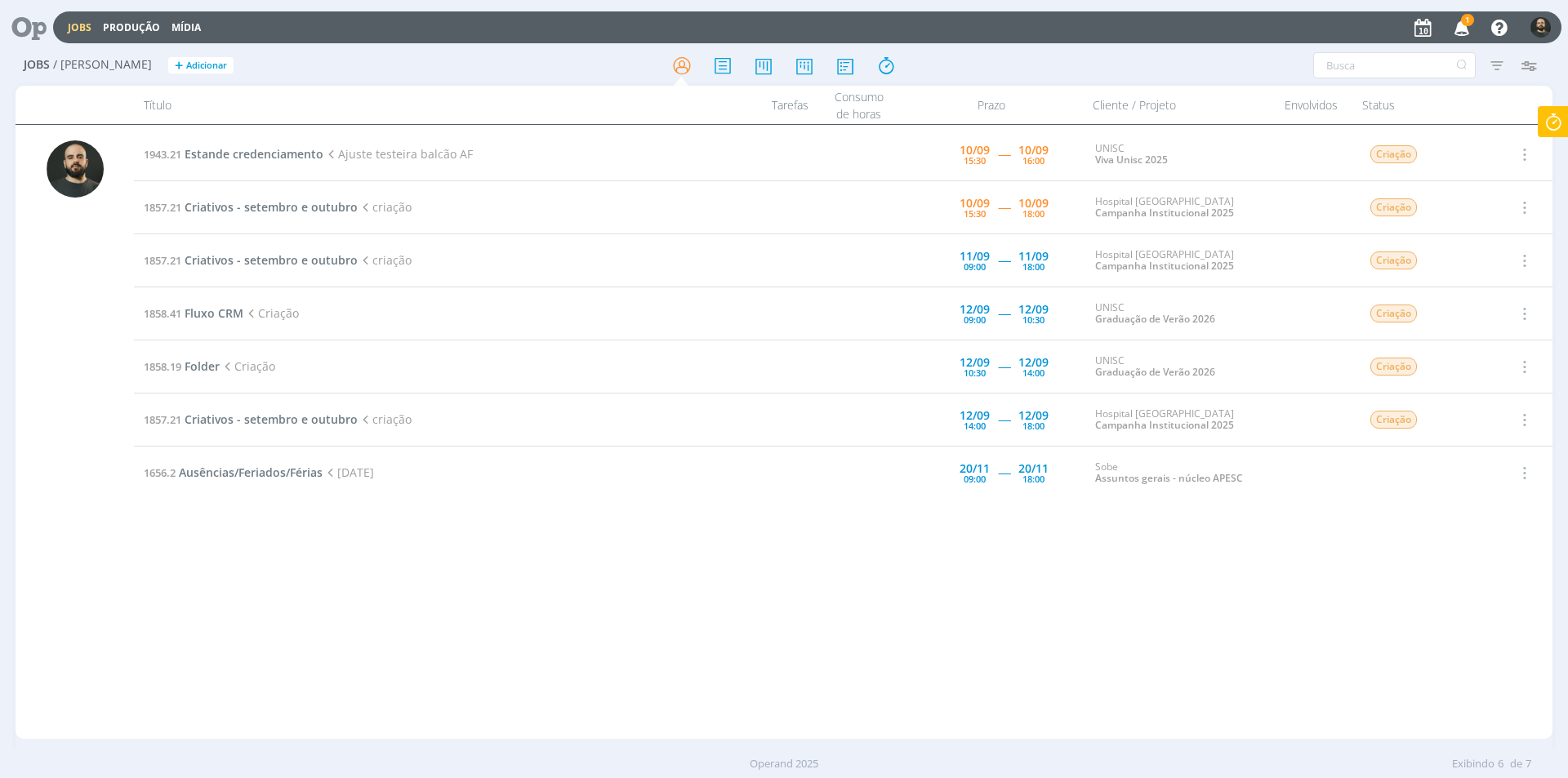
click at [1459, 31] on icon "button" at bounding box center [1461, 27] width 29 height 28
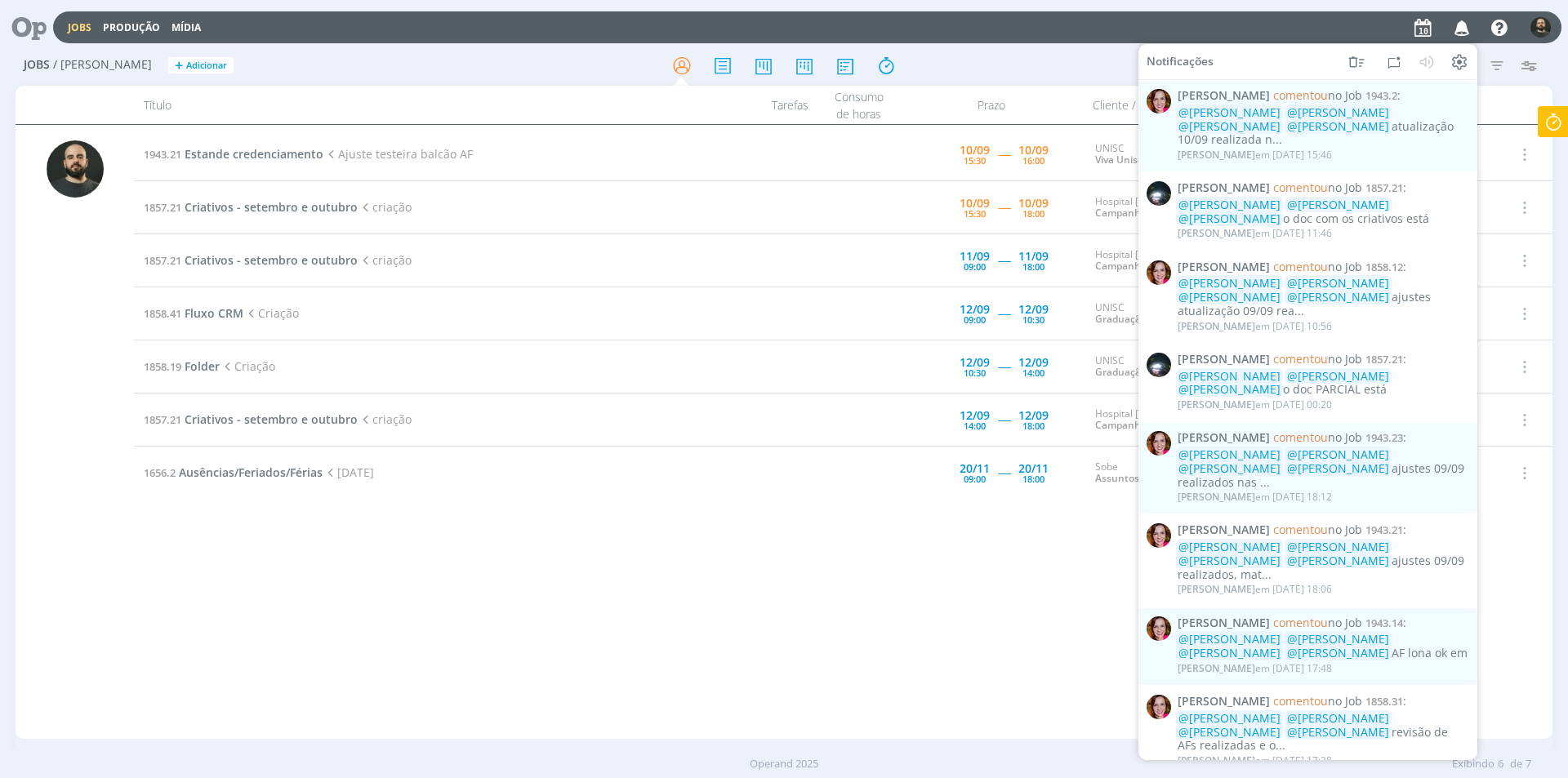
click at [1455, 33] on icon "button" at bounding box center [1461, 27] width 29 height 28
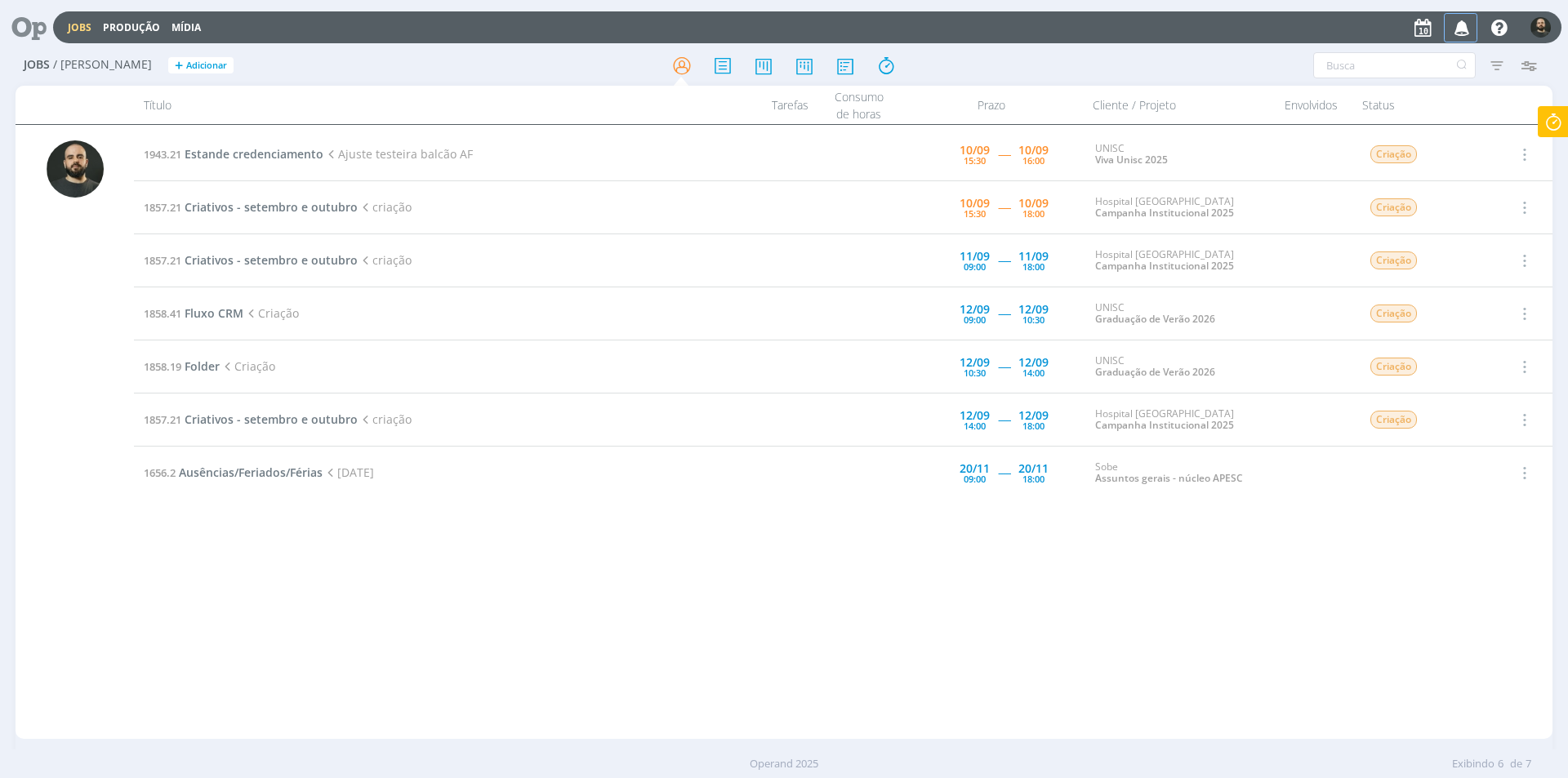
click at [1461, 30] on icon "button" at bounding box center [1461, 27] width 29 height 28
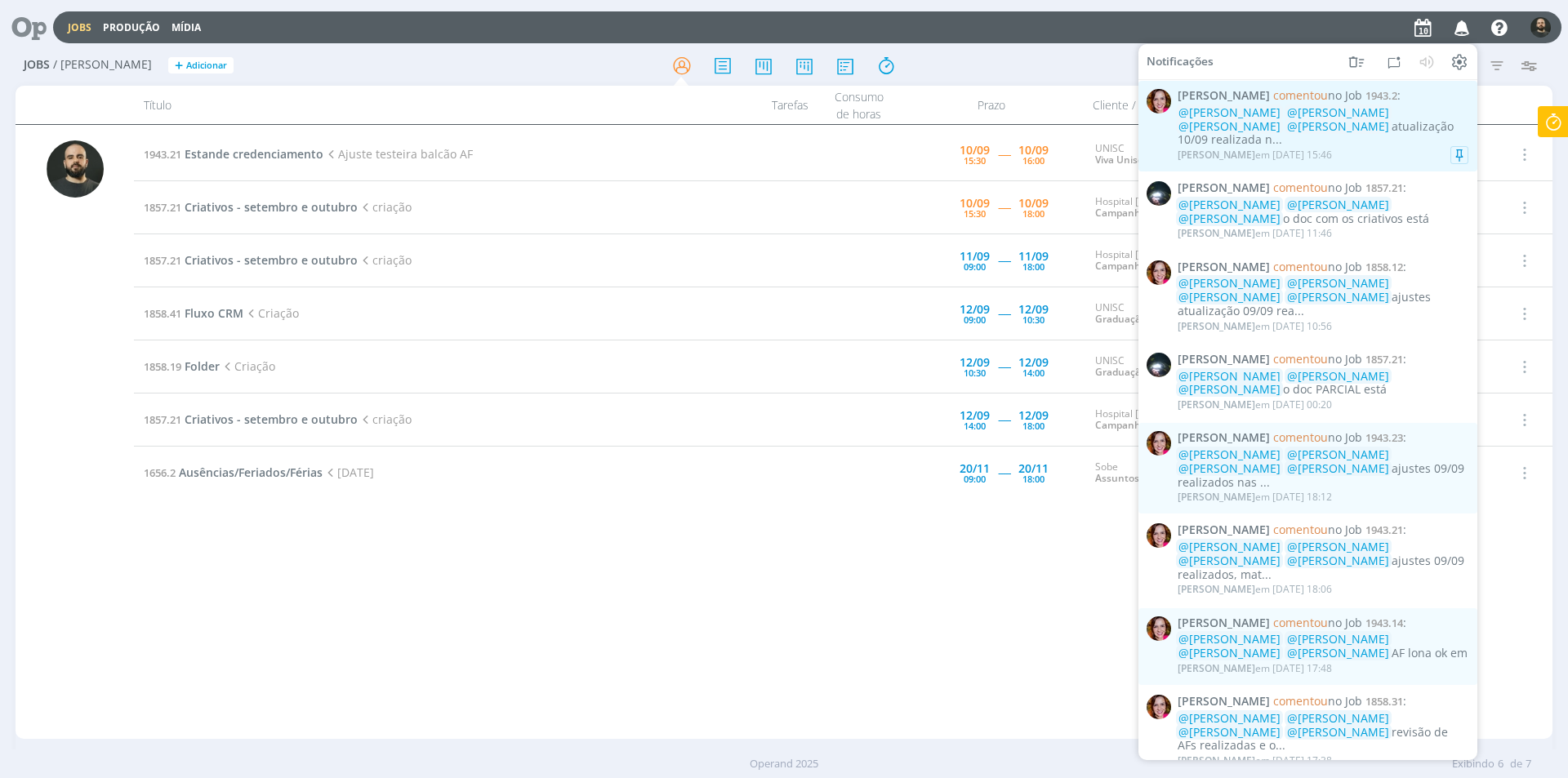
click at [1283, 149] on div "Bruna Bueno em 10/09 às 15:46" at bounding box center [1254, 155] width 155 height 11
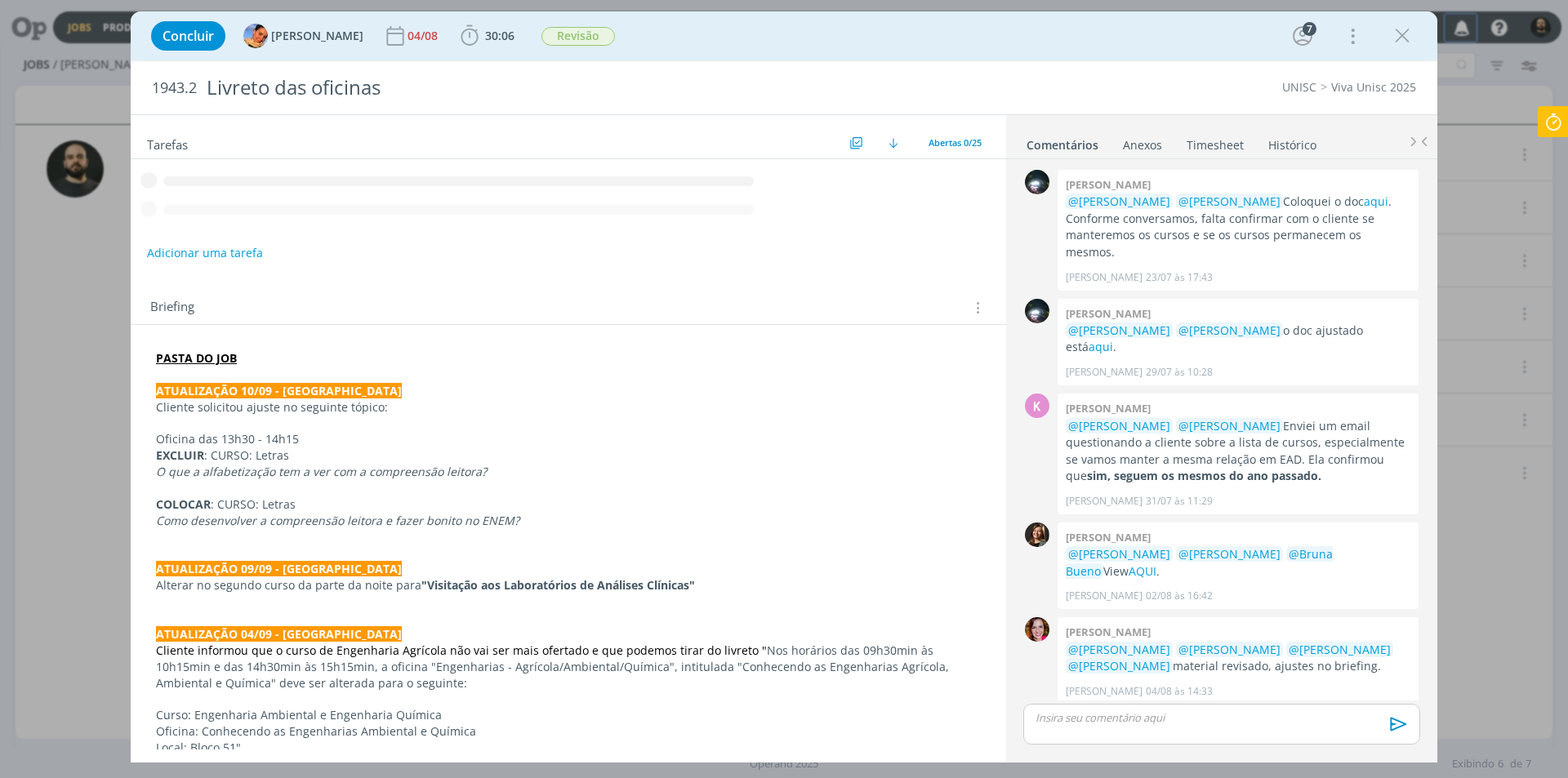
scroll to position [1565, 0]
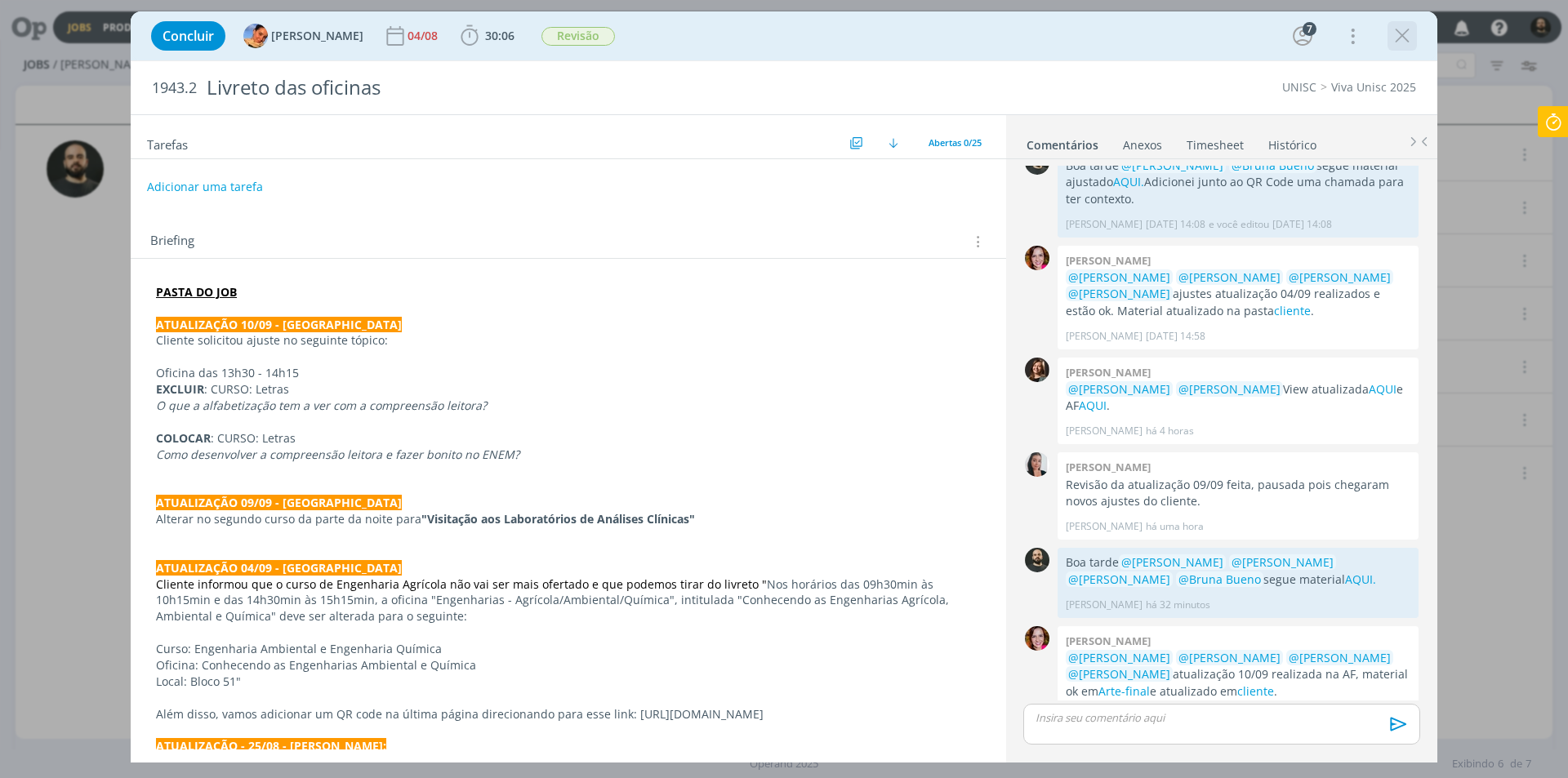
click at [1404, 36] on icon "dialog" at bounding box center [1402, 36] width 24 height 24
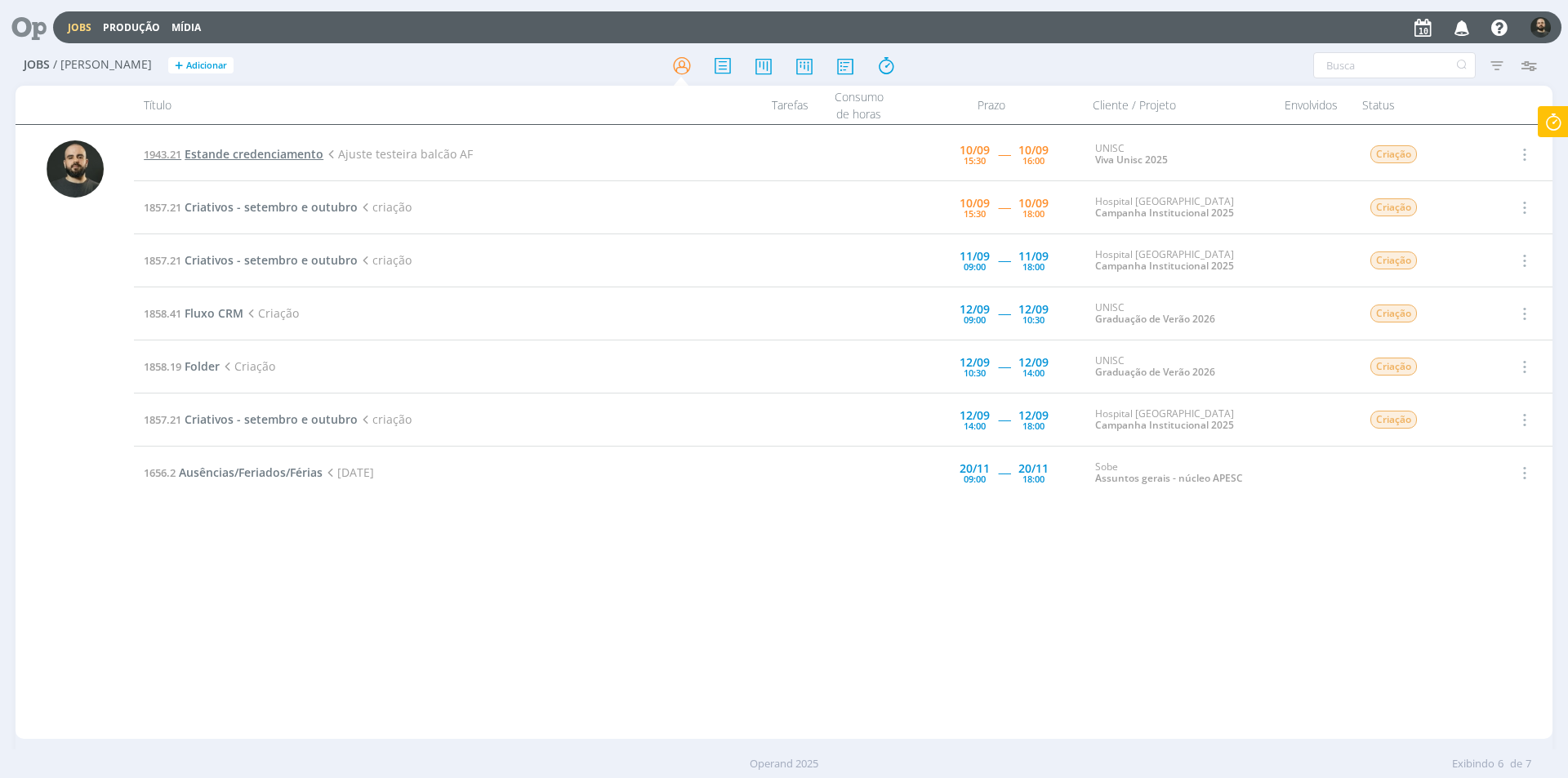
click at [274, 155] on span "Estande credenciamento" at bounding box center [253, 154] width 139 height 16
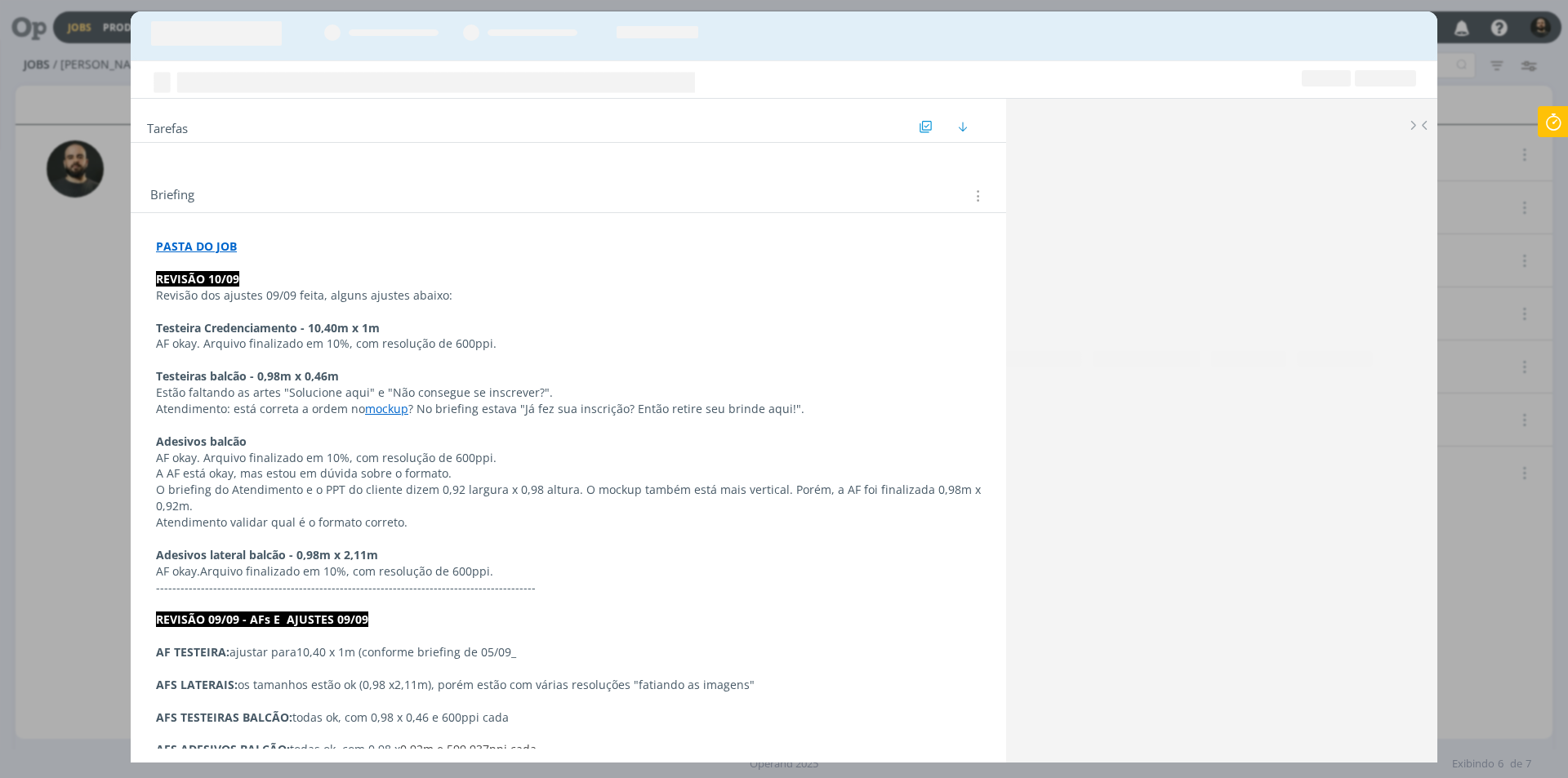
scroll to position [712, 0]
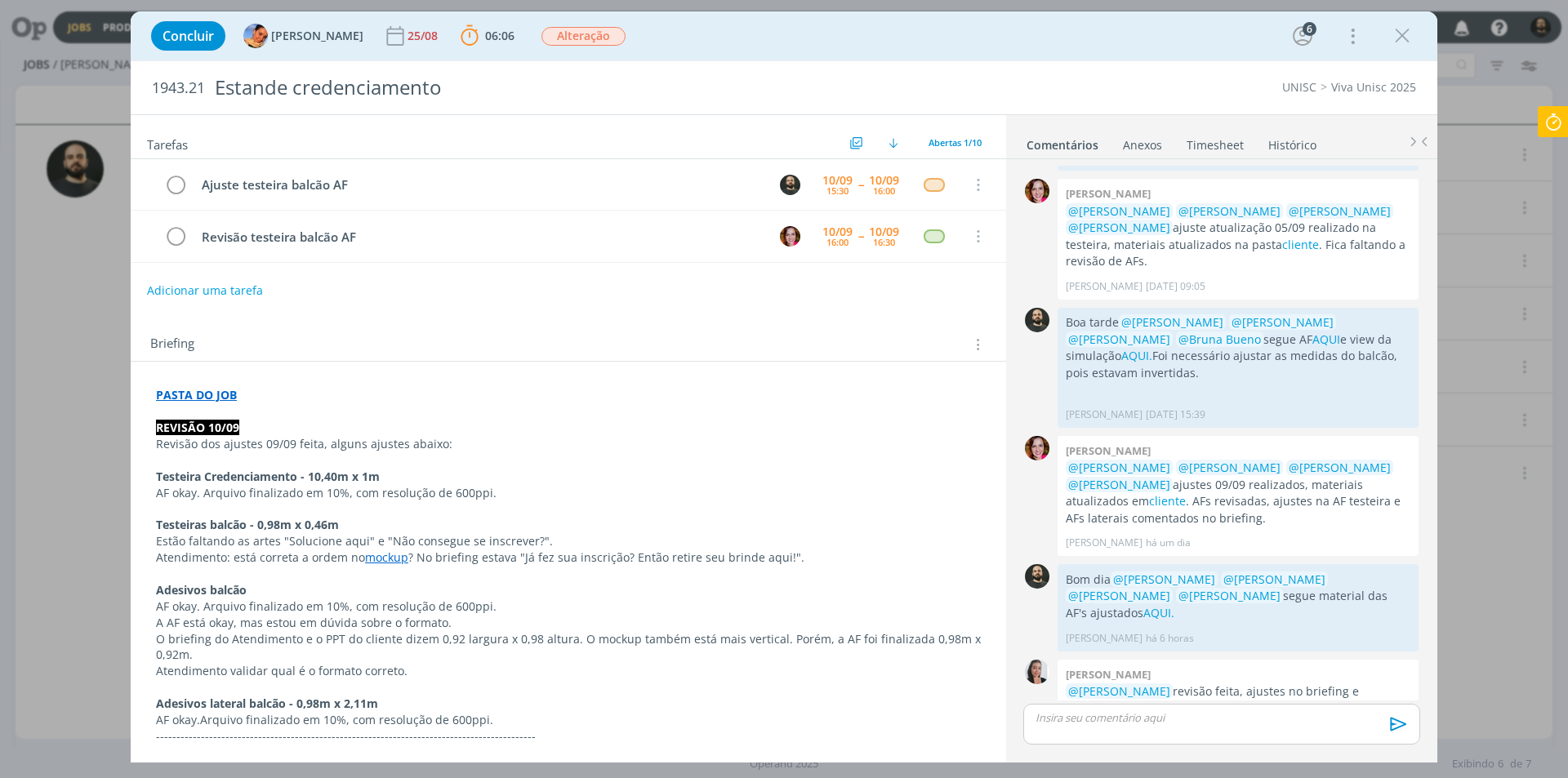
click at [1172, 720] on p "dialog" at bounding box center [1221, 718] width 371 height 15
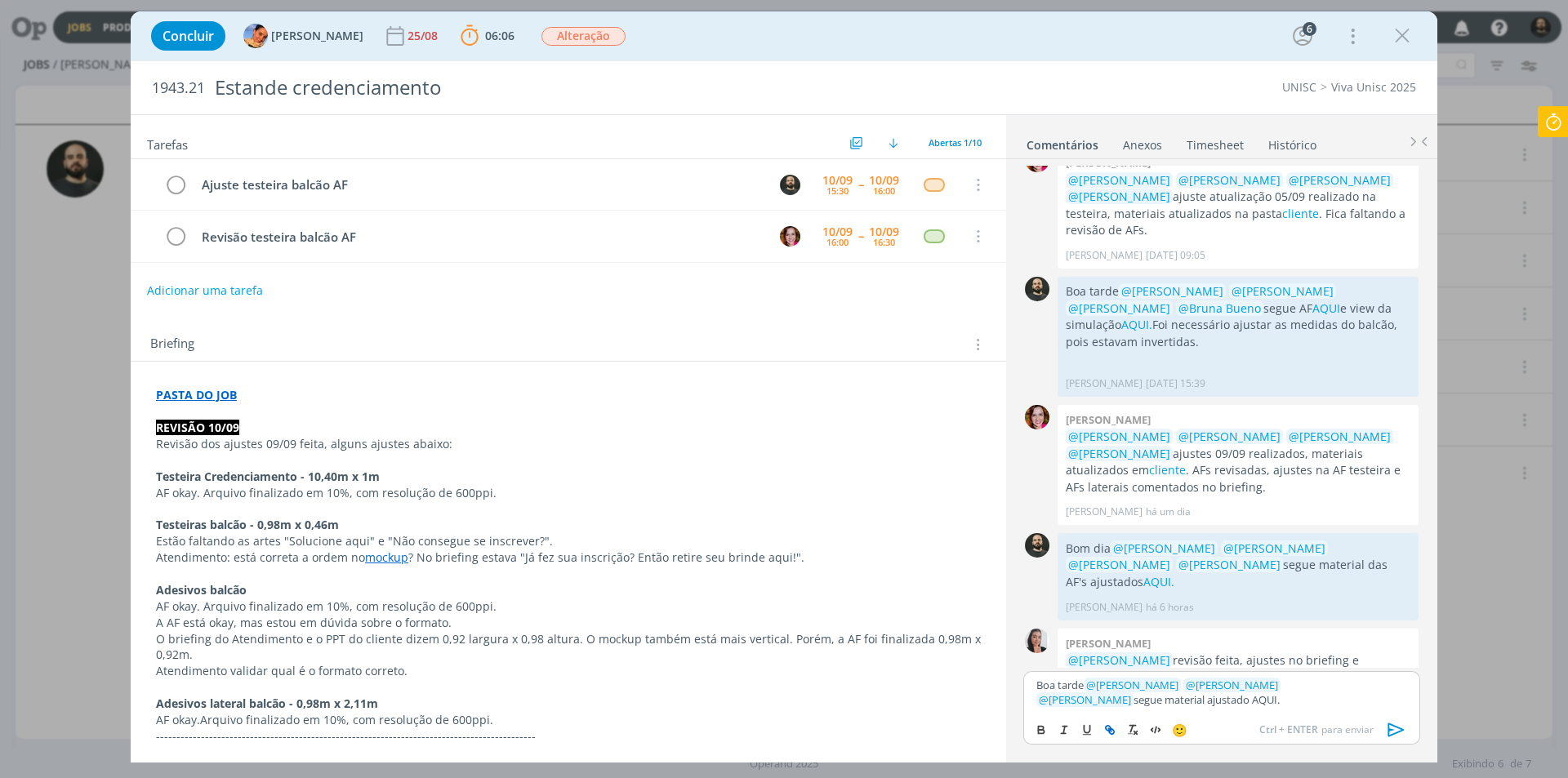
click at [1107, 727] on icon "dialog" at bounding box center [1109, 730] width 13 height 13
paste input "https://sobeae.sharepoint.com/:f:/s/SOBEAE/Ev8ngavolj5Hkjr4_GQhi7ABpyS1Cpp0ZDZE…"
type input "https://sobeae.sharepoint.com/:f:/s/SOBEAE/Ev8ngavolj5Hkjr4_GQhi7ABpyS1Cpp0ZDZE…"
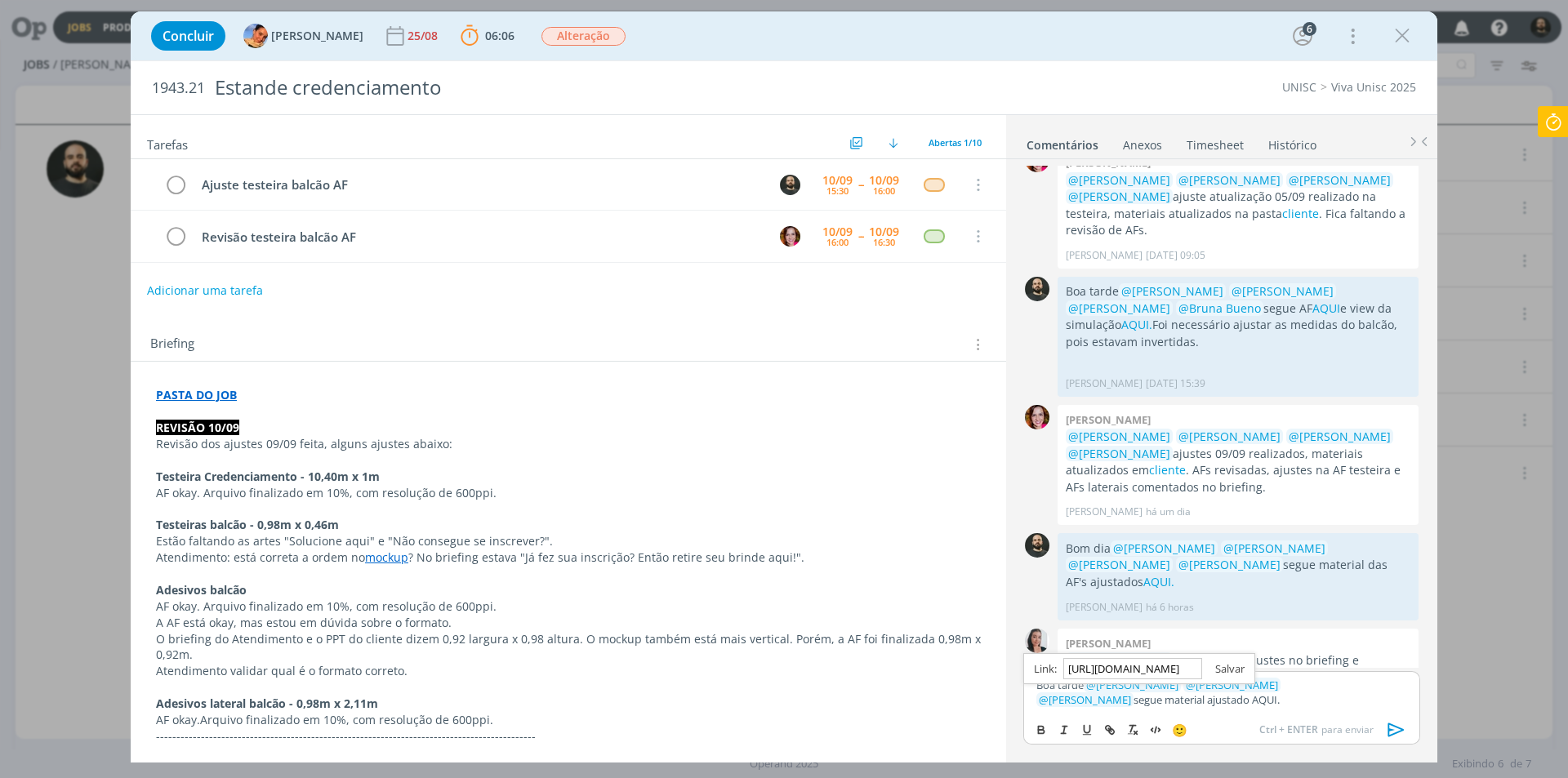
click at [1228, 667] on link "dialog" at bounding box center [1223, 669] width 43 height 15
click at [1357, 688] on p "Boa tarde ﻿ @ Luíza Santana ﻿ ﻿ @ Karoline Arend ﻿ ﻿ @ Beatriz Luchese ﻿ segue …" at bounding box center [1221, 692] width 371 height 31
click at [1245, 699] on p "Boa tarde ﻿ @ Luíza Santana ﻿ ﻿ @ Karoline Arend ﻿ ﻿ @ Beatriz Luchese ﻿ ﻿ @ Br…" at bounding box center [1221, 692] width 371 height 31
click at [1398, 730] on icon "dialog" at bounding box center [1396, 730] width 24 height 24
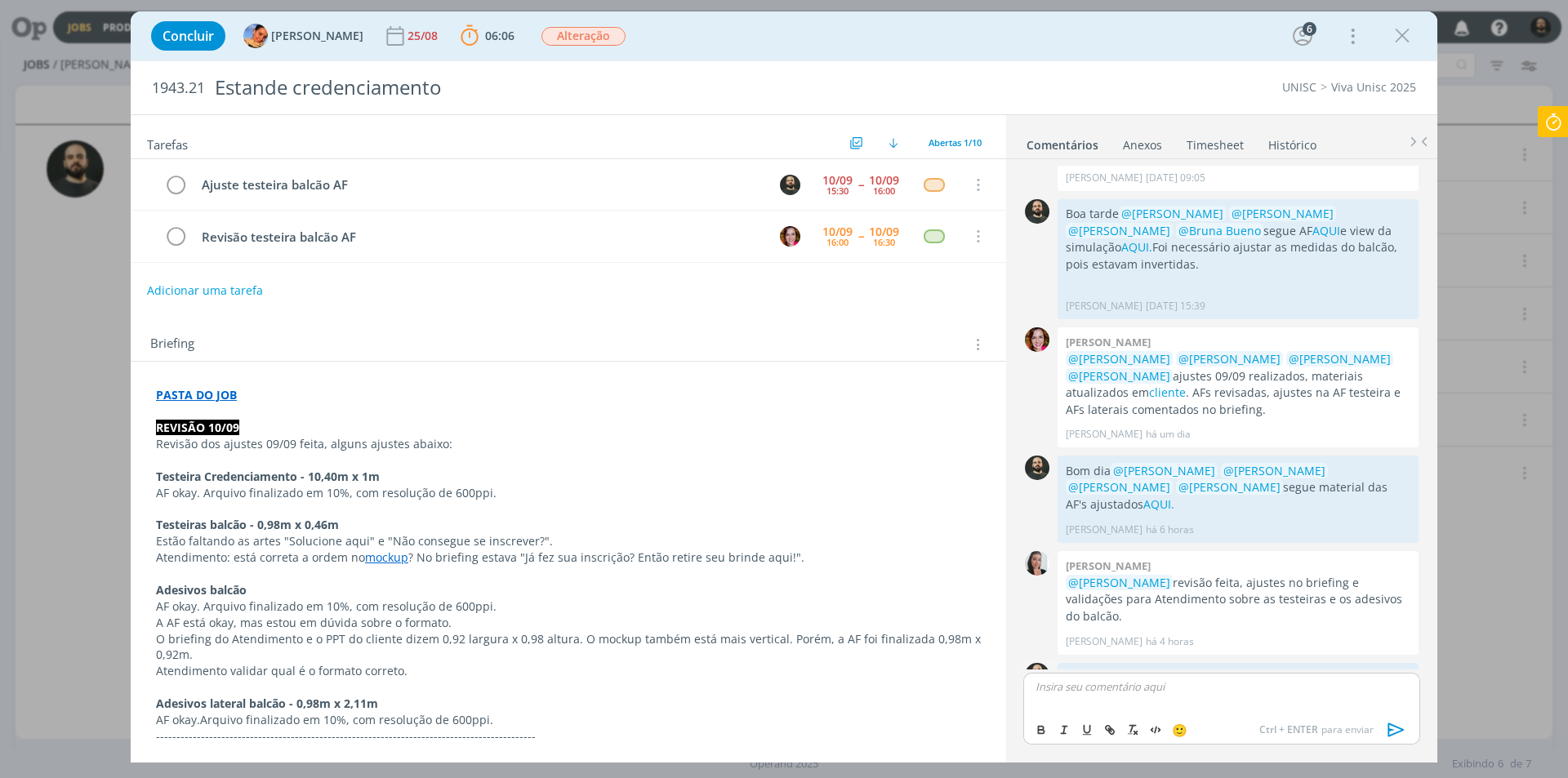
click at [1144, 703] on link "AQUI." at bounding box center [1127, 711] width 31 height 16
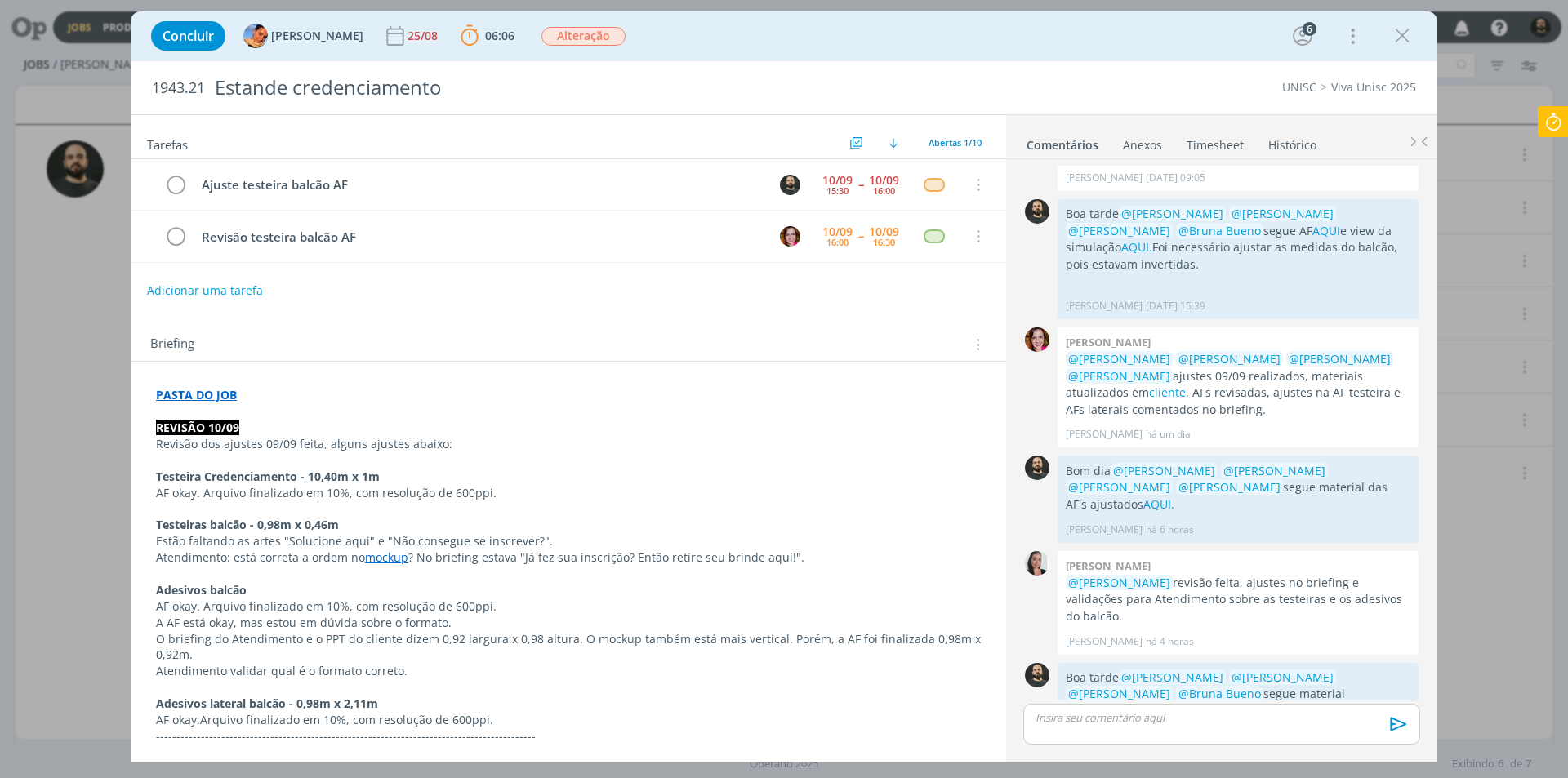
scroll to position [789, 0]
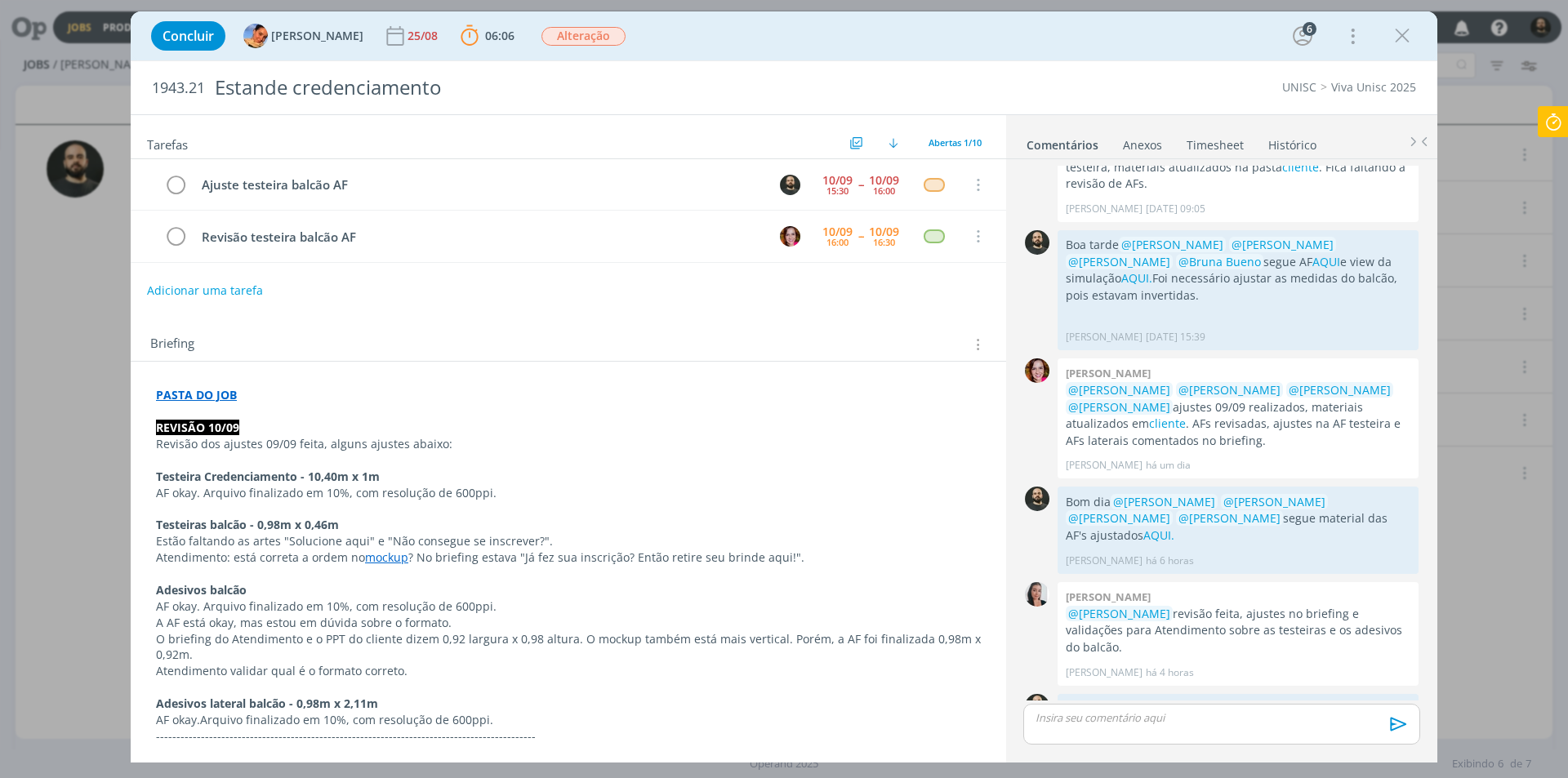
click at [1551, 122] on icon at bounding box center [1553, 122] width 30 height 31
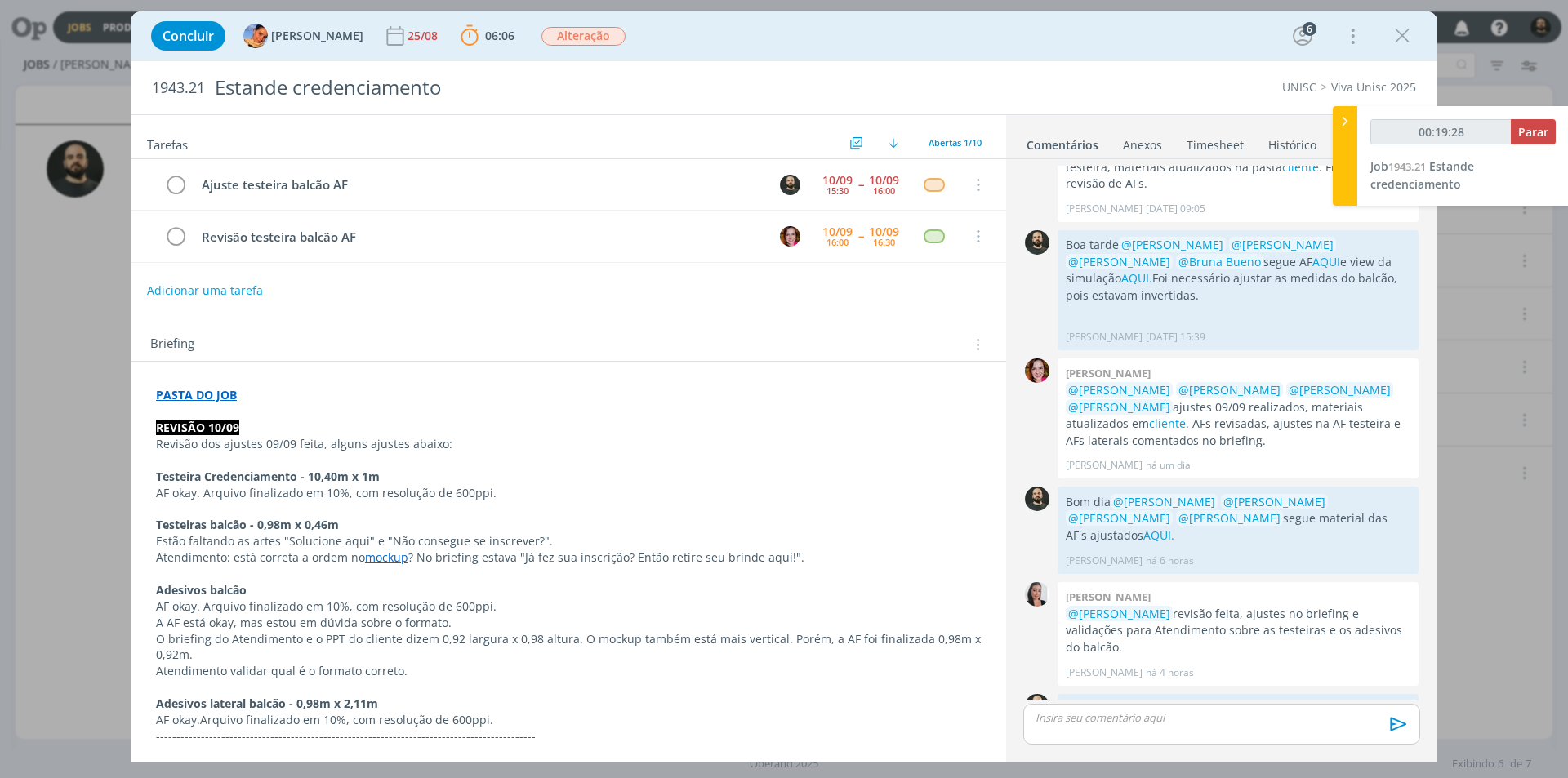
type input "00:19:29"
click at [1544, 130] on span "Parar" at bounding box center [1533, 132] width 31 height 16
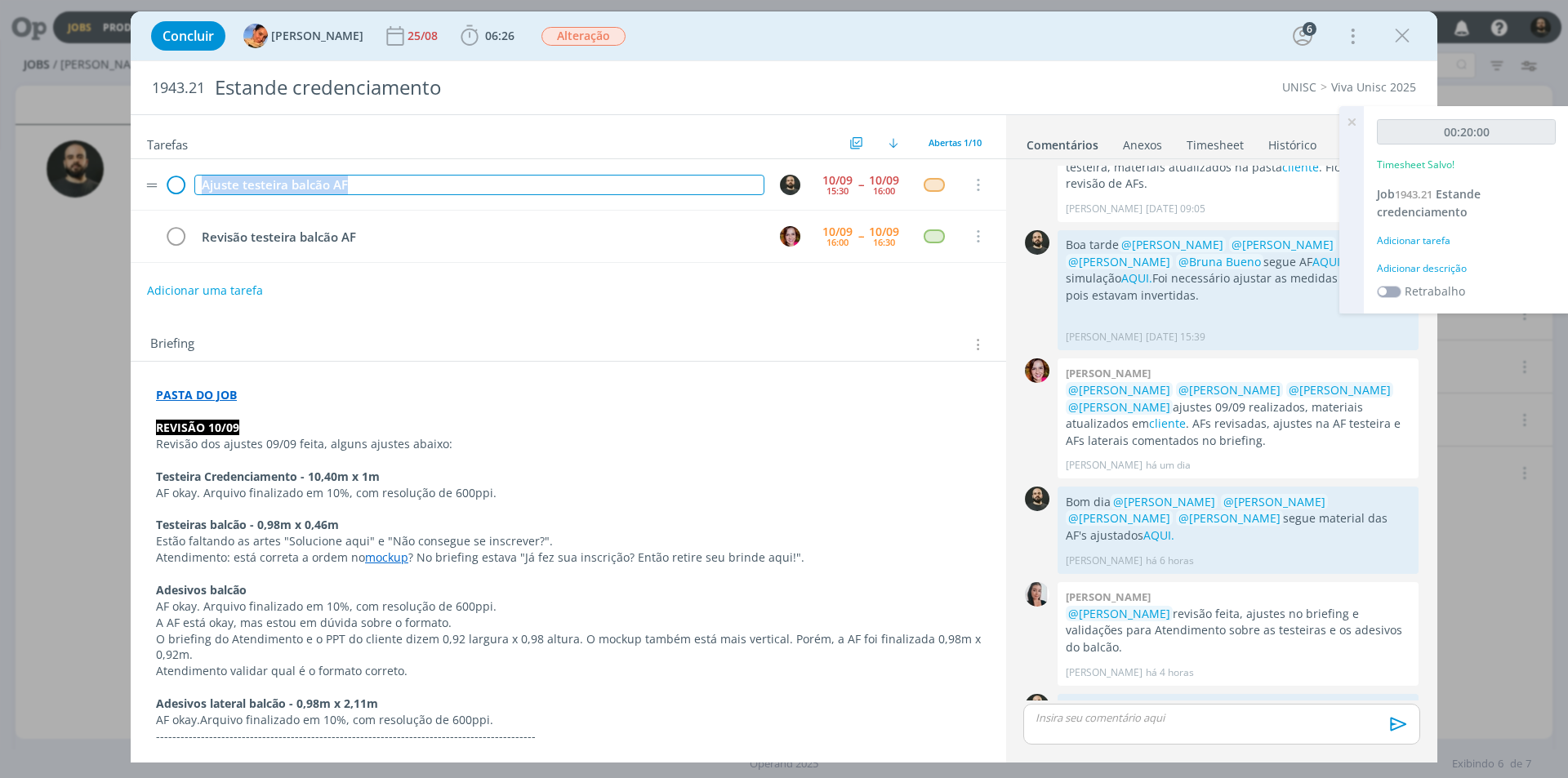
drag, startPoint x: 397, startPoint y: 192, endPoint x: 174, endPoint y: 197, distance: 223.1
click at [174, 197] on tr "Ajuste testeira balcão AF 10/09 15:30 -- 10/09 16:00 Cancelar" at bounding box center [567, 184] width 875 height 52
copy div "Ajuste testeira balcão AF"
click at [1442, 263] on div "Adicionar descrição" at bounding box center [1466, 268] width 179 height 15
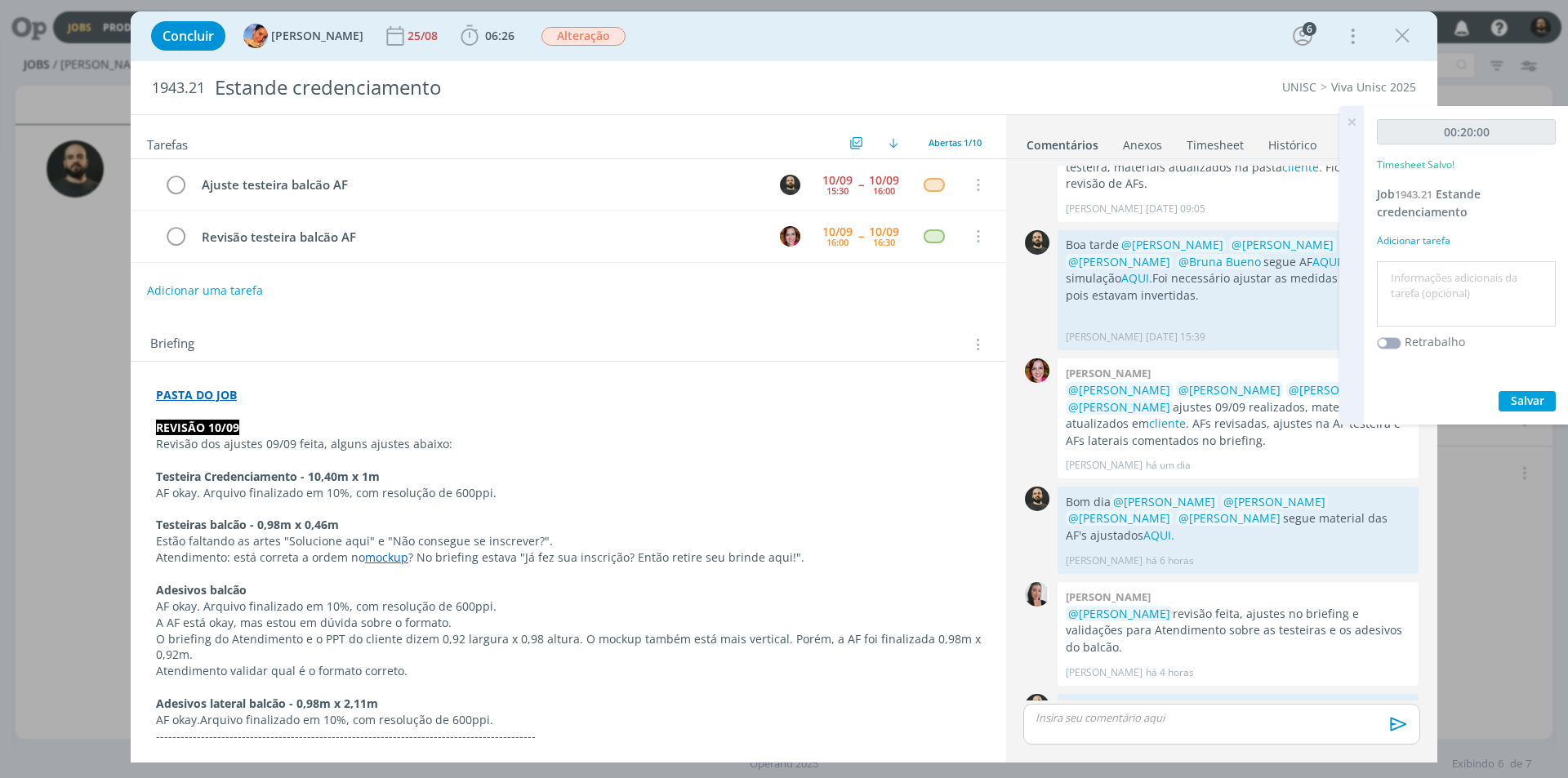
click at [1445, 273] on textarea at bounding box center [1466, 295] width 170 height 58
paste textarea "Ajuste testeira balcão AF"
type textarea "Ajuste testeira balcão AF"
click at [1521, 398] on span "Salvar" at bounding box center [1527, 400] width 33 height 16
click at [1357, 115] on icon at bounding box center [1351, 122] width 30 height 31
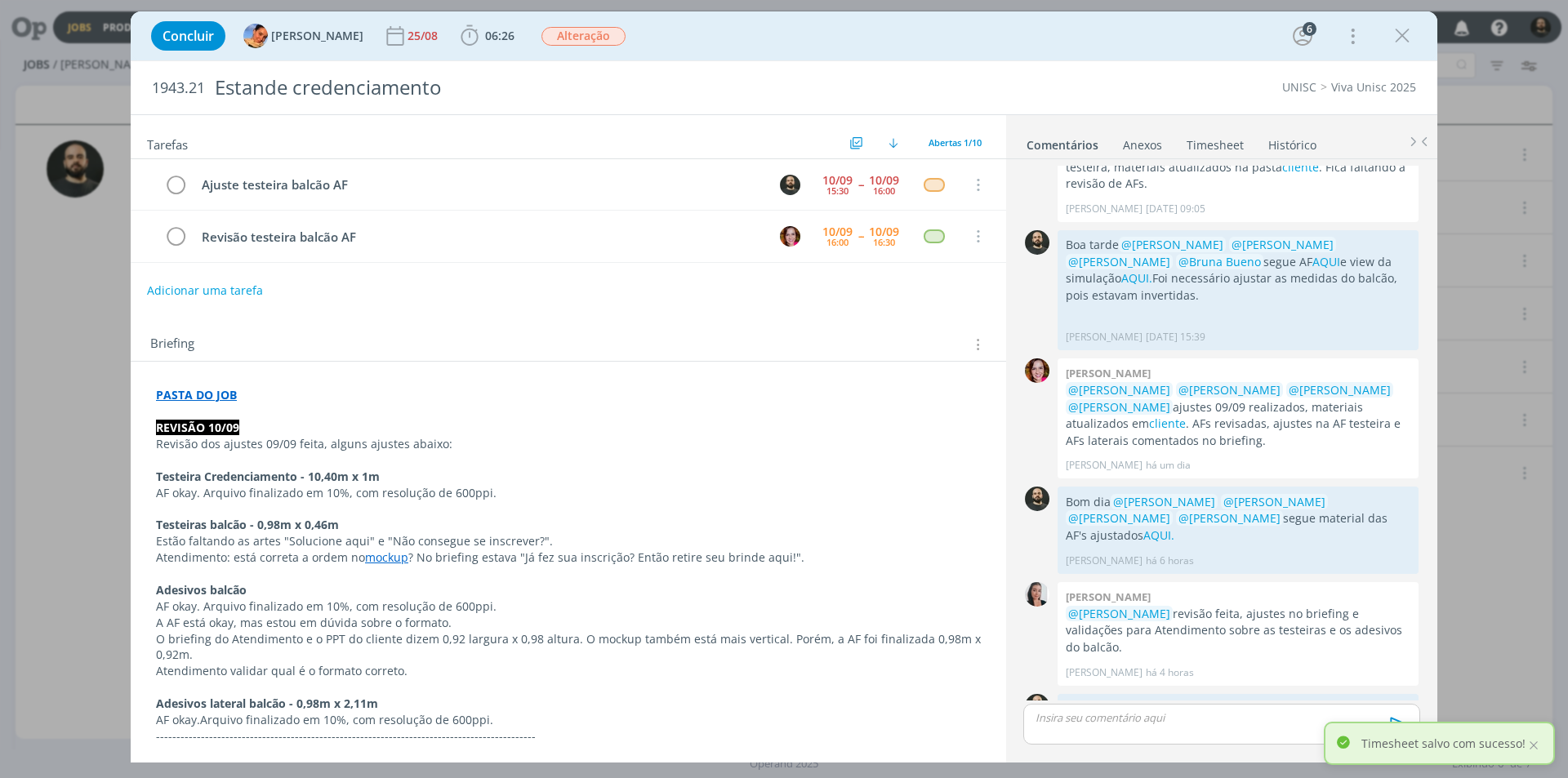
drag, startPoint x: 1204, startPoint y: 147, endPoint x: 1162, endPoint y: 146, distance: 42.0
click at [1204, 146] on link "Timesheet" at bounding box center [1214, 142] width 59 height 24
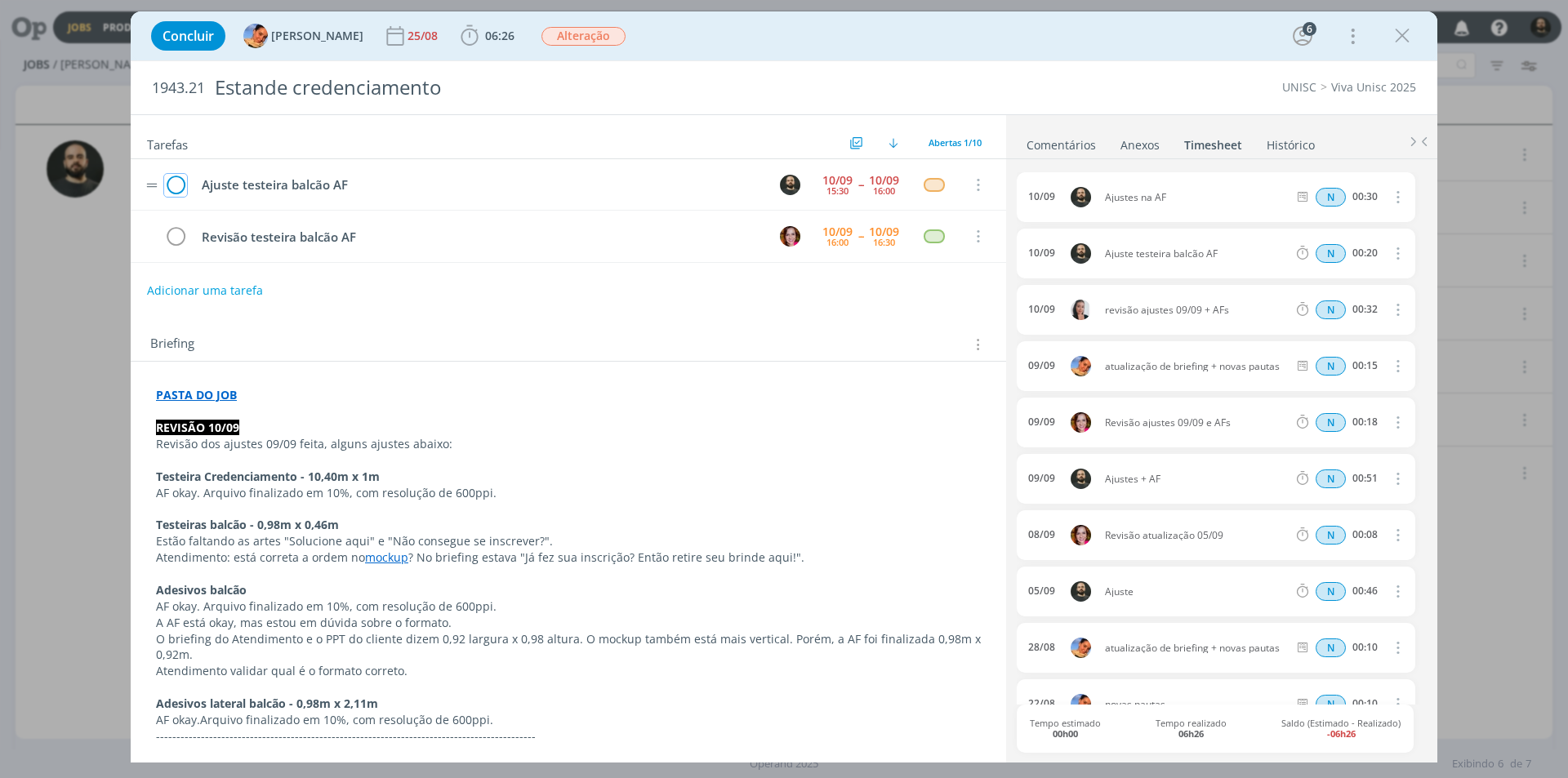
click at [174, 178] on icon "dialog" at bounding box center [176, 185] width 23 height 24
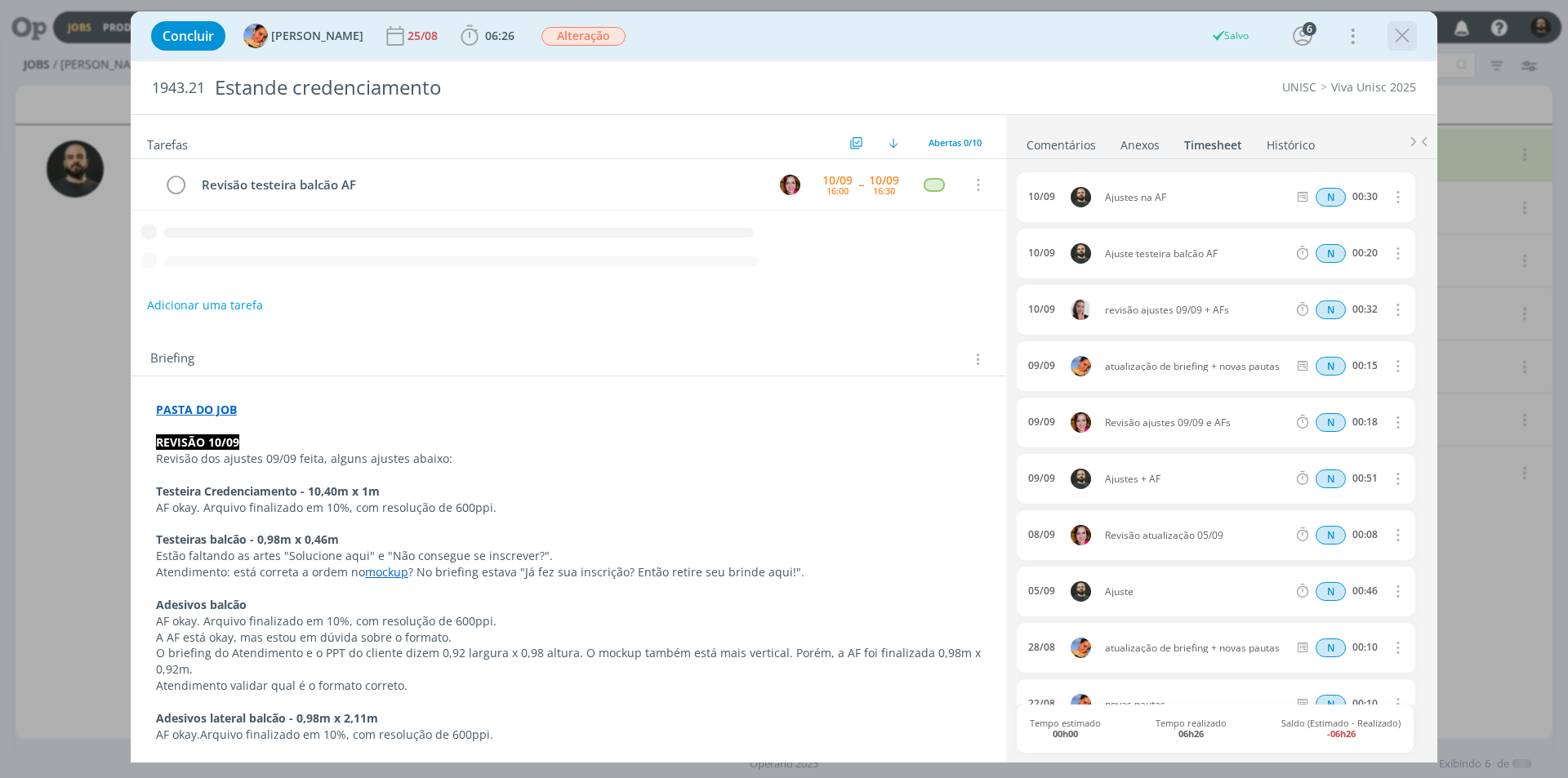
click at [1405, 31] on icon "dialog" at bounding box center [1402, 36] width 24 height 24
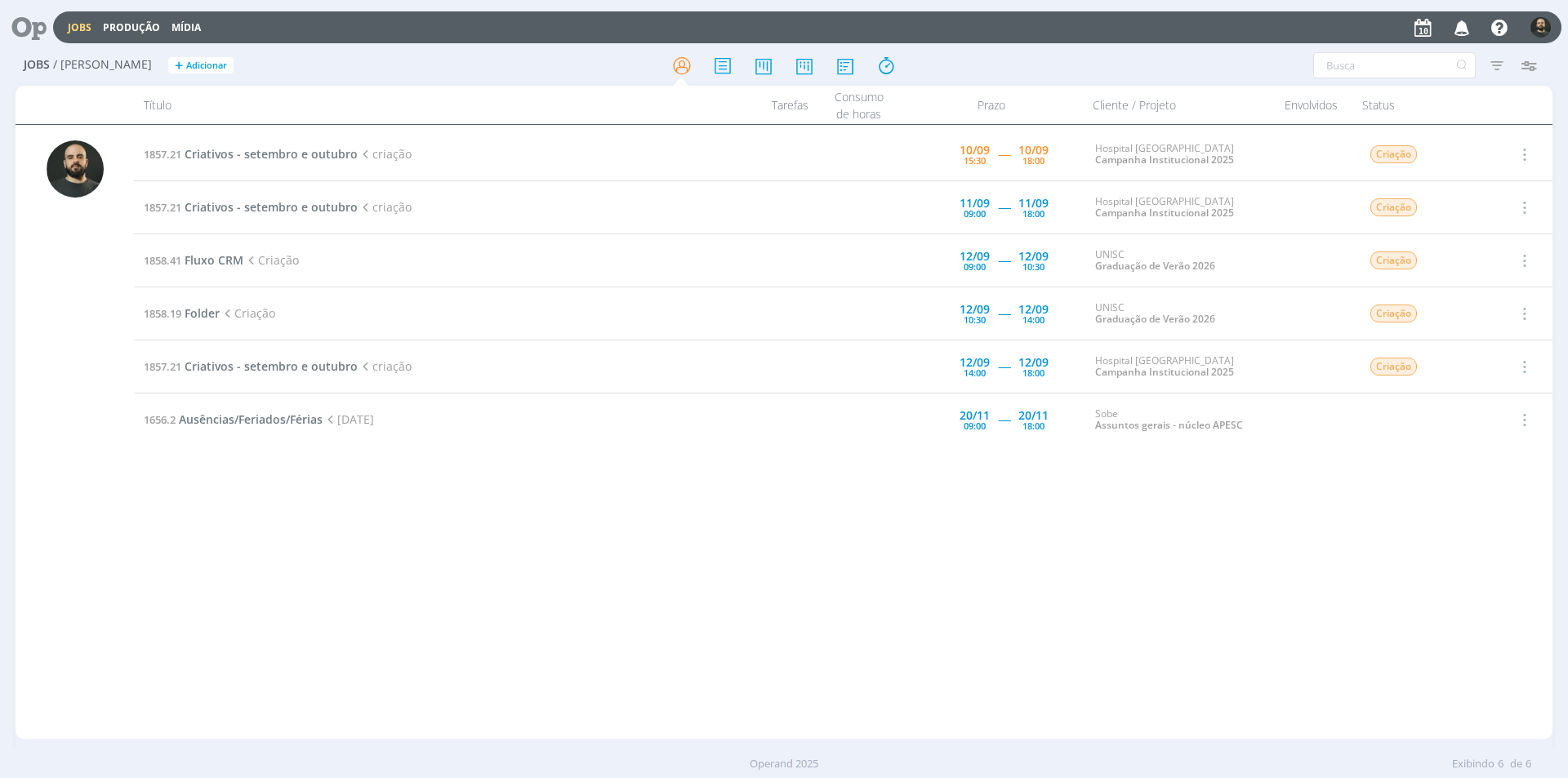
click at [33, 22] on icon at bounding box center [23, 27] width 33 height 31
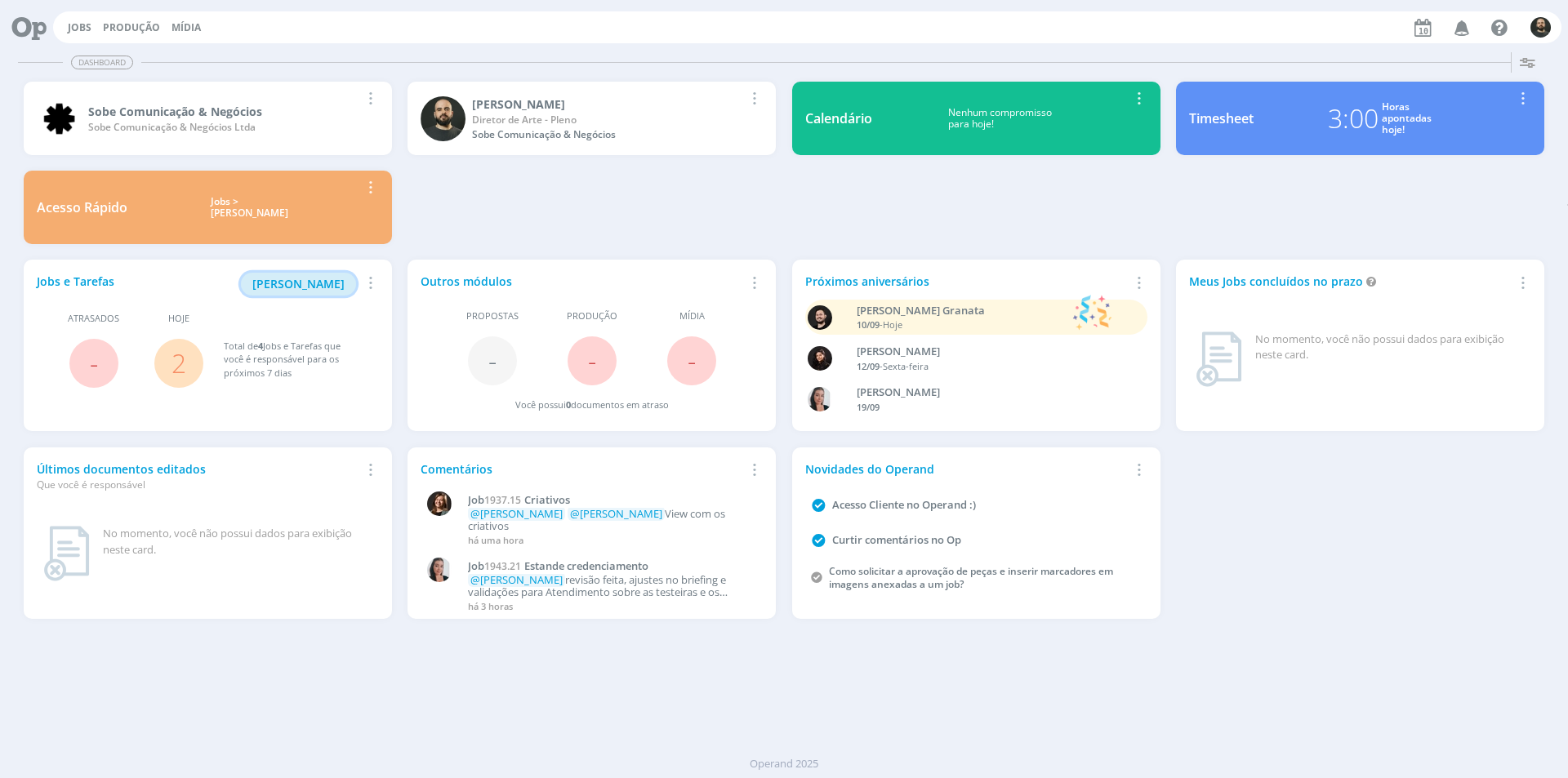
click at [336, 274] on button "[PERSON_NAME]" at bounding box center [299, 284] width 115 height 23
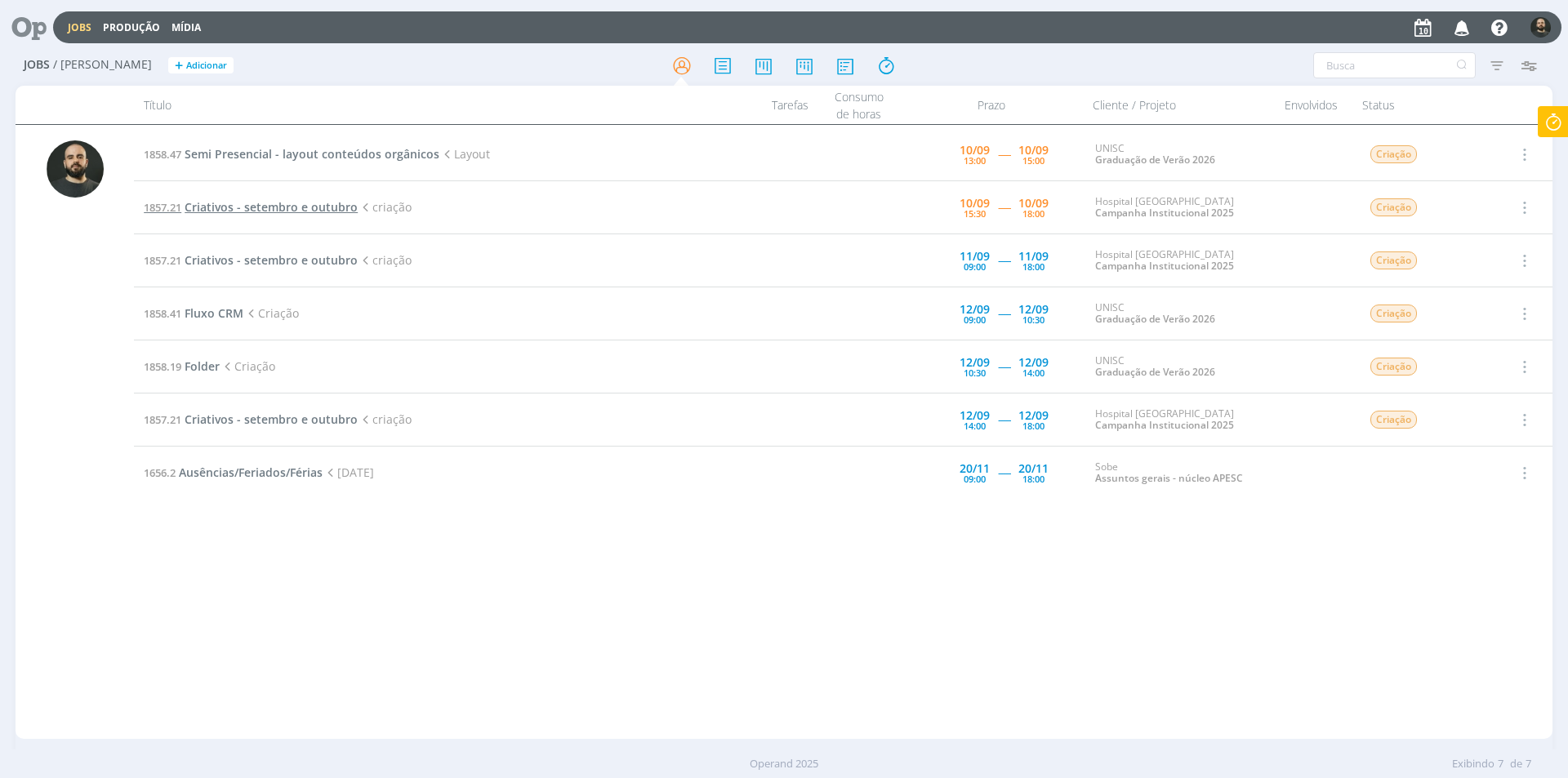
click at [263, 205] on span "Criativos - setembro e outubro" at bounding box center [271, 207] width 173 height 16
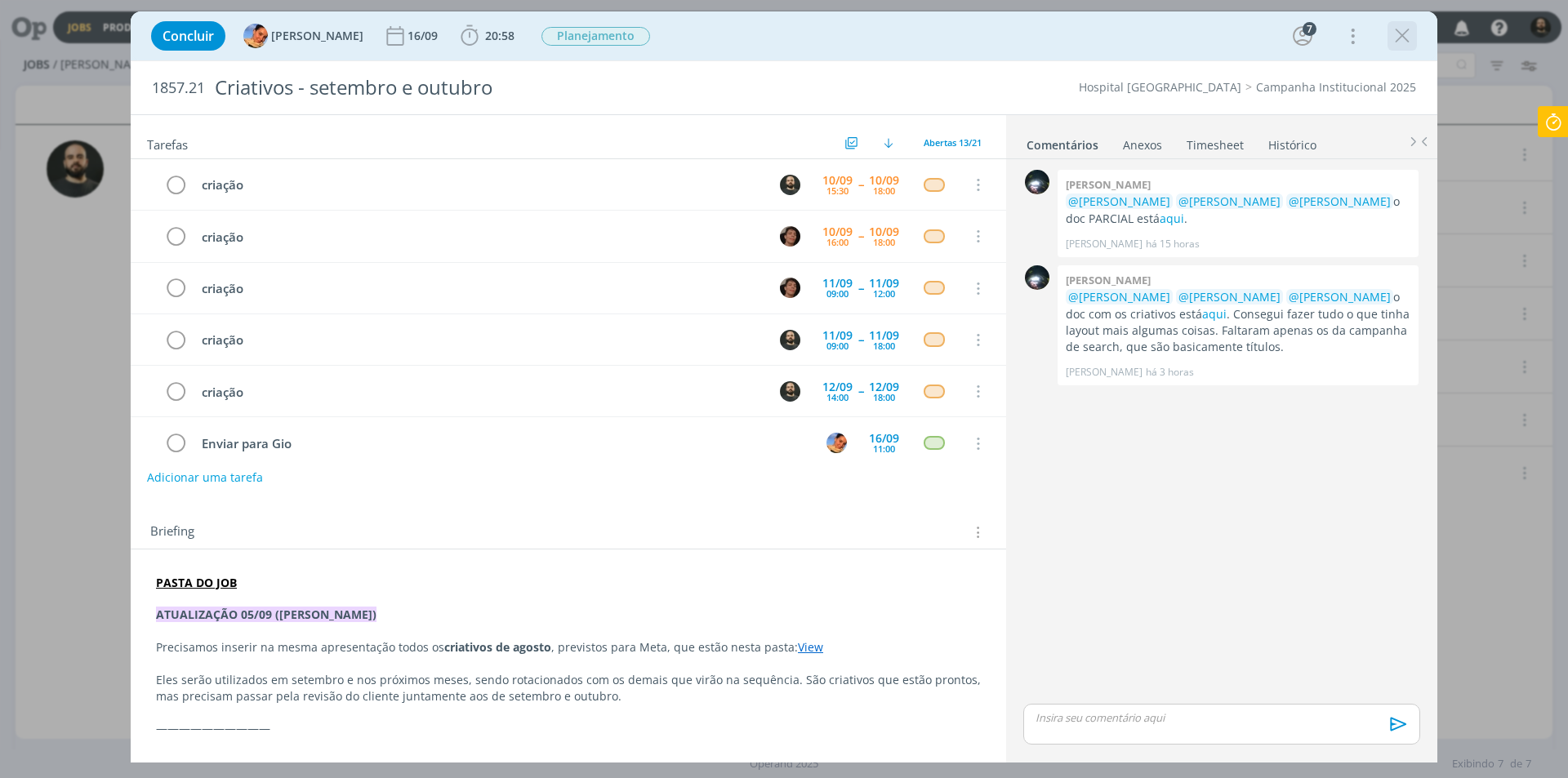
click at [1409, 35] on icon "dialog" at bounding box center [1402, 36] width 24 height 24
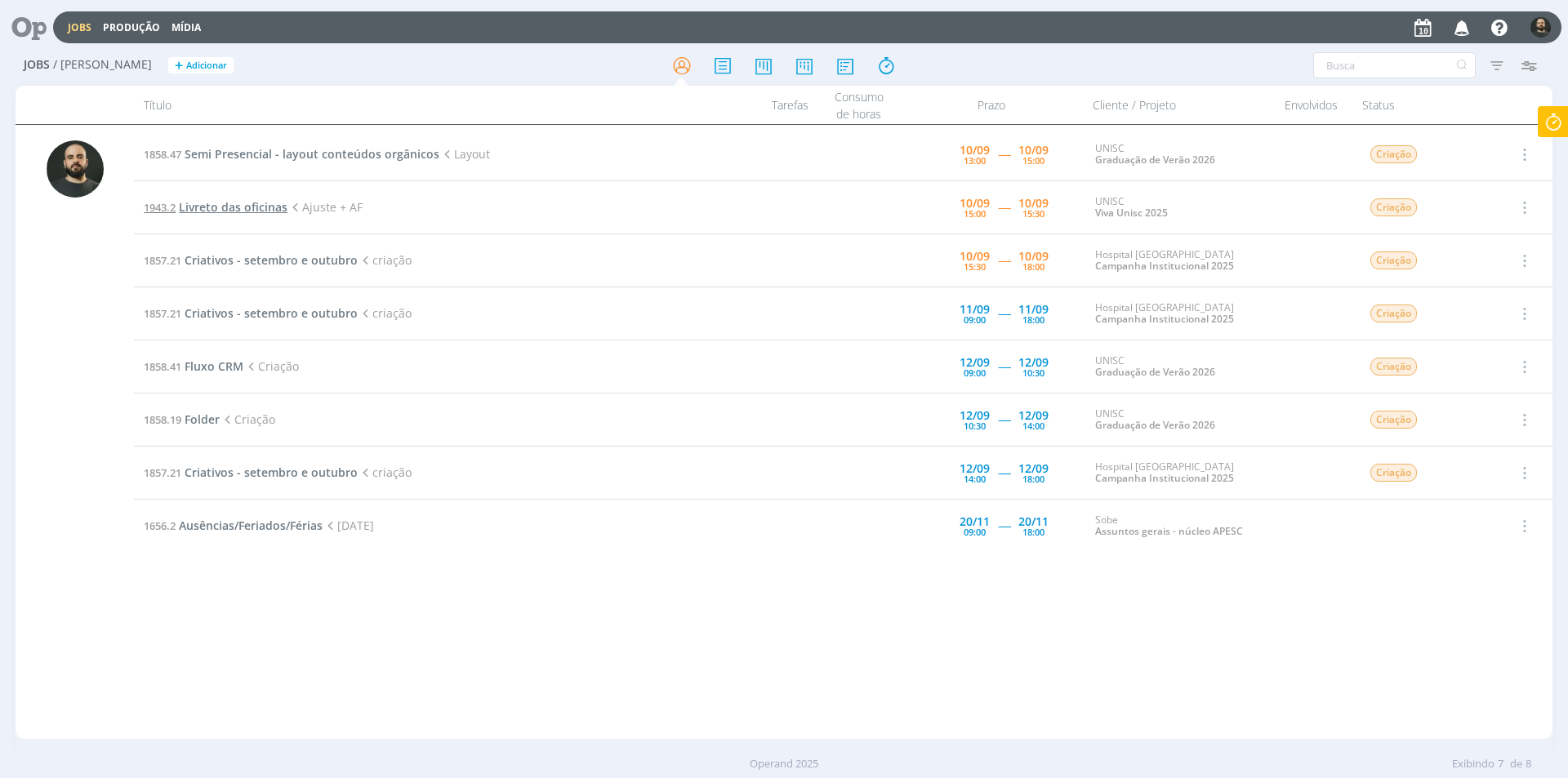
click at [254, 205] on span "Livreto das oficinas" at bounding box center [233, 207] width 108 height 16
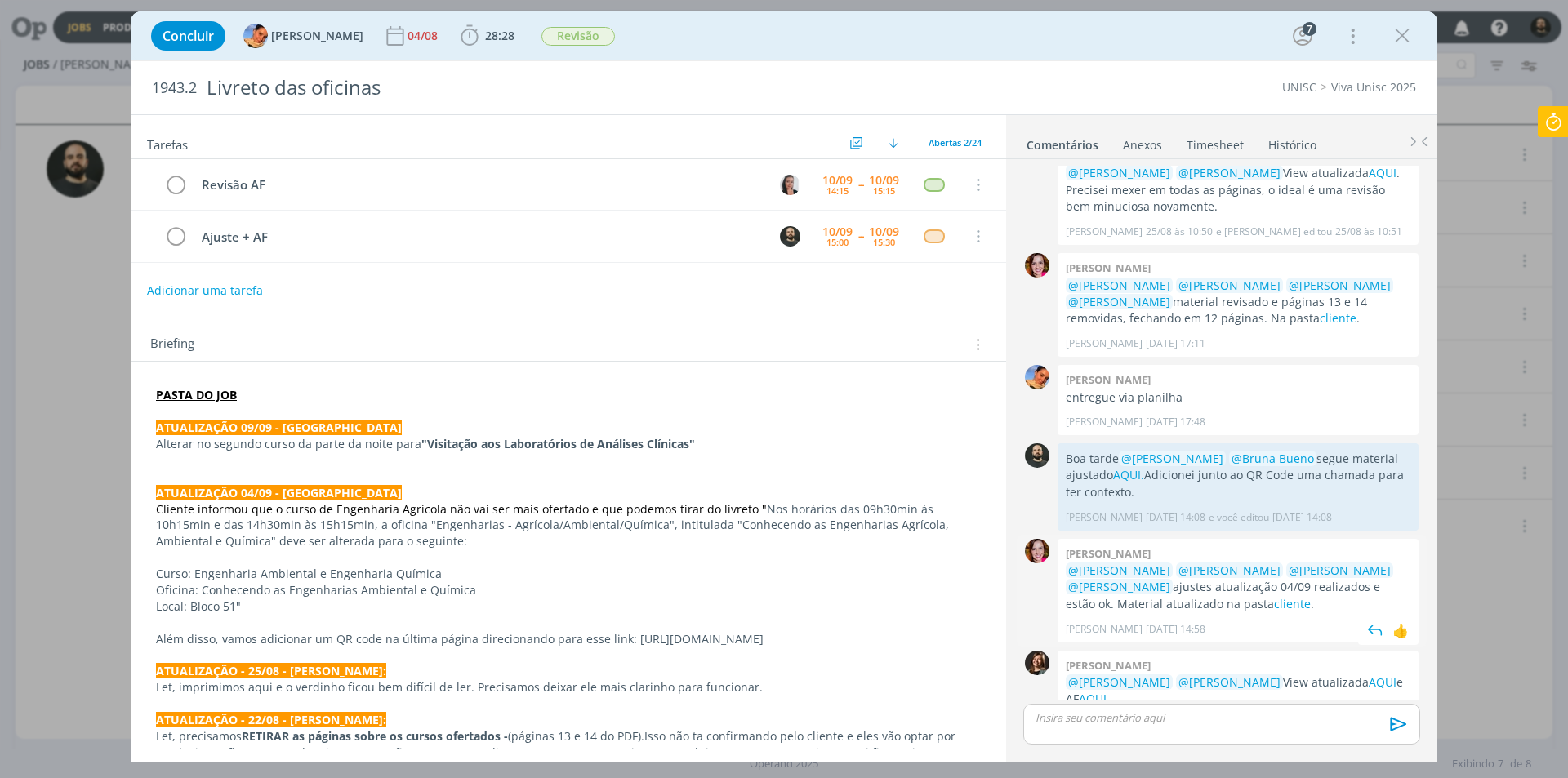
scroll to position [1279, 0]
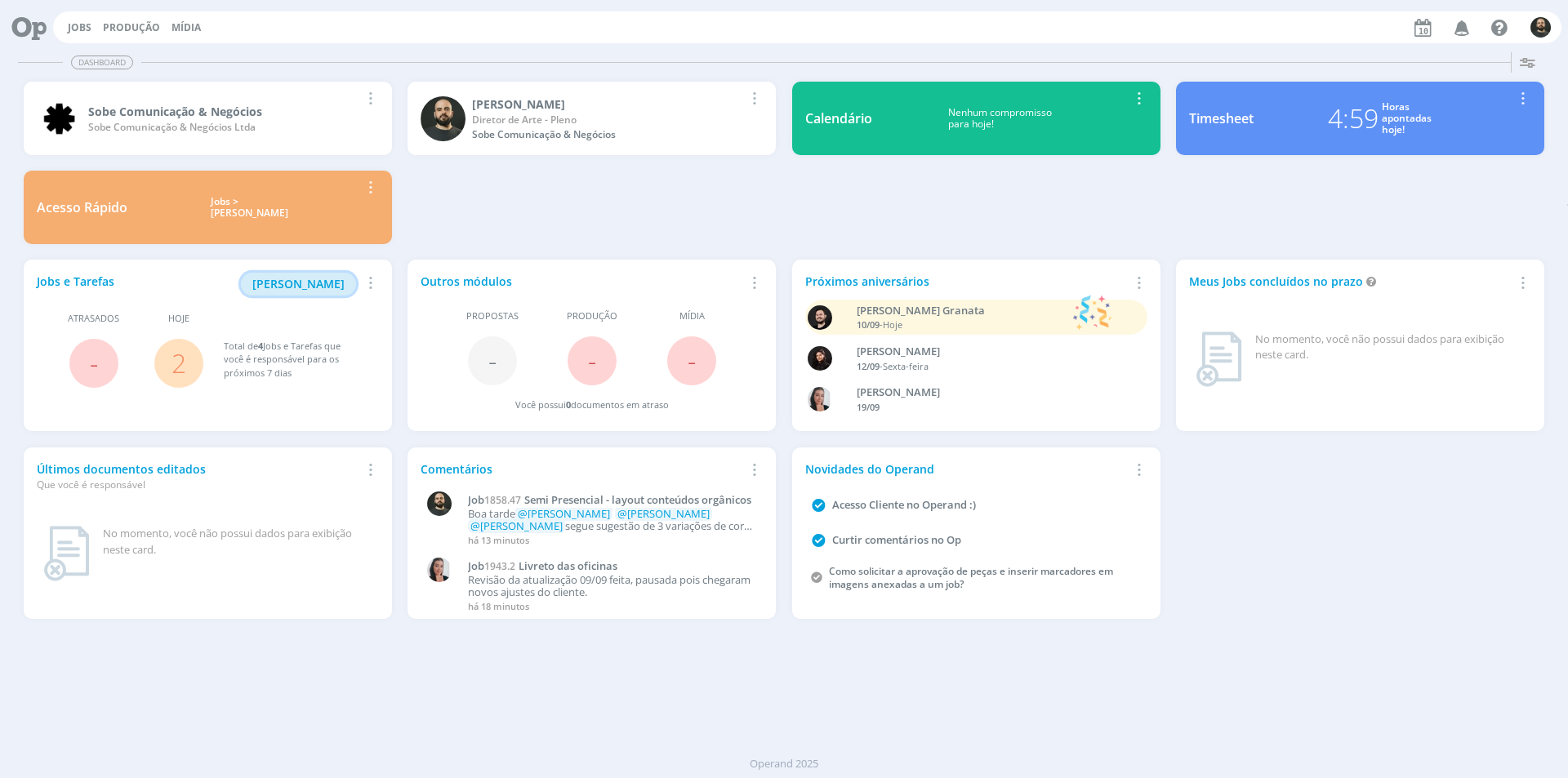
click at [323, 282] on span "[PERSON_NAME]" at bounding box center [299, 284] width 93 height 16
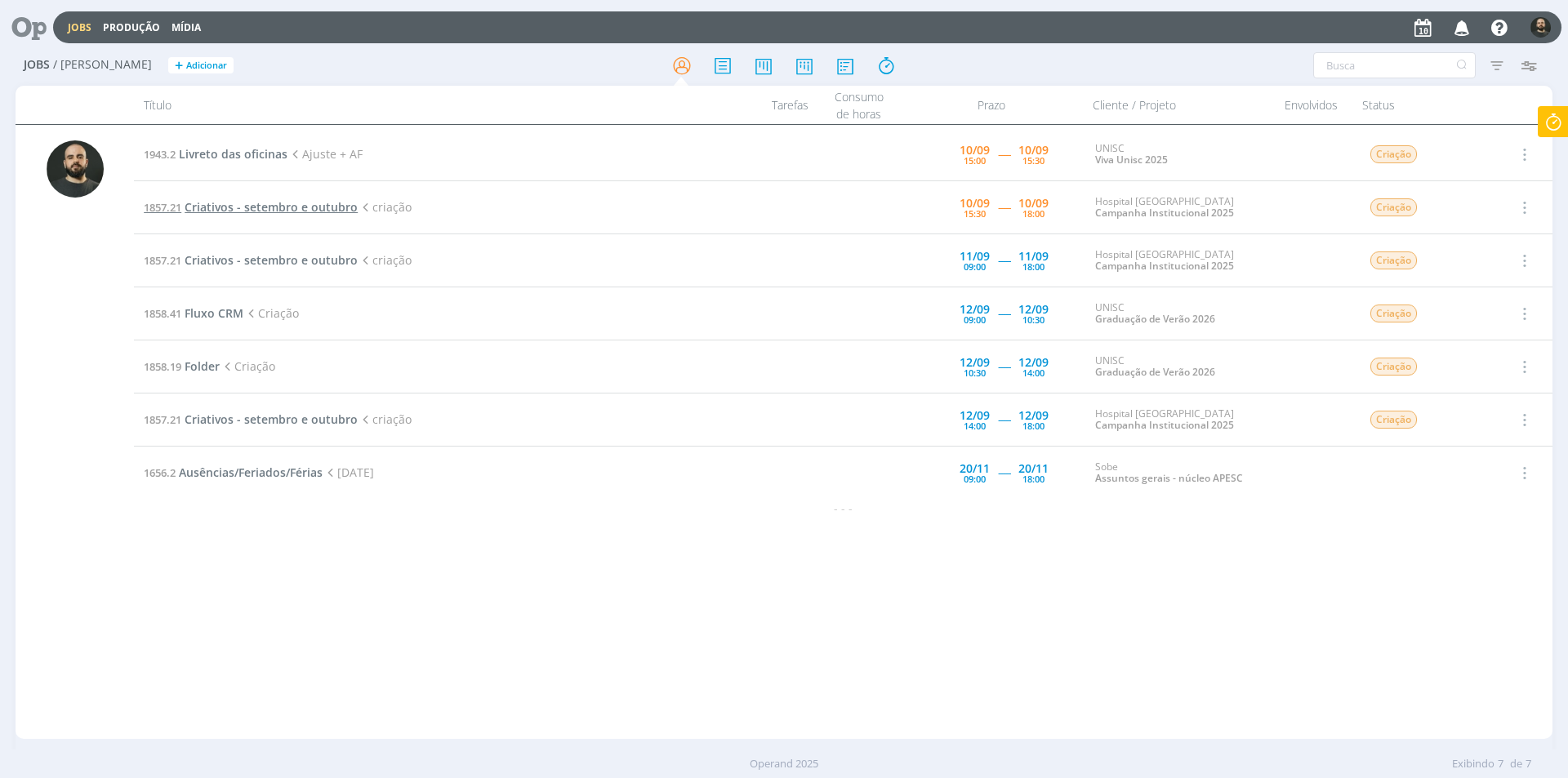
click at [320, 212] on span "Criativos - setembro e outubro" at bounding box center [271, 207] width 173 height 16
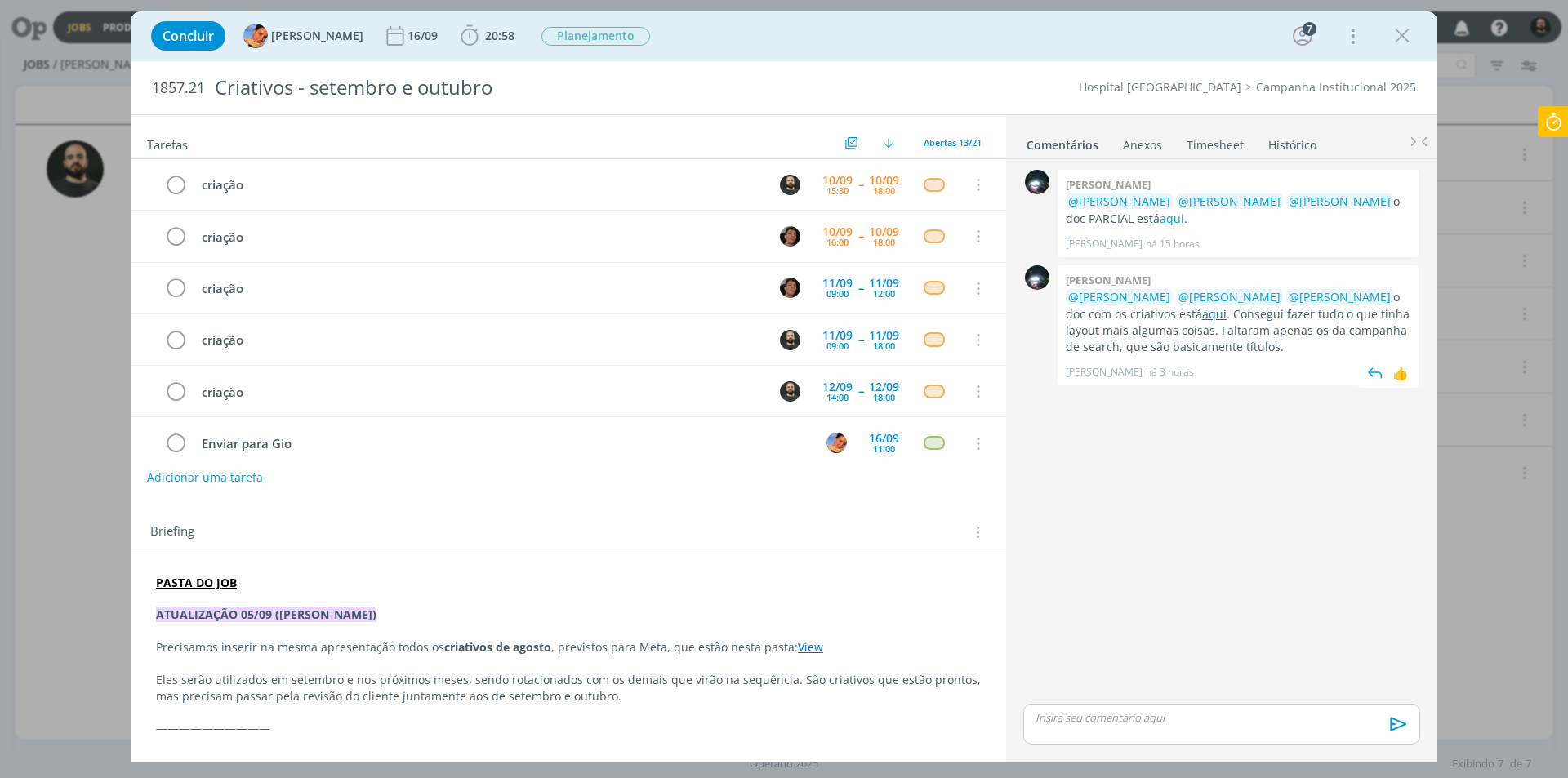
click at [1202, 315] on link "aqui" at bounding box center [1214, 314] width 24 height 16
click at [457, 37] on icon "dialog" at bounding box center [469, 36] width 24 height 24
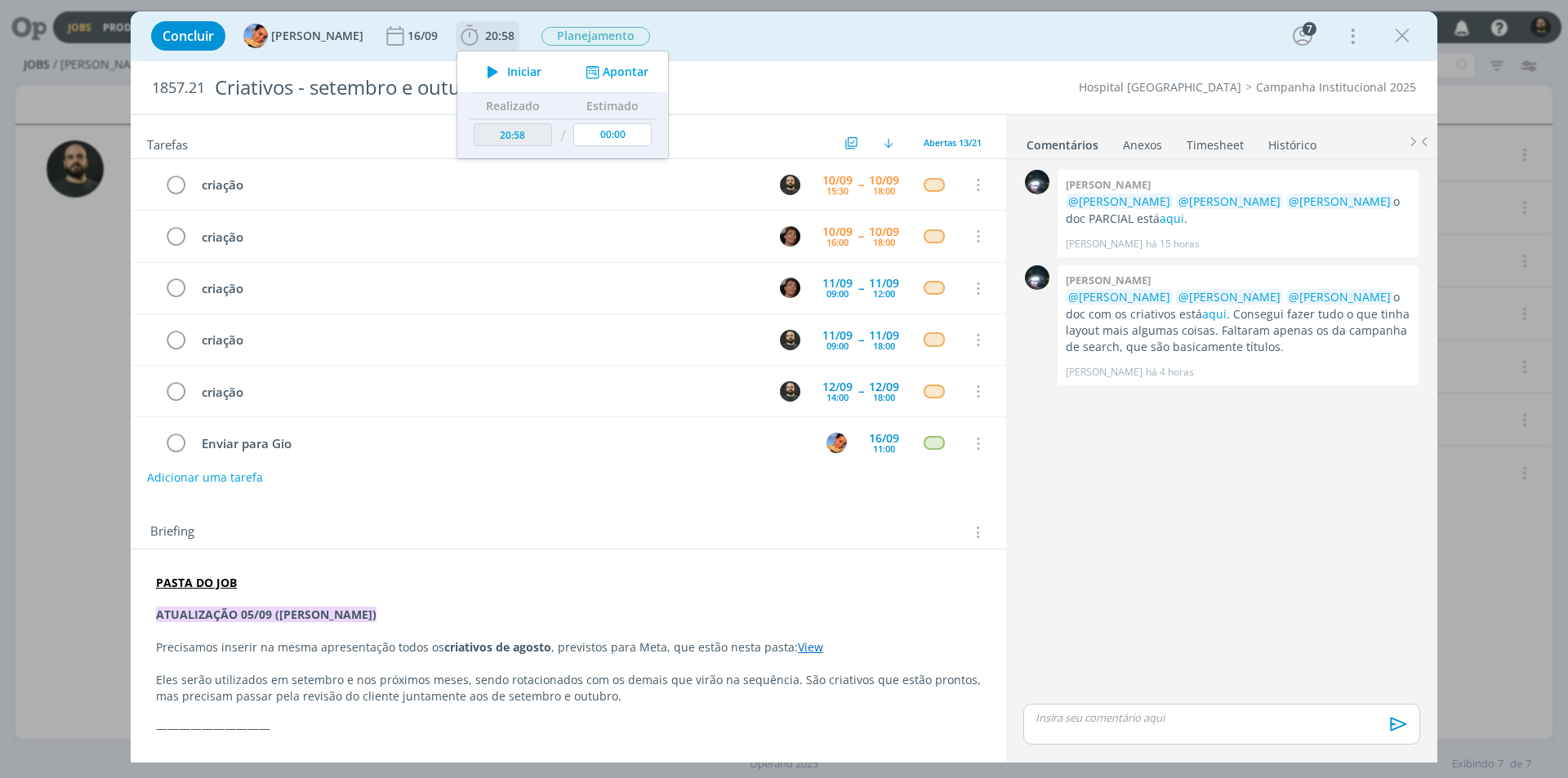
click at [478, 69] on icon "dialog" at bounding box center [492, 72] width 29 height 21
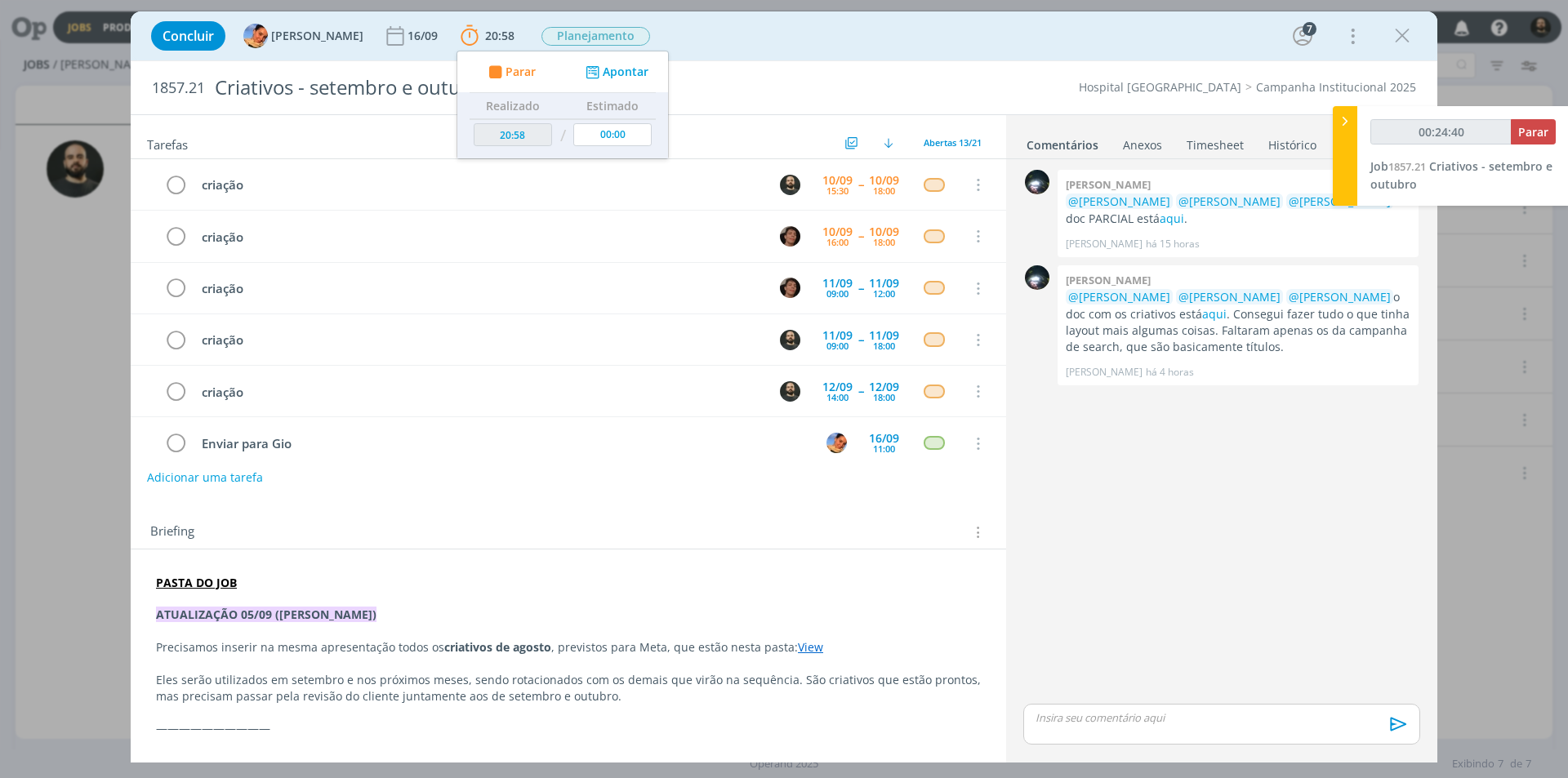
type input "00:24:41"
click at [1343, 123] on icon at bounding box center [1344, 122] width 17 height 17
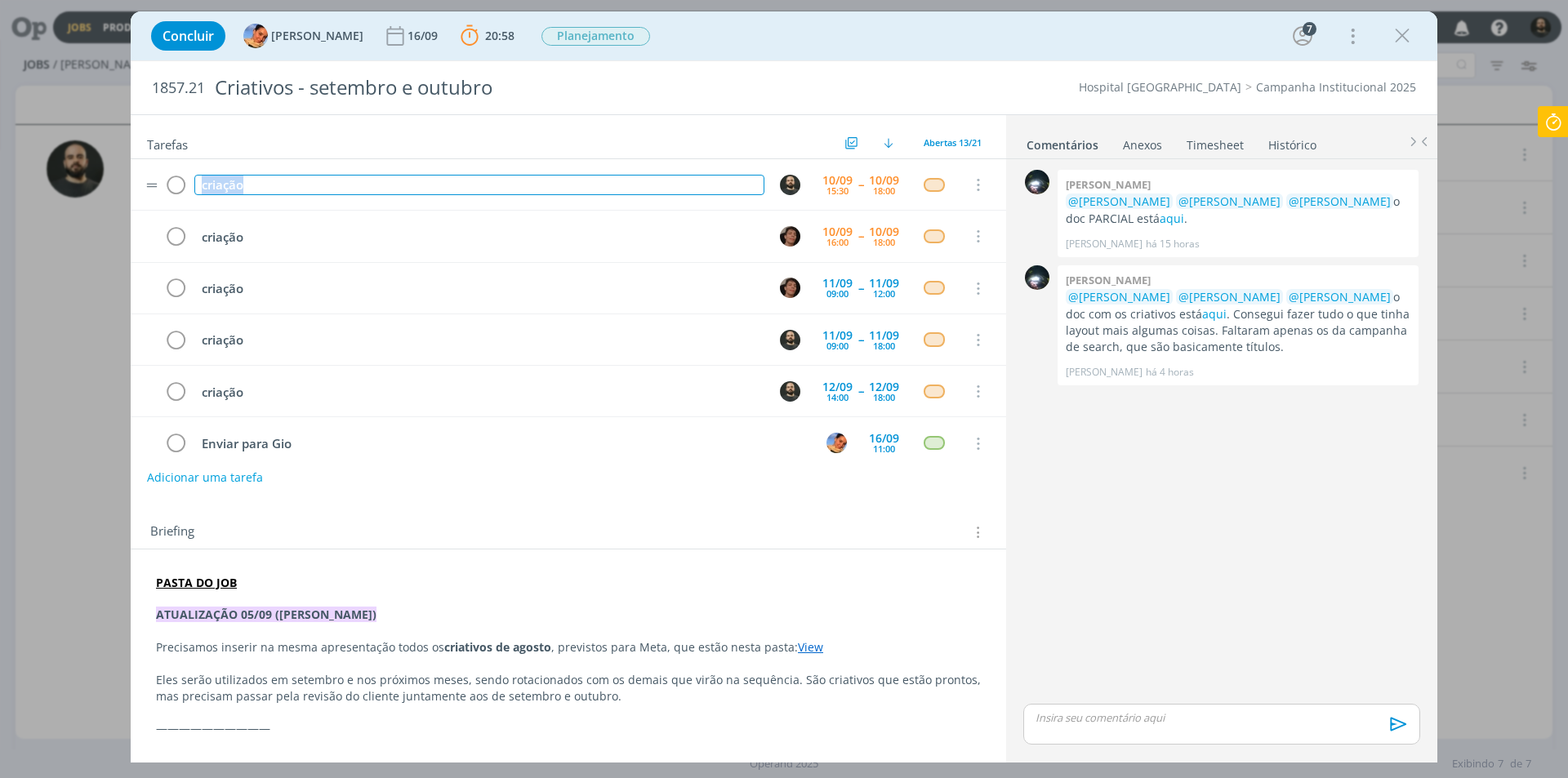
drag, startPoint x: 317, startPoint y: 182, endPoint x: 133, endPoint y: 165, distance: 184.8
click at [135, 165] on tr "criação 10/09 15:30 -- 10/09 18:00 Cancelar" at bounding box center [567, 184] width 875 height 52
copy div "criação"
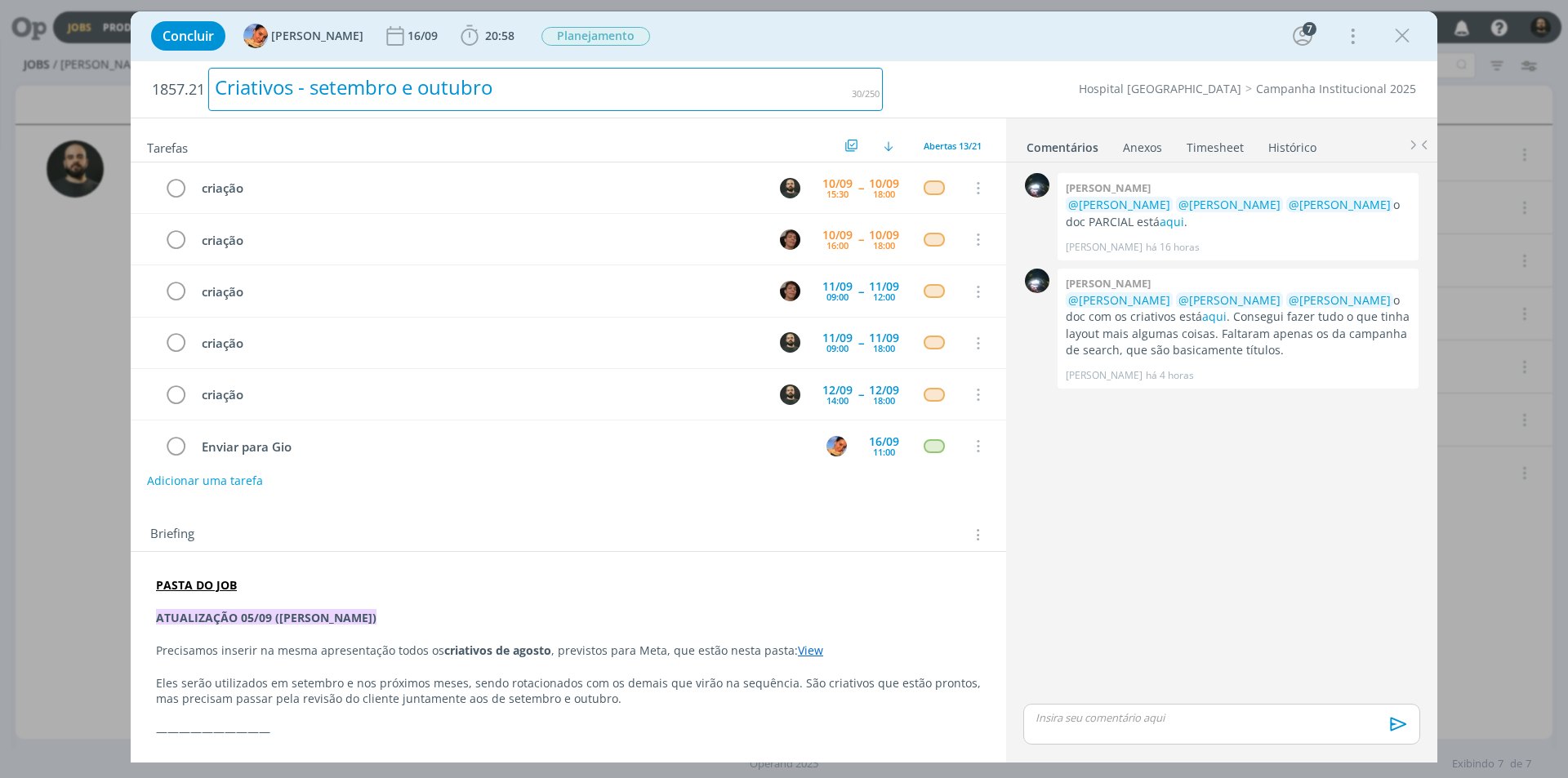
click at [739, 73] on div "Criativos - setembro e outubro" at bounding box center [545, 90] width 675 height 44
